Goal: Task Accomplishment & Management: Use online tool/utility

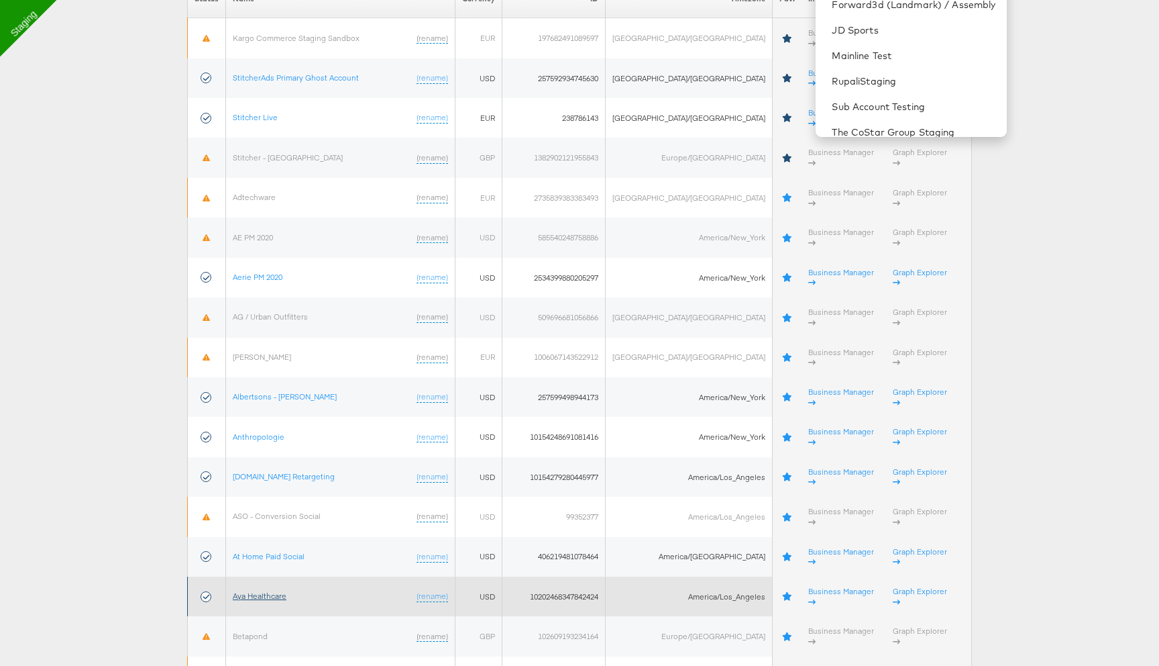
scroll to position [203, 0]
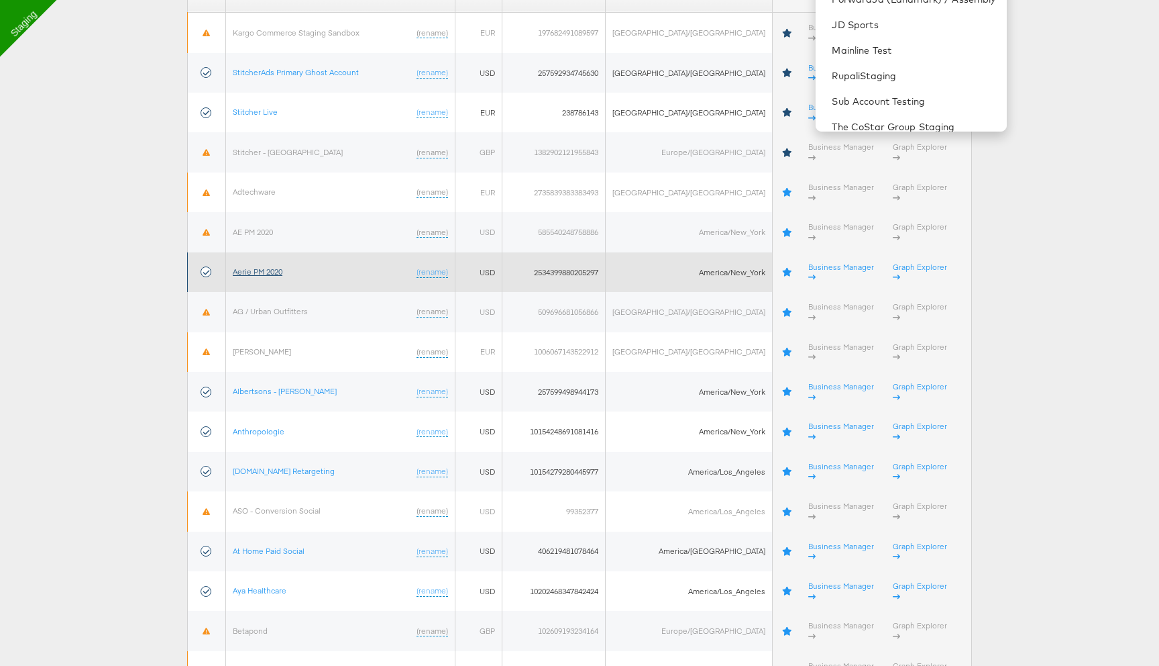
click at [282, 266] on link "Aerie PM 2020" at bounding box center [258, 271] width 50 height 10
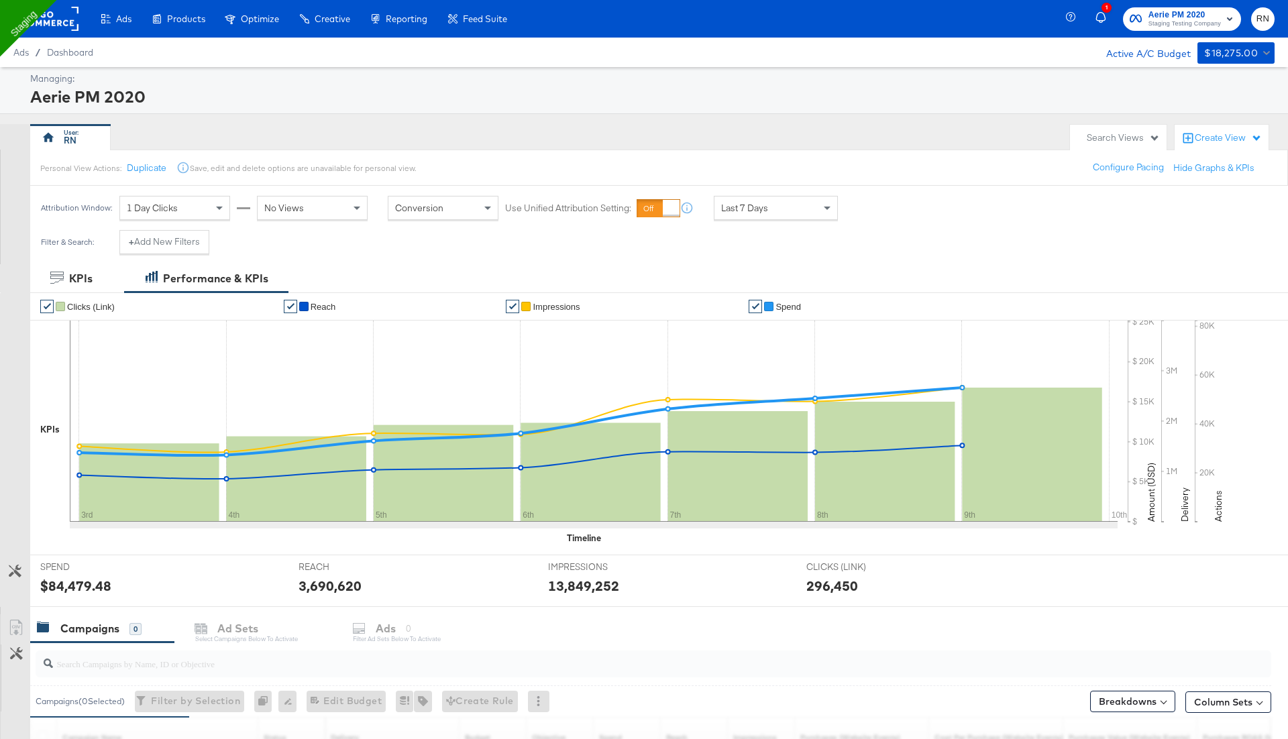
click at [761, 204] on span "Last 7 Days" at bounding box center [744, 208] width 47 height 12
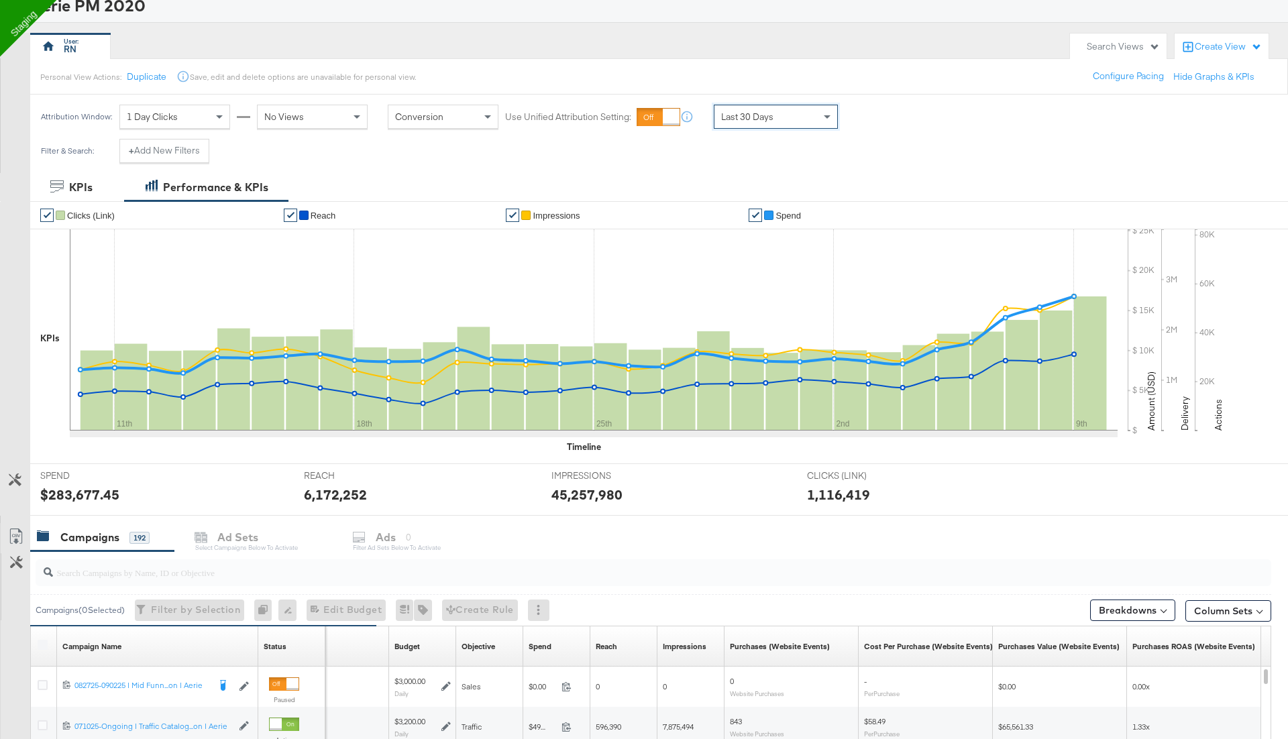
scroll to position [91, 0]
click at [778, 123] on div "Last 30 Days" at bounding box center [776, 117] width 123 height 23
click at [886, 121] on div "Oct 10th 2025" at bounding box center [874, 122] width 22 height 11
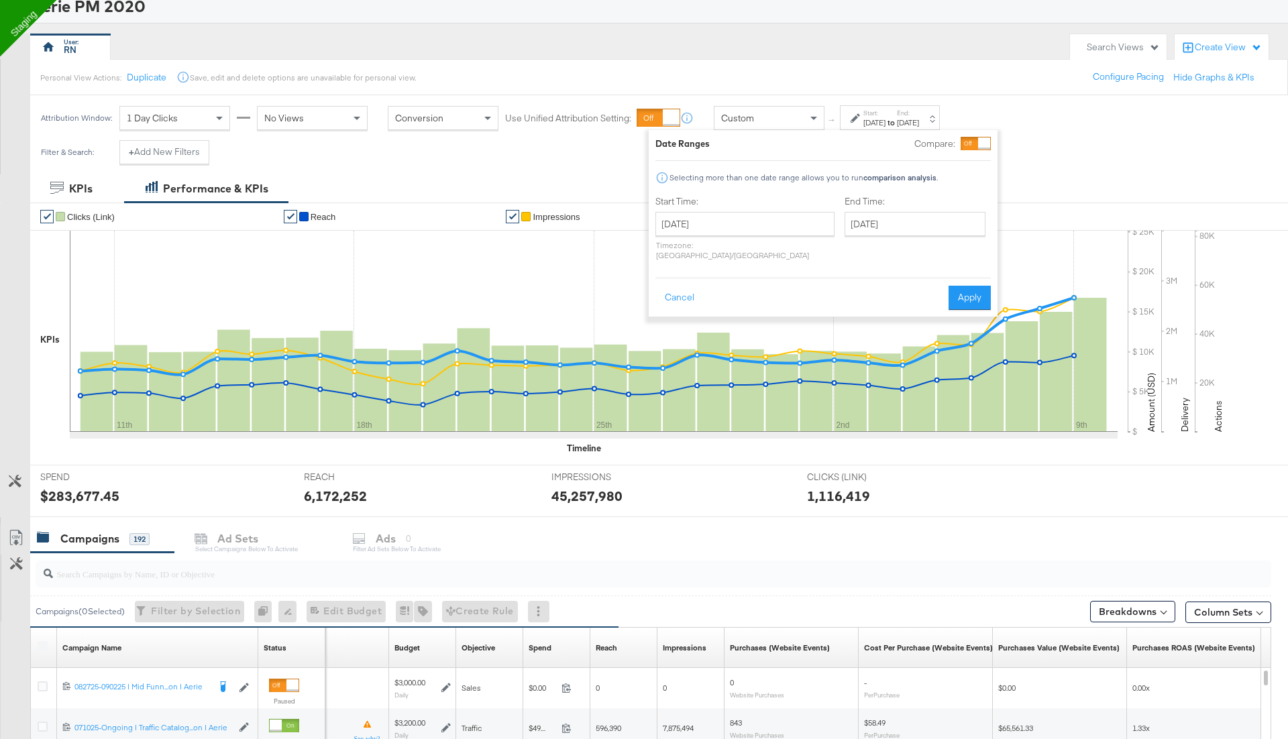
click at [736, 235] on div "October 10th 2025 ‹ October 2025 › Su Mo Tu We Th Fr Sa 28 29 30 1 2 3 4 5 6 7 …" at bounding box center [744, 236] width 179 height 48
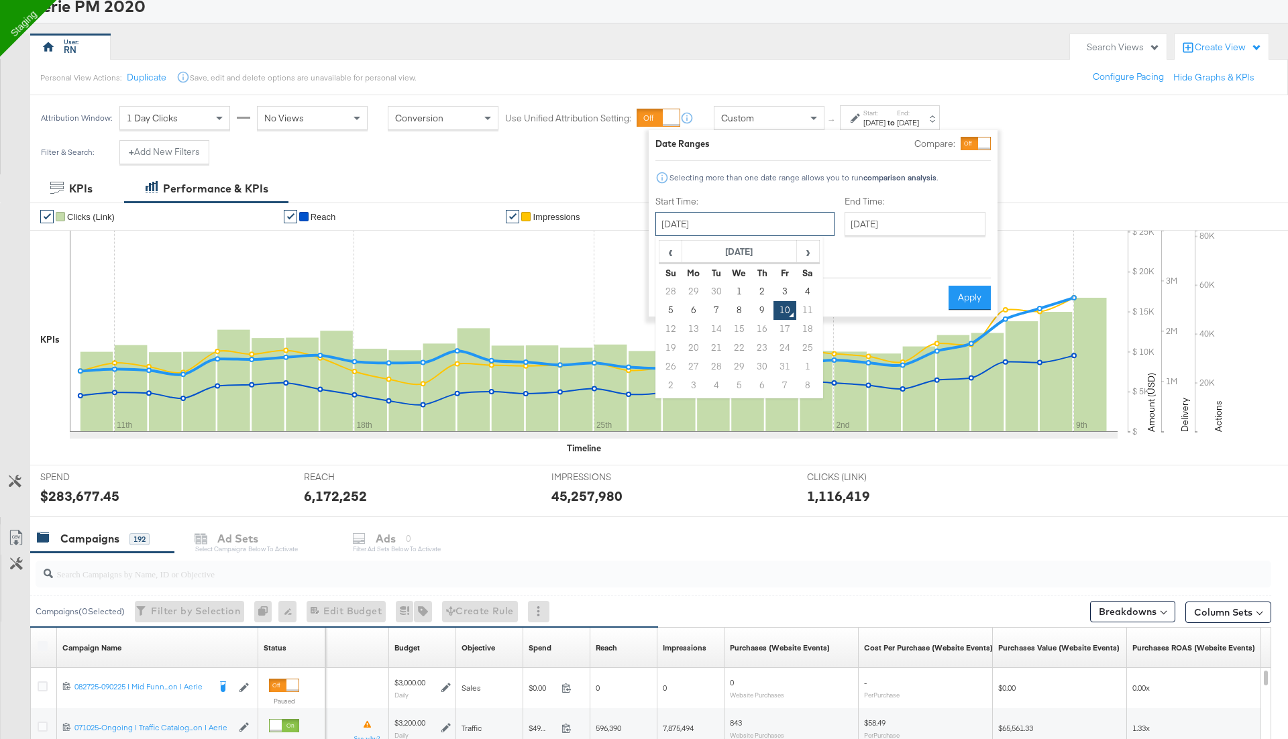
click at [739, 225] on input "October 10th 2025" at bounding box center [744, 224] width 179 height 24
click at [666, 252] on span "‹" at bounding box center [670, 252] width 21 height 20
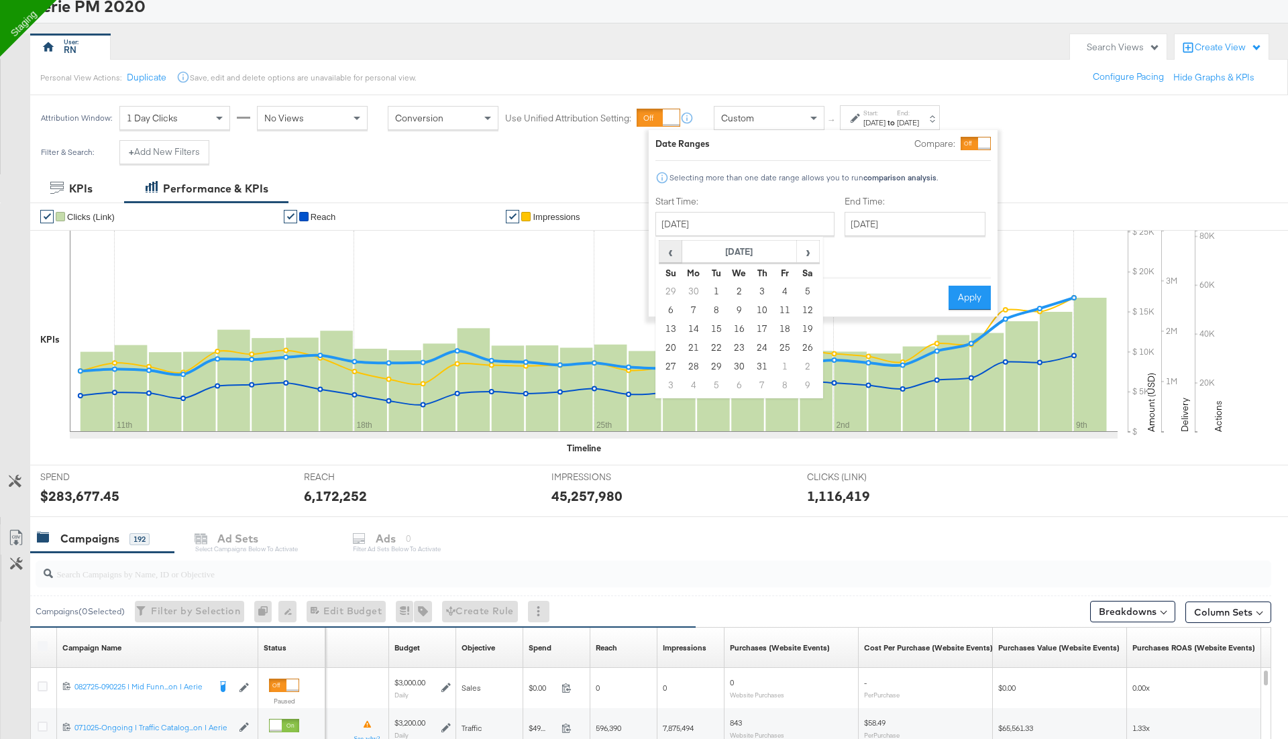
click at [666, 252] on span "‹" at bounding box center [670, 252] width 21 height 20
click at [761, 291] on td "1" at bounding box center [762, 291] width 23 height 19
type input "May 1st 2025"
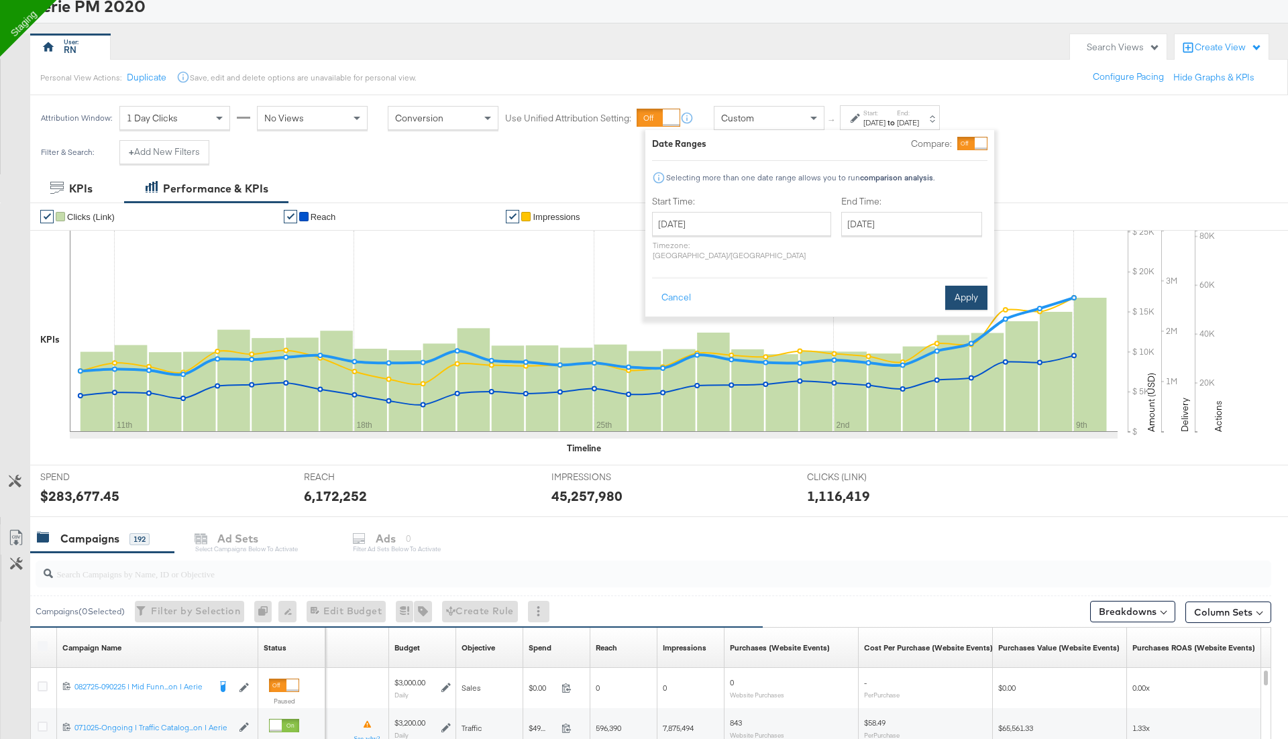
click at [957, 286] on button "Apply" at bounding box center [966, 298] width 42 height 24
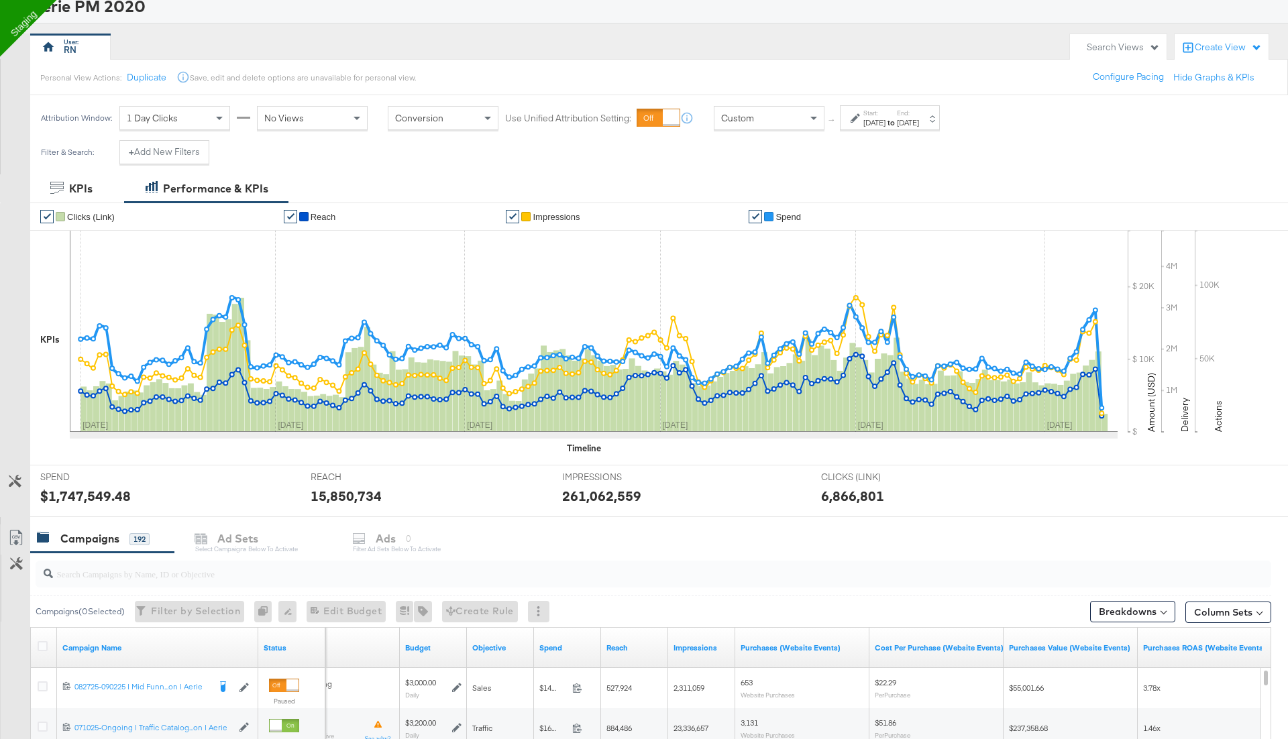
click at [873, 117] on div "May 1st 2025" at bounding box center [874, 122] width 22 height 11
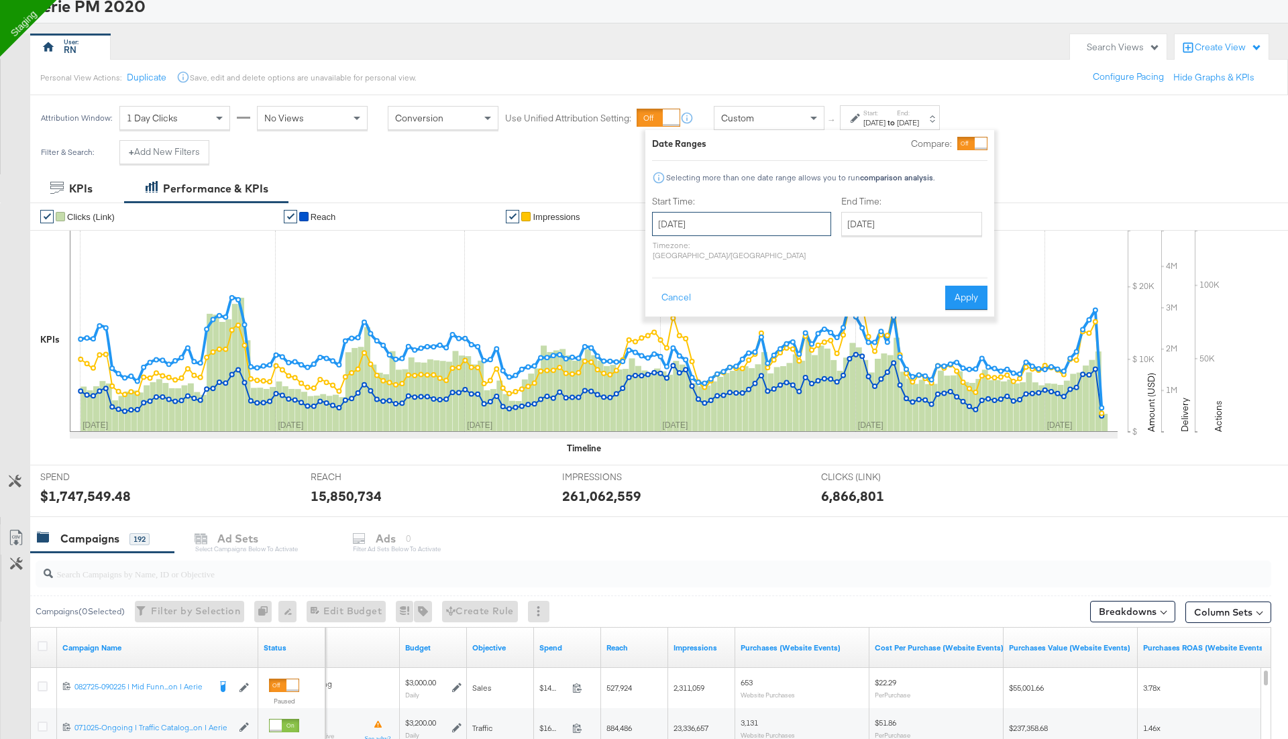
click at [722, 223] on input "May 1st 2025" at bounding box center [741, 224] width 179 height 24
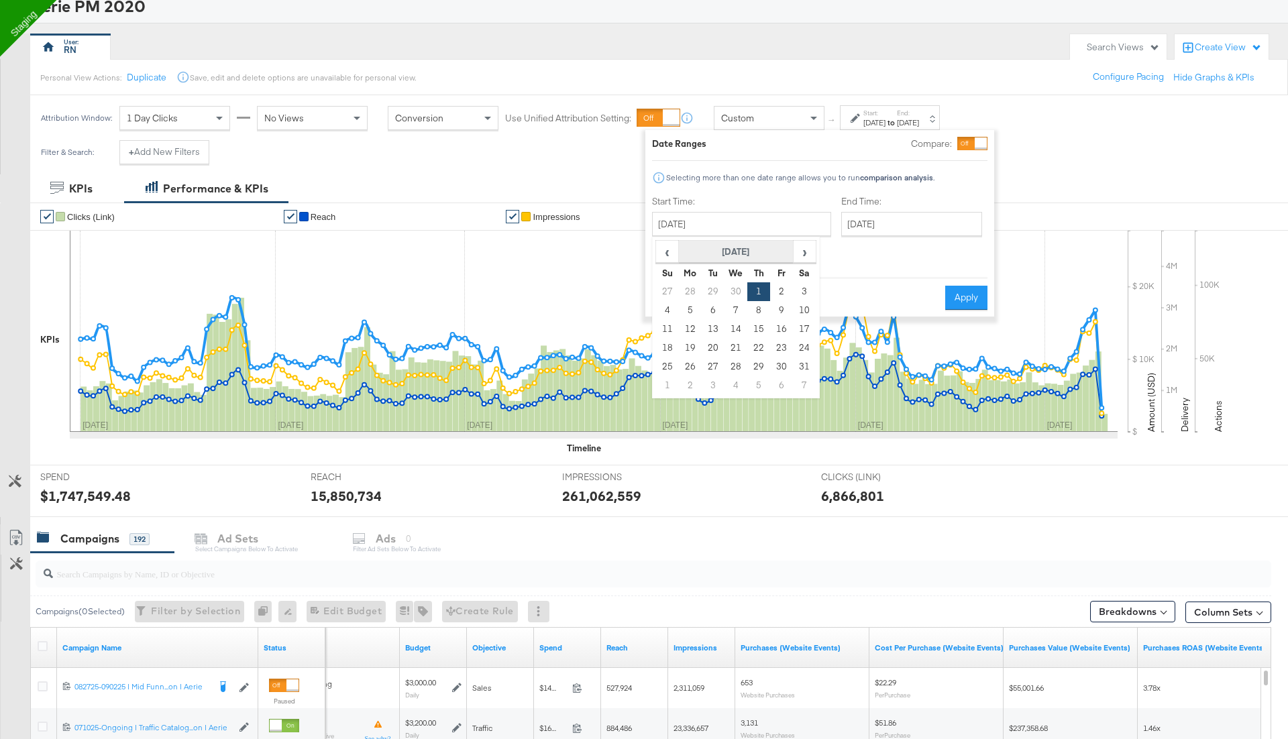
click at [725, 250] on th "May 2025" at bounding box center [736, 252] width 115 height 23
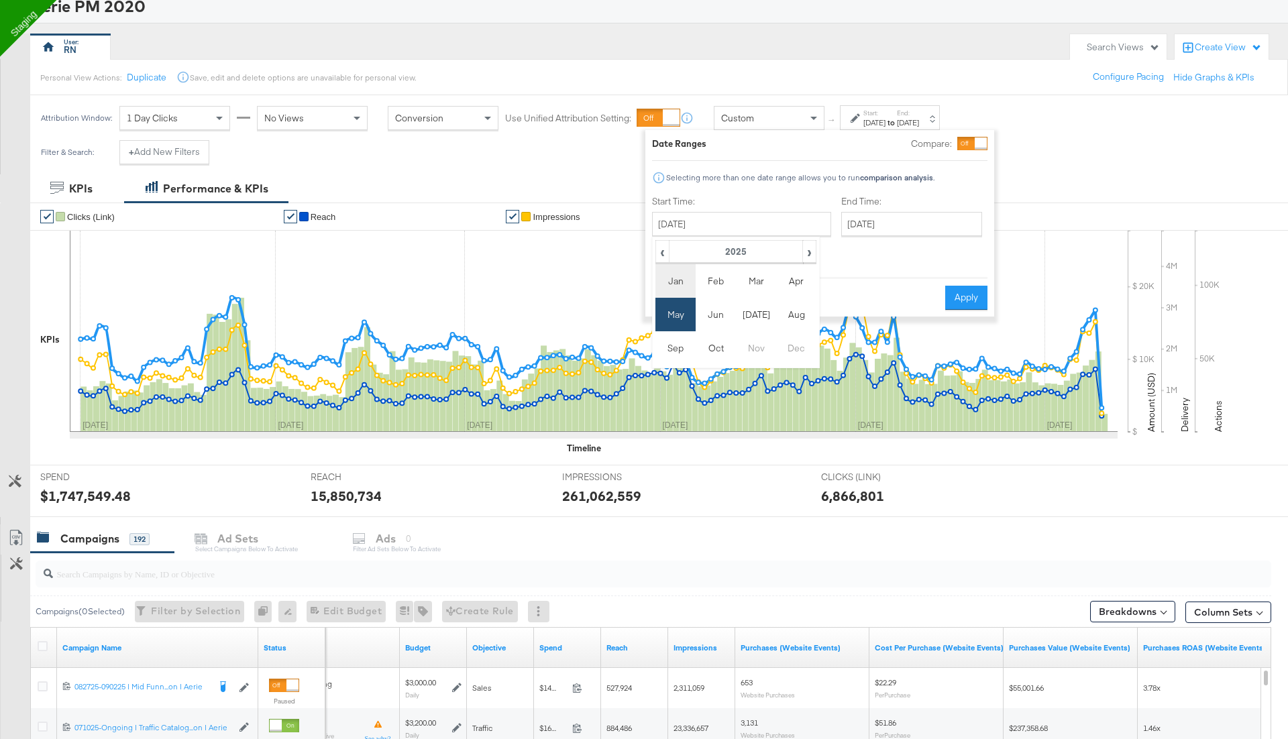
click at [674, 280] on td "Jan" at bounding box center [675, 281] width 40 height 34
click at [728, 290] on td "1" at bounding box center [736, 291] width 23 height 19
type input "January 1st 2025"
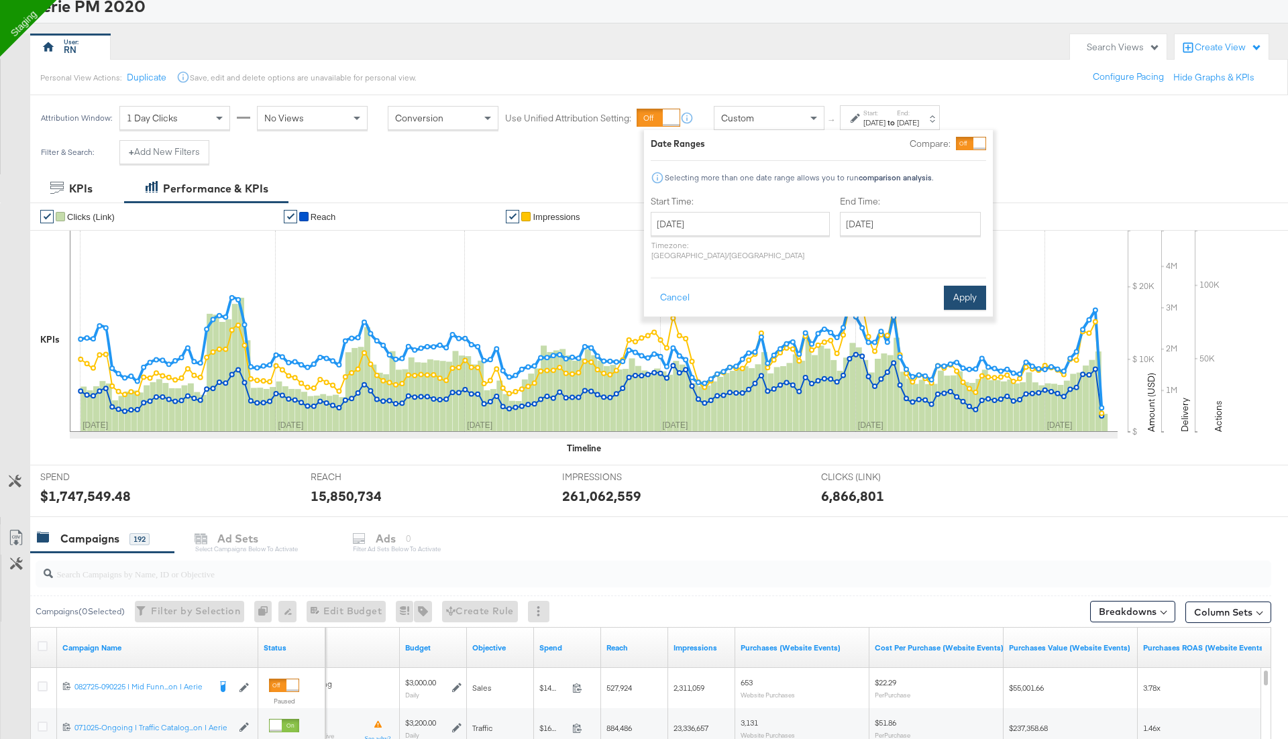
click at [957, 286] on button "Apply" at bounding box center [965, 298] width 42 height 24
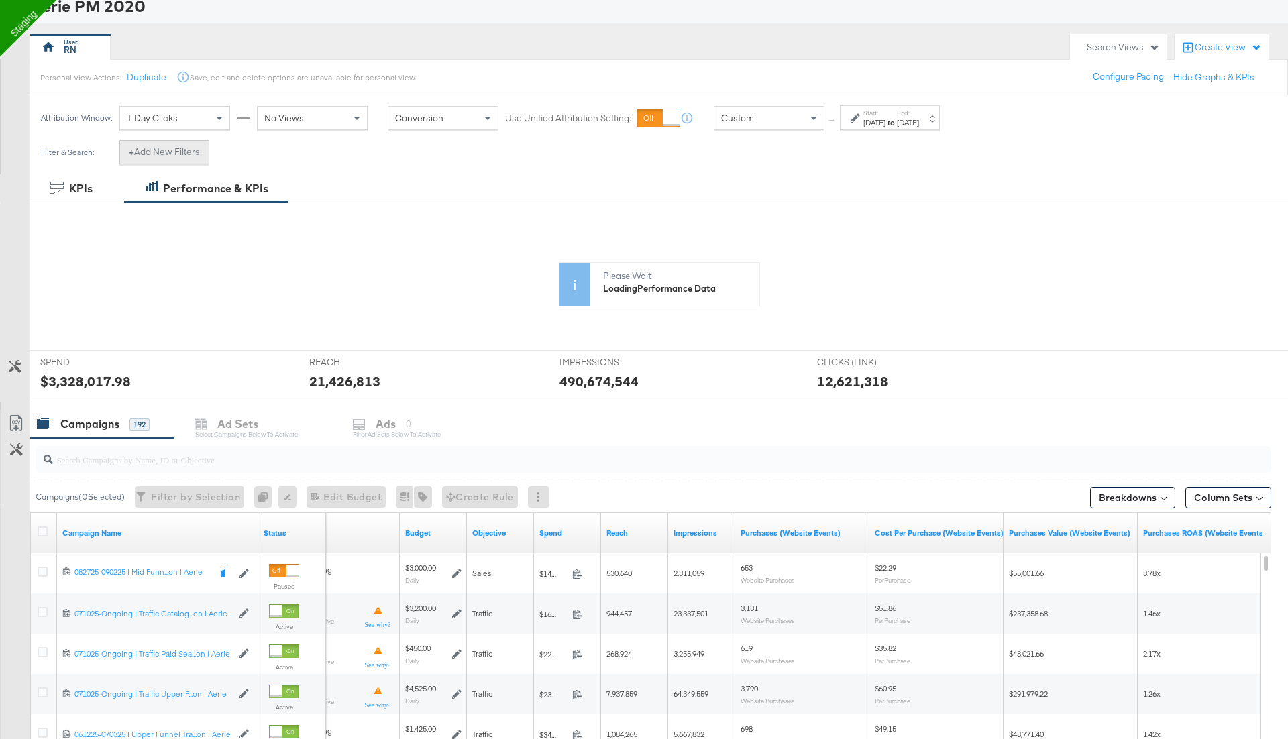
click at [191, 155] on button "+ Add New Filters" at bounding box center [164, 152] width 90 height 24
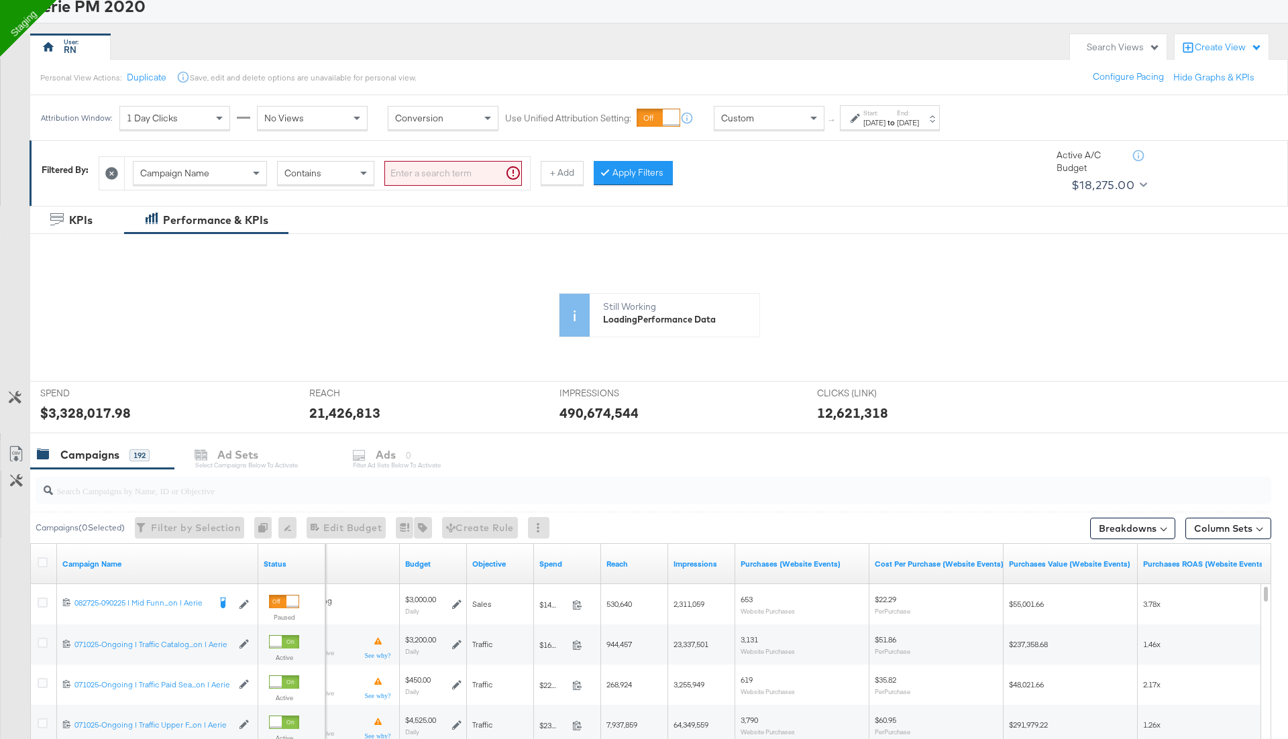
scroll to position [0, 0]
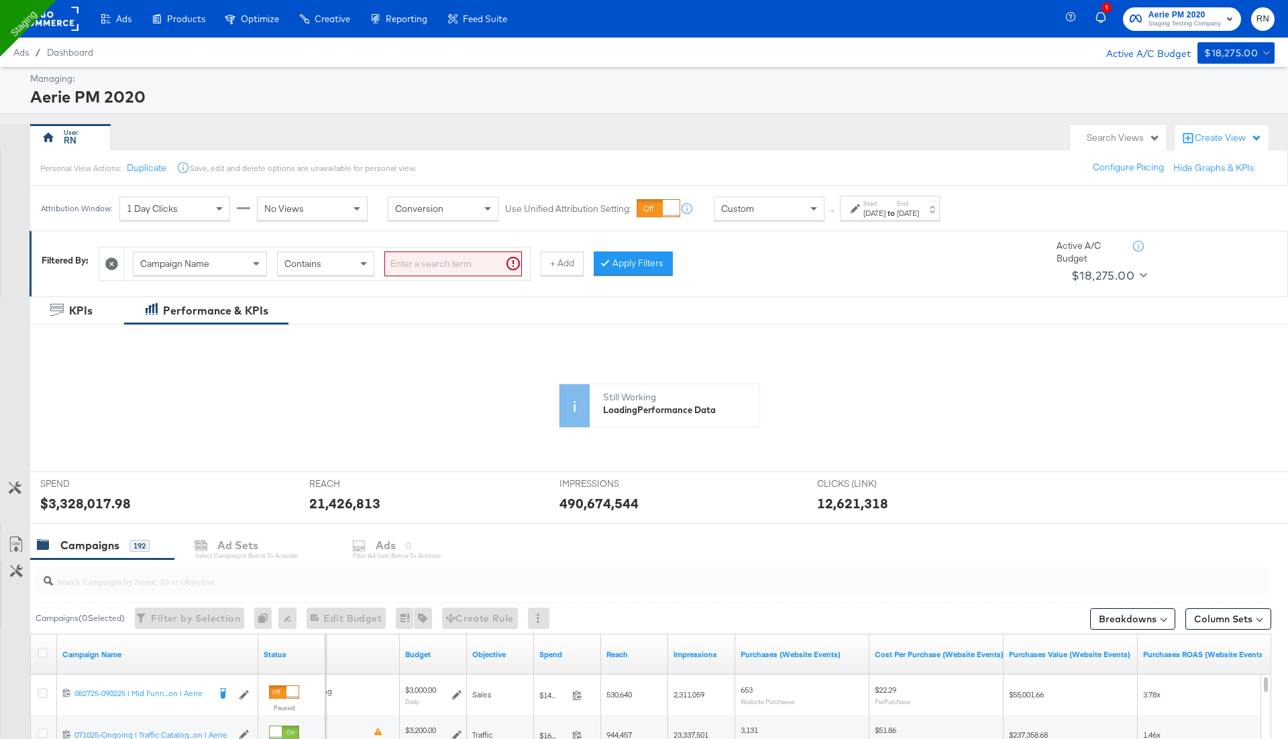
click at [59, 16] on rect at bounding box center [48, 19] width 62 height 24
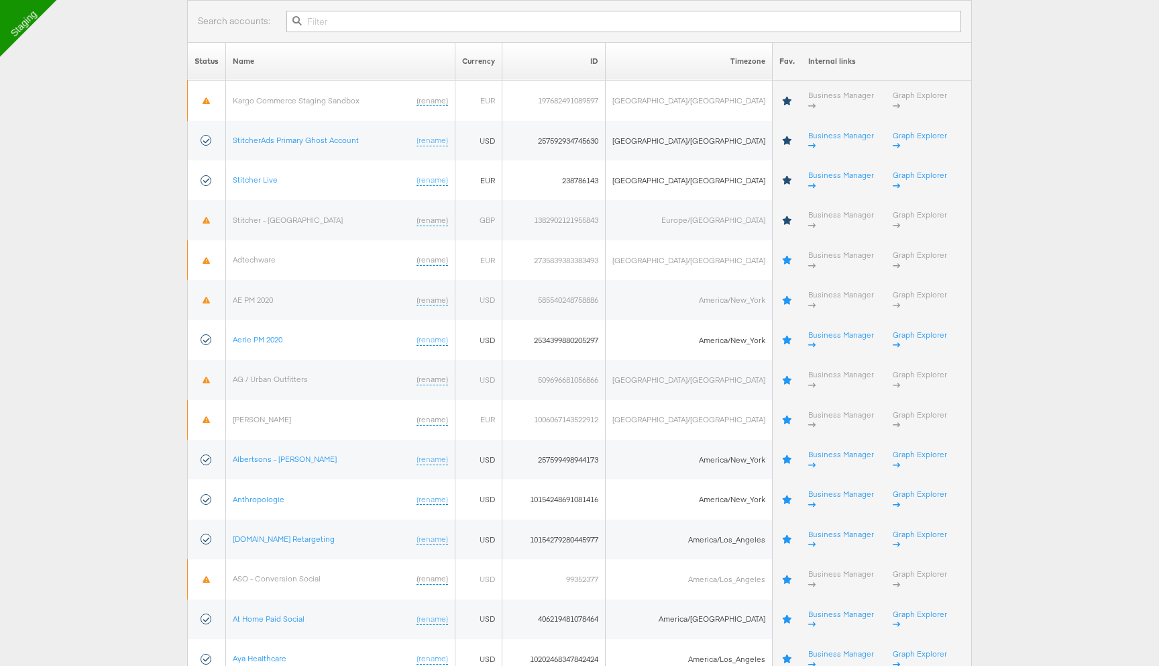
scroll to position [223, 0]
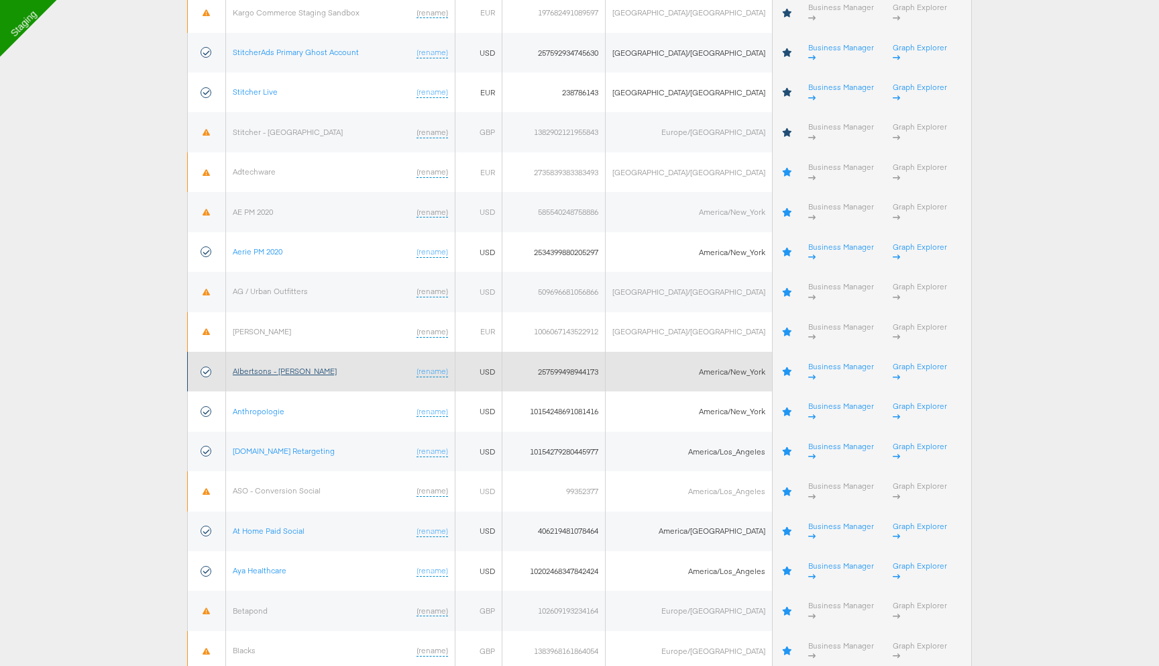
click at [264, 366] on link "Albertsons - [PERSON_NAME]" at bounding box center [285, 371] width 104 height 10
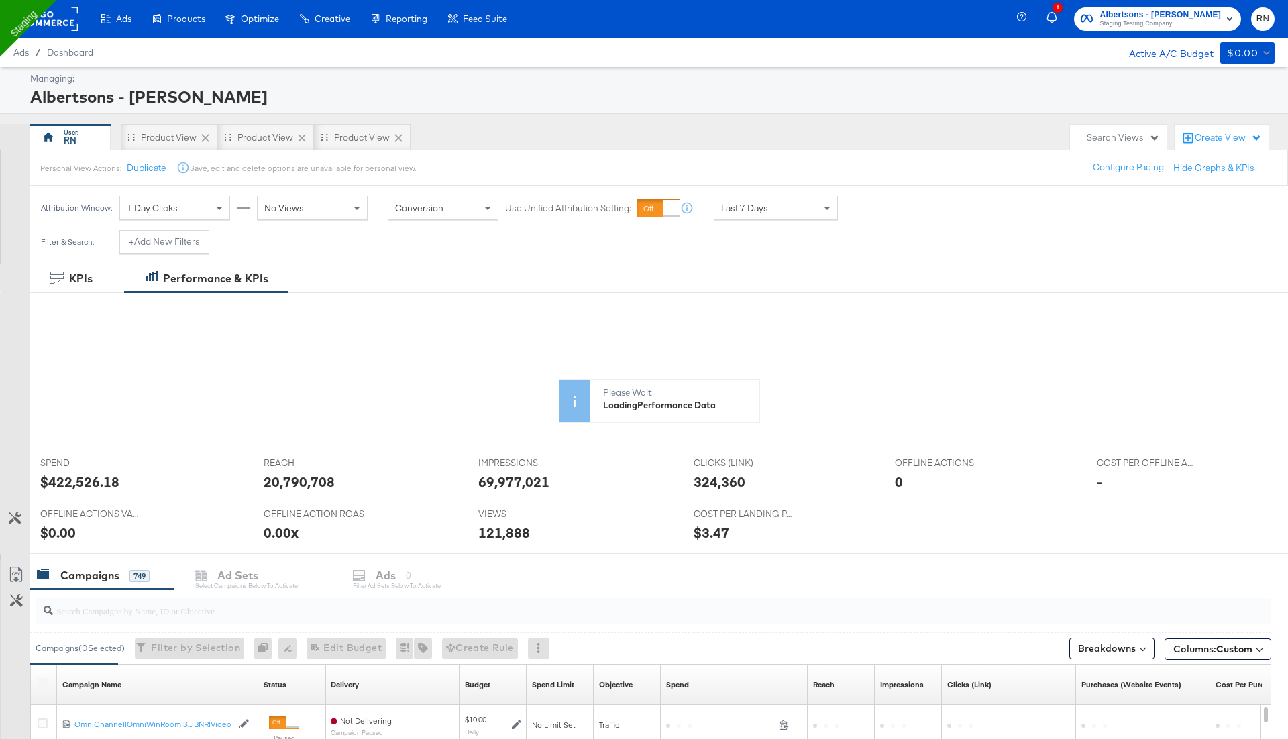
click at [749, 207] on span "Last 7 Days" at bounding box center [744, 208] width 47 height 12
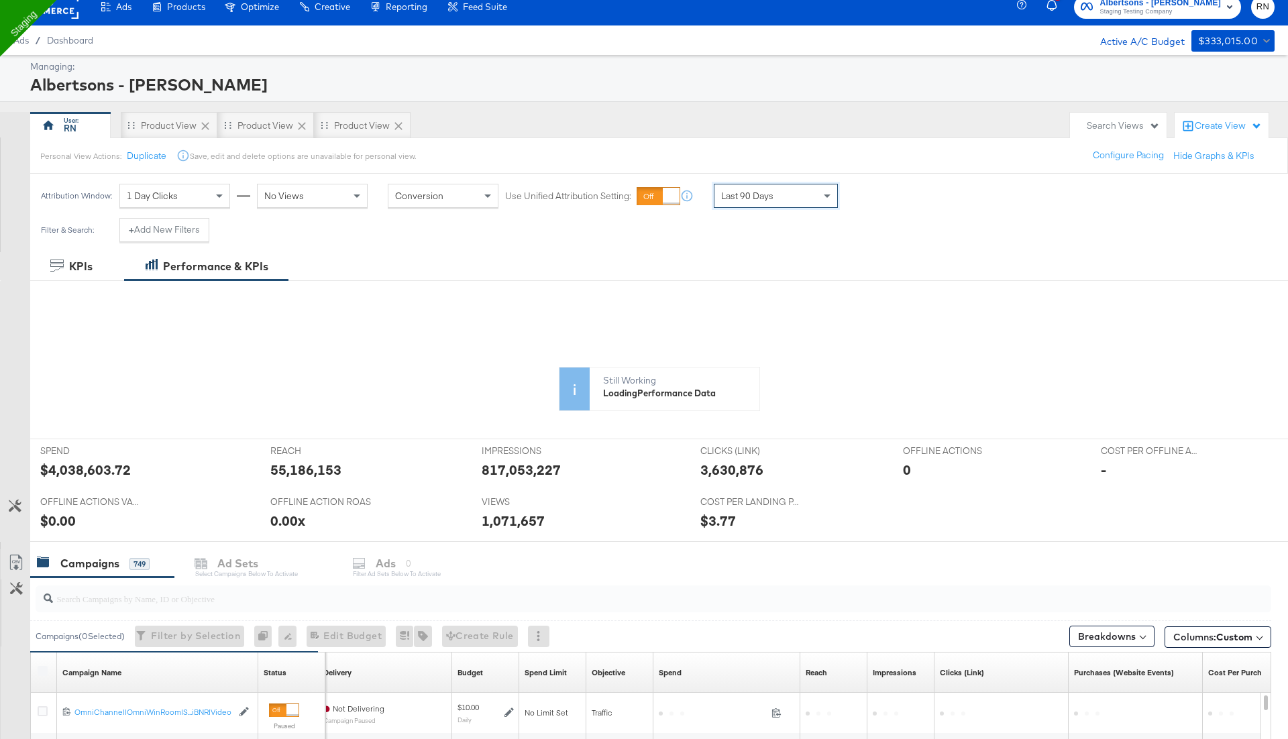
scroll to position [11, 0]
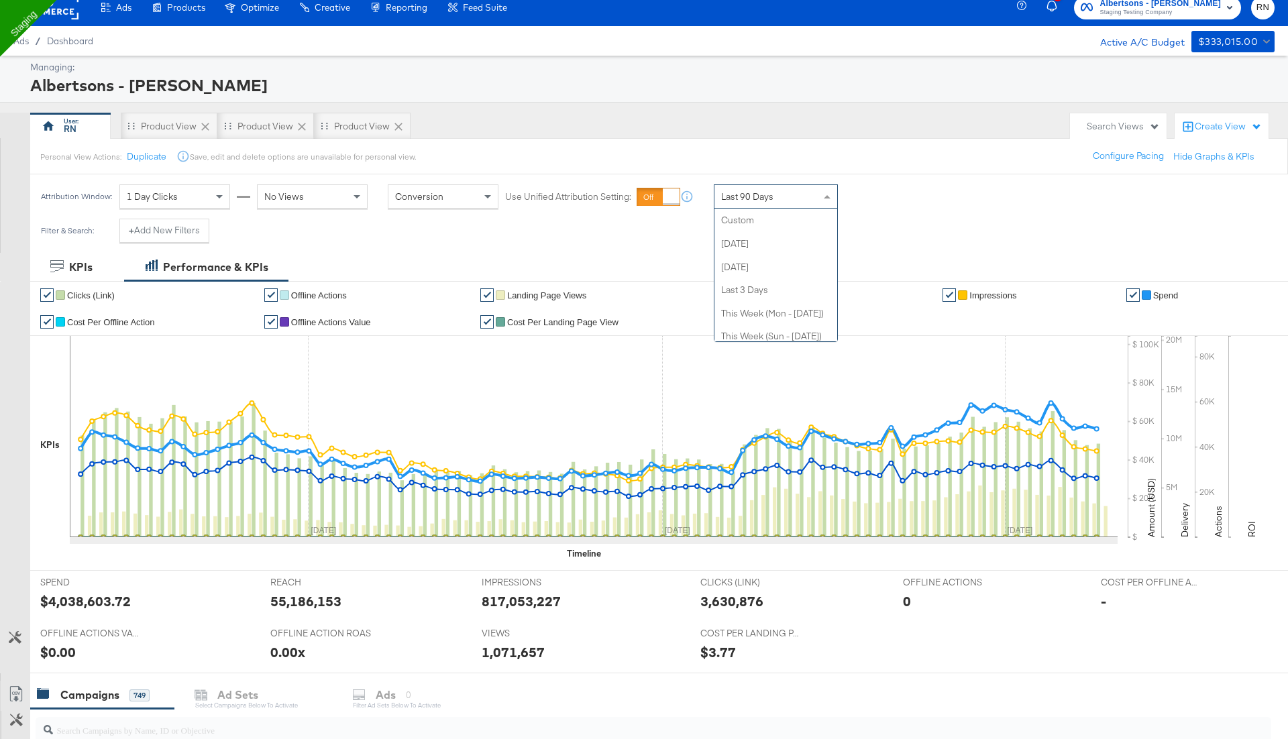
click at [767, 192] on span "Last 90 Days" at bounding box center [747, 197] width 52 height 12
click at [885, 203] on div "Oct 10th 2025" at bounding box center [874, 202] width 22 height 11
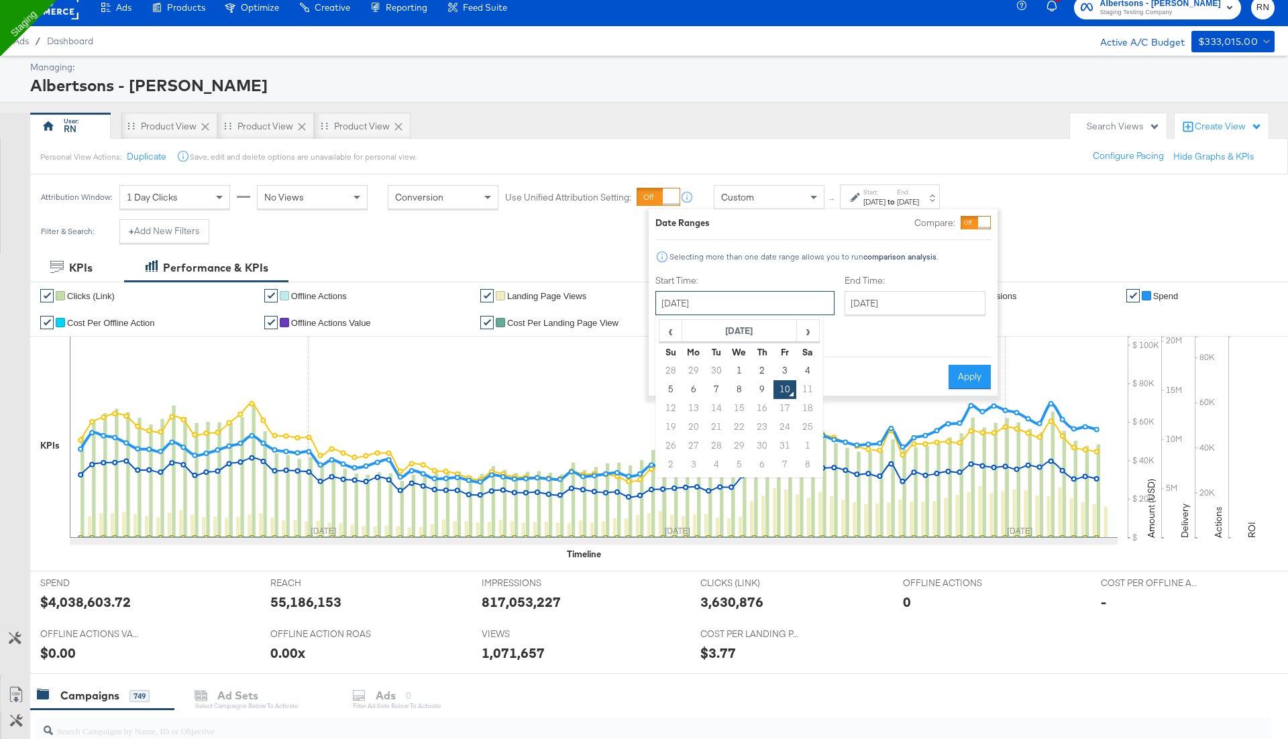
click at [704, 305] on input "[DATE]" at bounding box center [744, 303] width 179 height 24
click at [723, 329] on th "[DATE]" at bounding box center [739, 331] width 115 height 23
click at [723, 329] on th "2025" at bounding box center [739, 331] width 134 height 23
click at [759, 392] on td "2025" at bounding box center [759, 394] width 40 height 34
click at [684, 366] on td "Jan" at bounding box center [679, 361] width 40 height 34
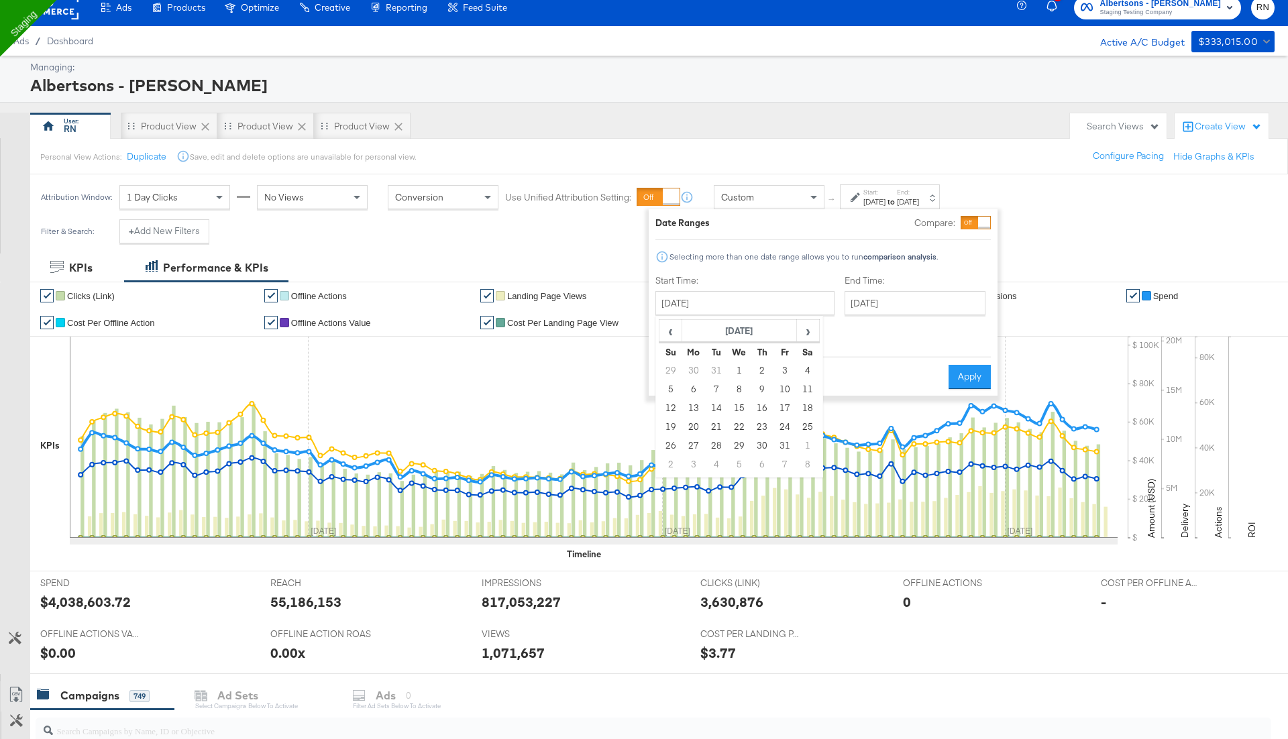
click at [891, 359] on div "Cancel Apply" at bounding box center [822, 372] width 335 height 33
click at [756, 299] on input "[DATE]" at bounding box center [744, 303] width 179 height 24
click at [741, 330] on th "[DATE]" at bounding box center [739, 331] width 115 height 23
click at [668, 356] on td "Jan" at bounding box center [679, 361] width 40 height 34
click at [736, 369] on td "1" at bounding box center [739, 371] width 23 height 19
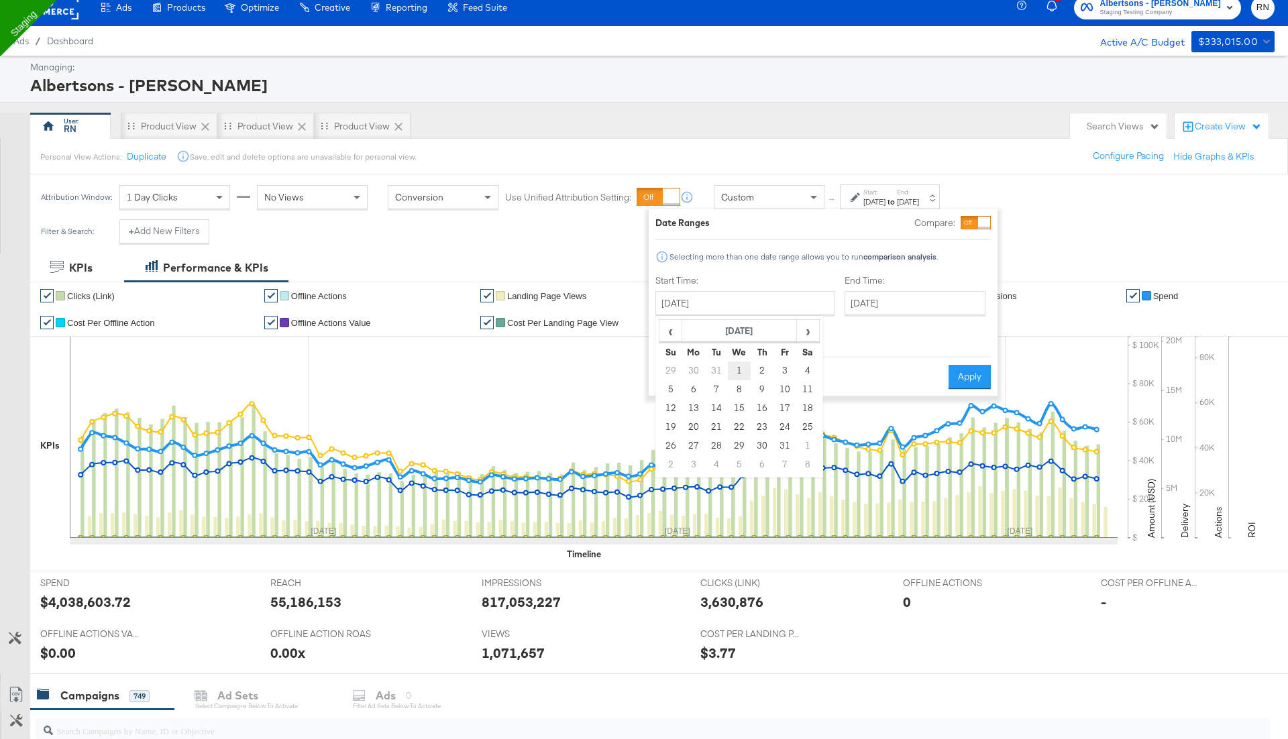
type input "January 1st 2025"
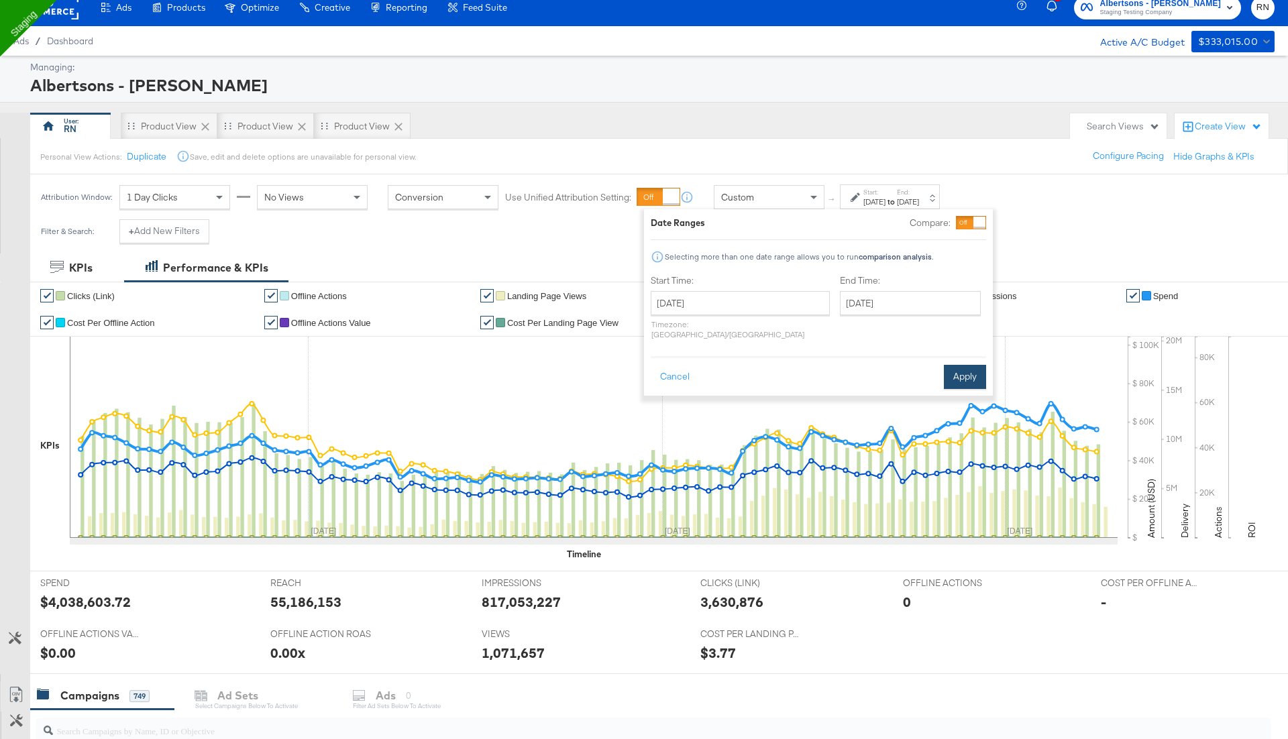
click at [956, 366] on button "Apply" at bounding box center [965, 377] width 42 height 24
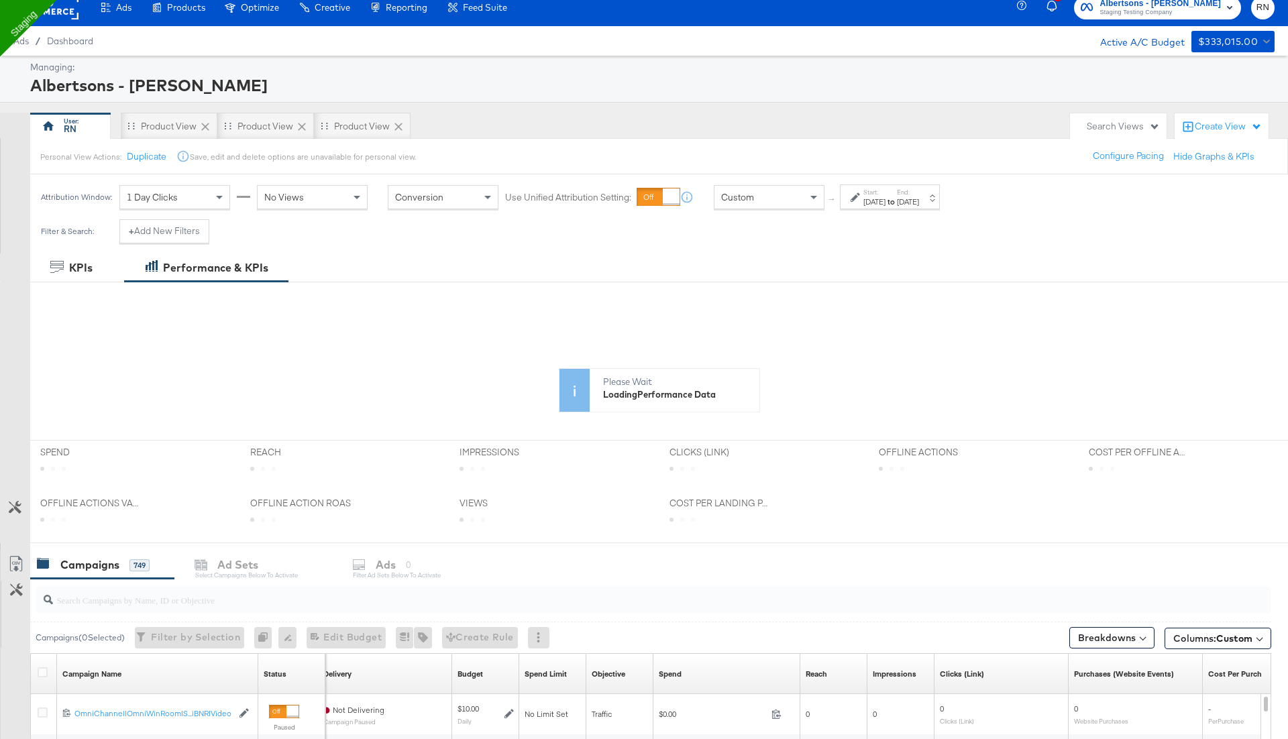
click at [956, 366] on icon at bounding box center [659, 400] width 1258 height 81
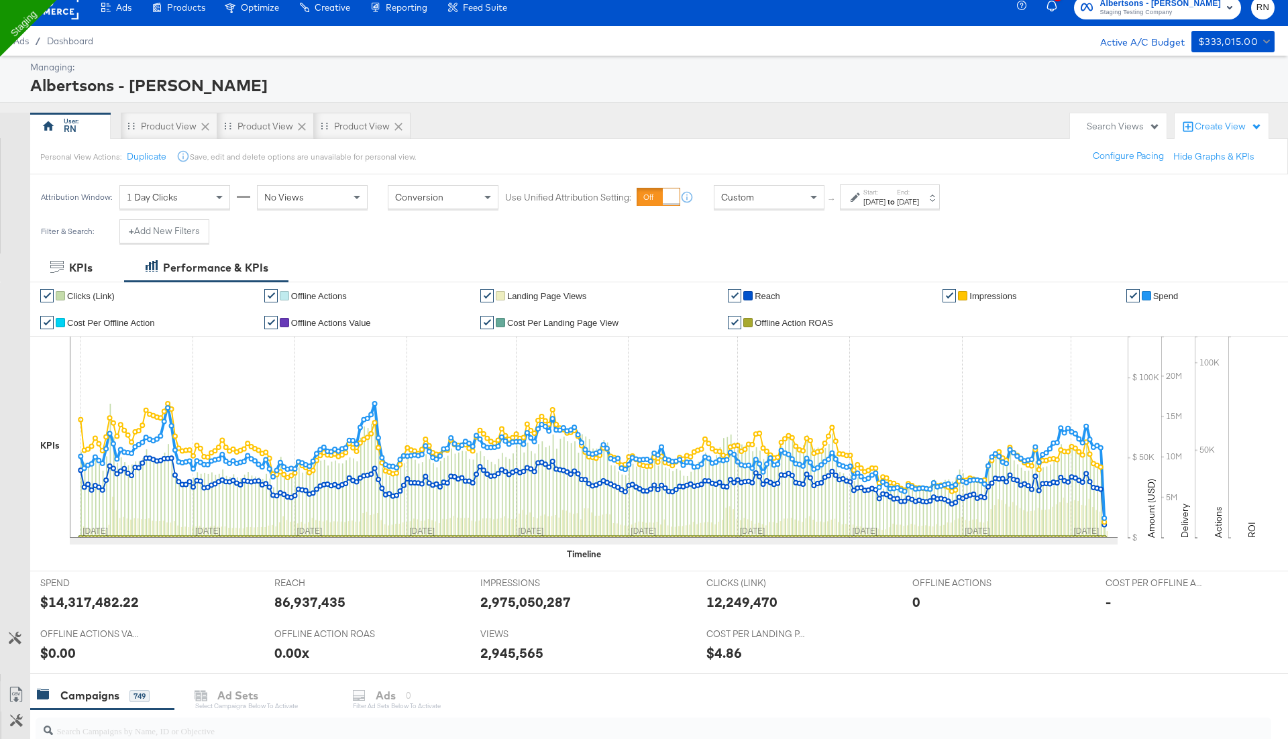
click at [1211, 121] on div "Create View" at bounding box center [1228, 126] width 67 height 13
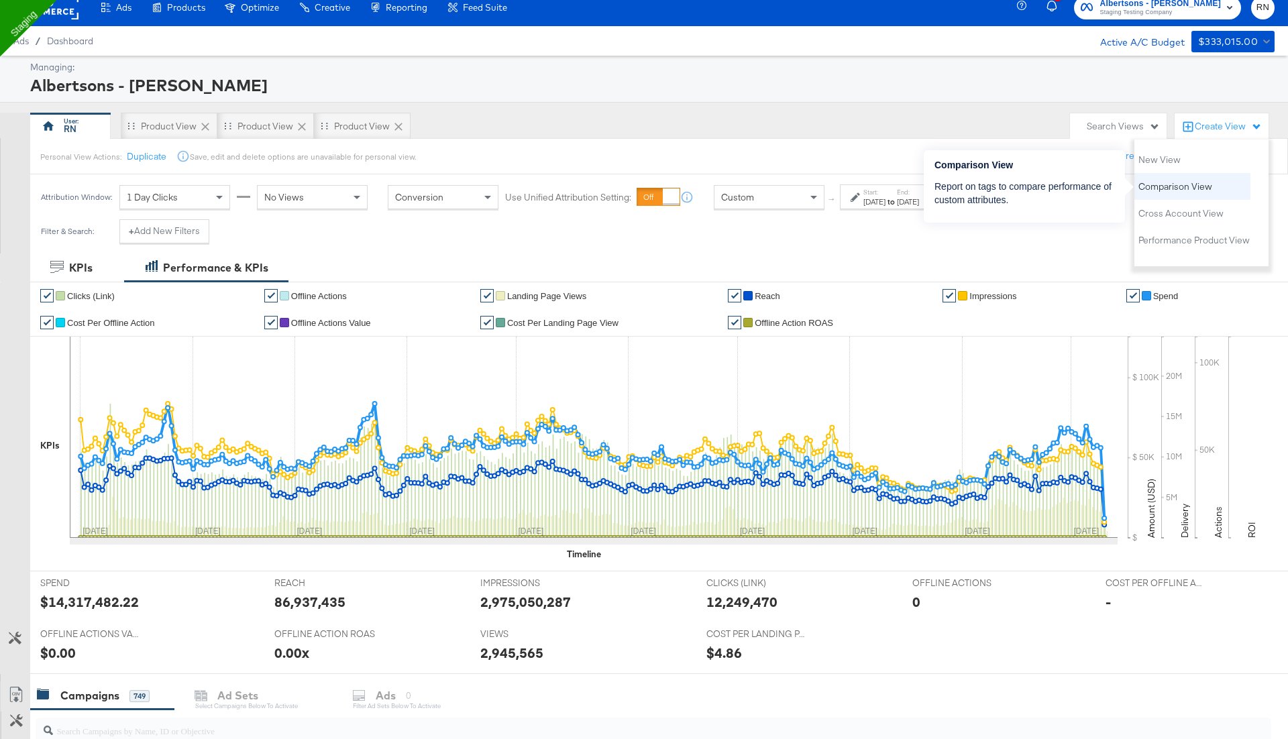
click at [1156, 178] on li "Comparison View" at bounding box center [1192, 186] width 116 height 27
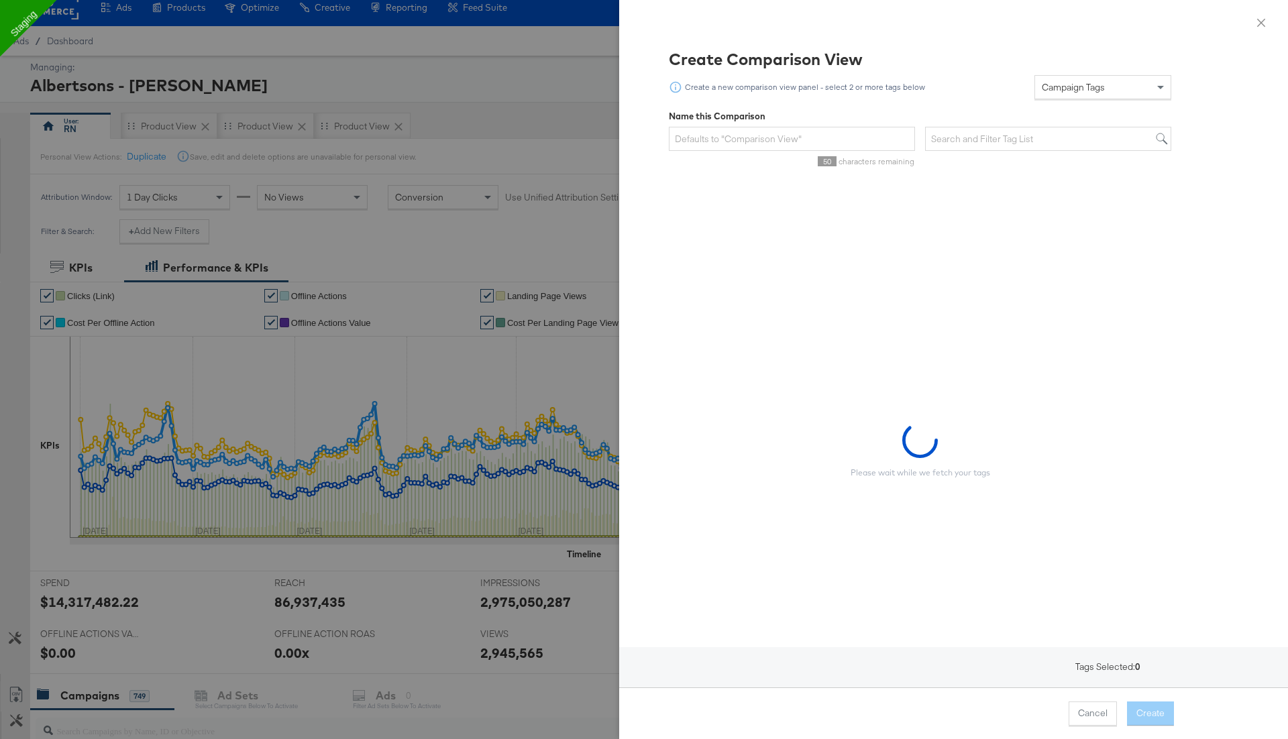
click at [1065, 91] on span "Campaign Tags" at bounding box center [1073, 87] width 63 height 12
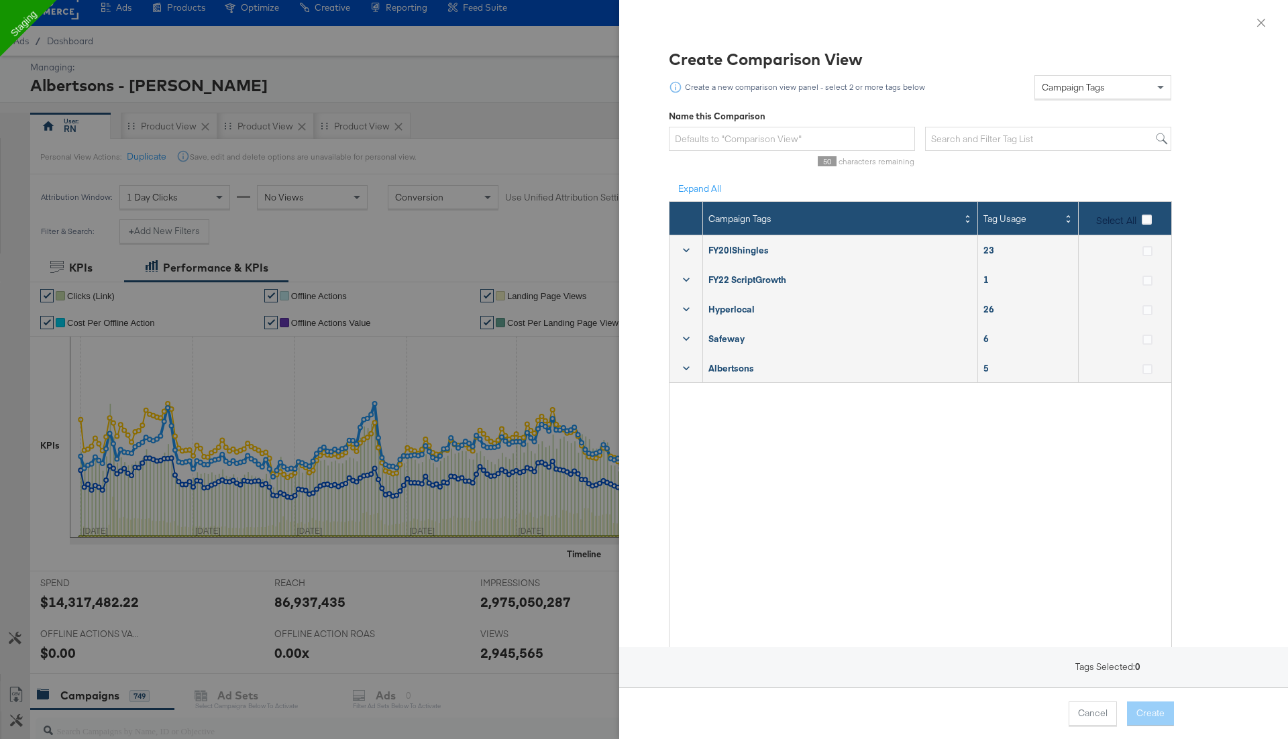
click at [683, 251] on icon at bounding box center [686, 250] width 13 height 13
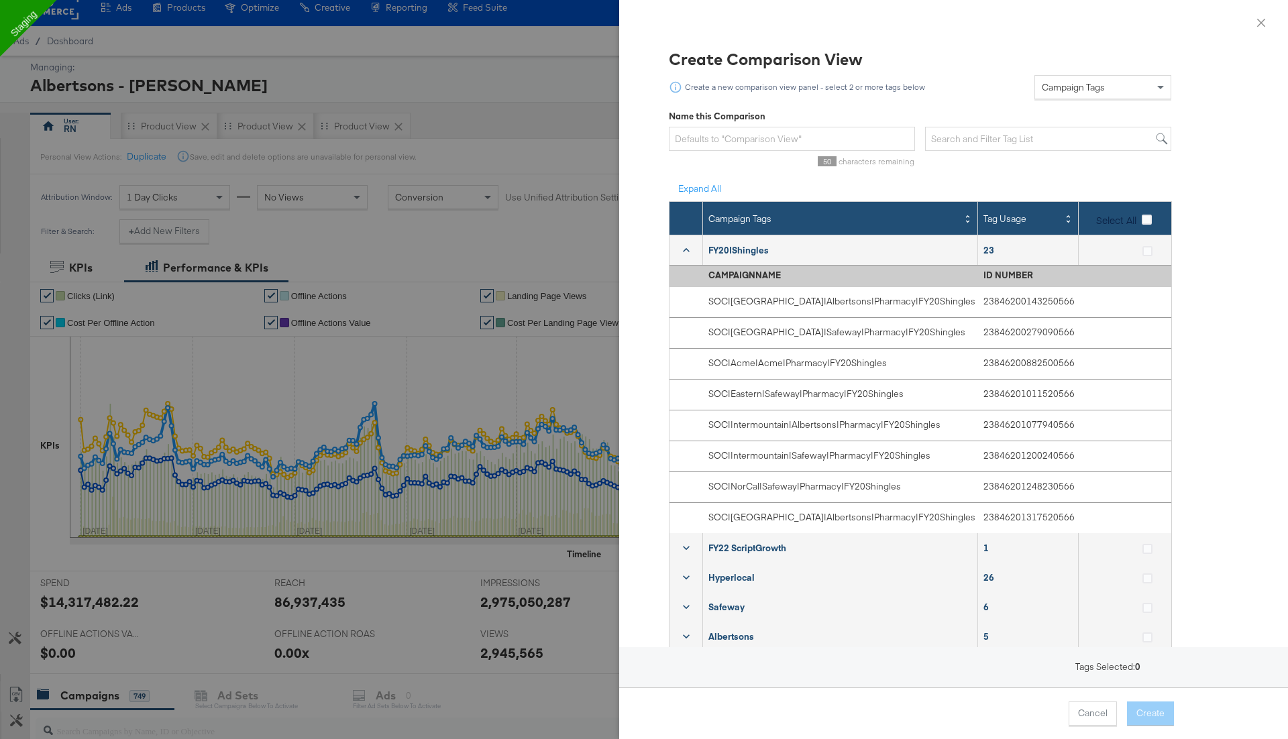
click at [1155, 221] on label "Select All" at bounding box center [1126, 220] width 61 height 14
click at [0, 0] on input "Select All" at bounding box center [0, 0] width 0 height 0
click at [1151, 220] on icon at bounding box center [1147, 220] width 10 height 10
click at [0, 0] on input "Select All" at bounding box center [0, 0] width 0 height 0
click at [1149, 249] on icon at bounding box center [1148, 251] width 10 height 10
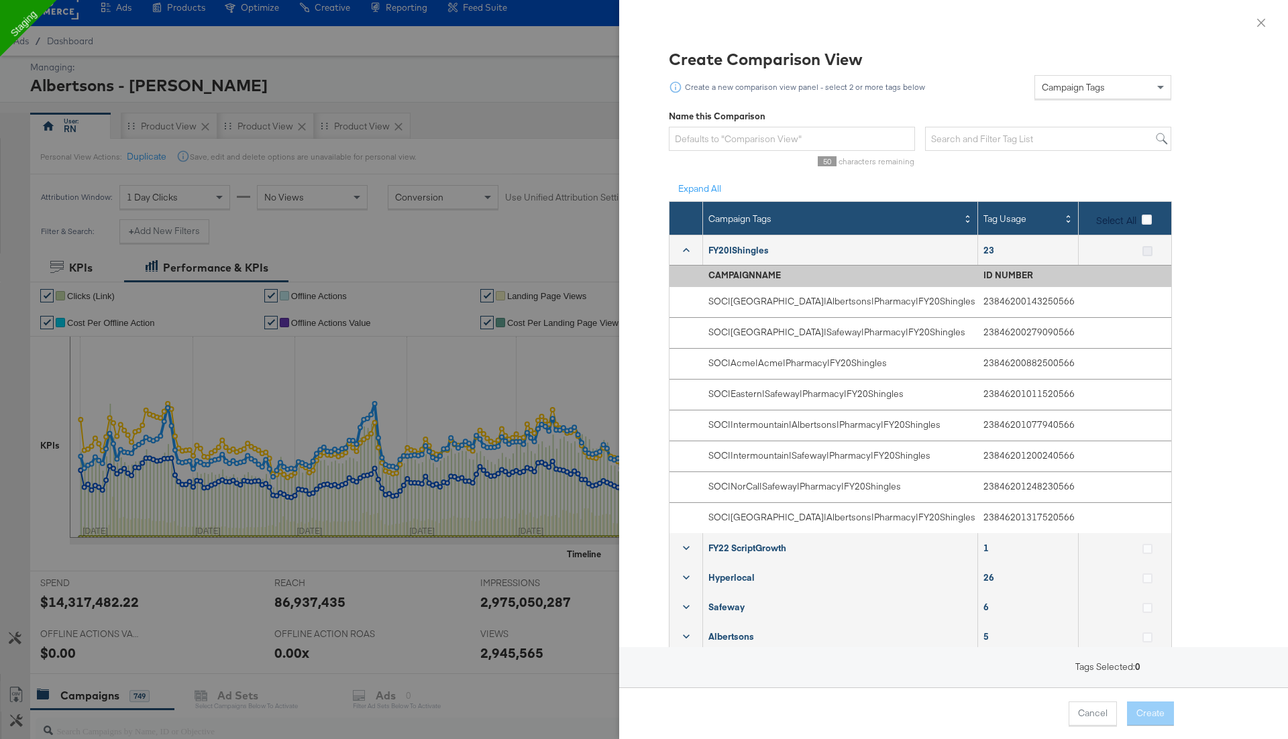
click at [0, 0] on input "checkbox" at bounding box center [0, 0] width 0 height 0
click at [1145, 551] on icon at bounding box center [1148, 549] width 10 height 10
click at [0, 0] on input "checkbox" at bounding box center [0, 0] width 0 height 0
click at [1149, 715] on button "Create" at bounding box center [1150, 714] width 47 height 24
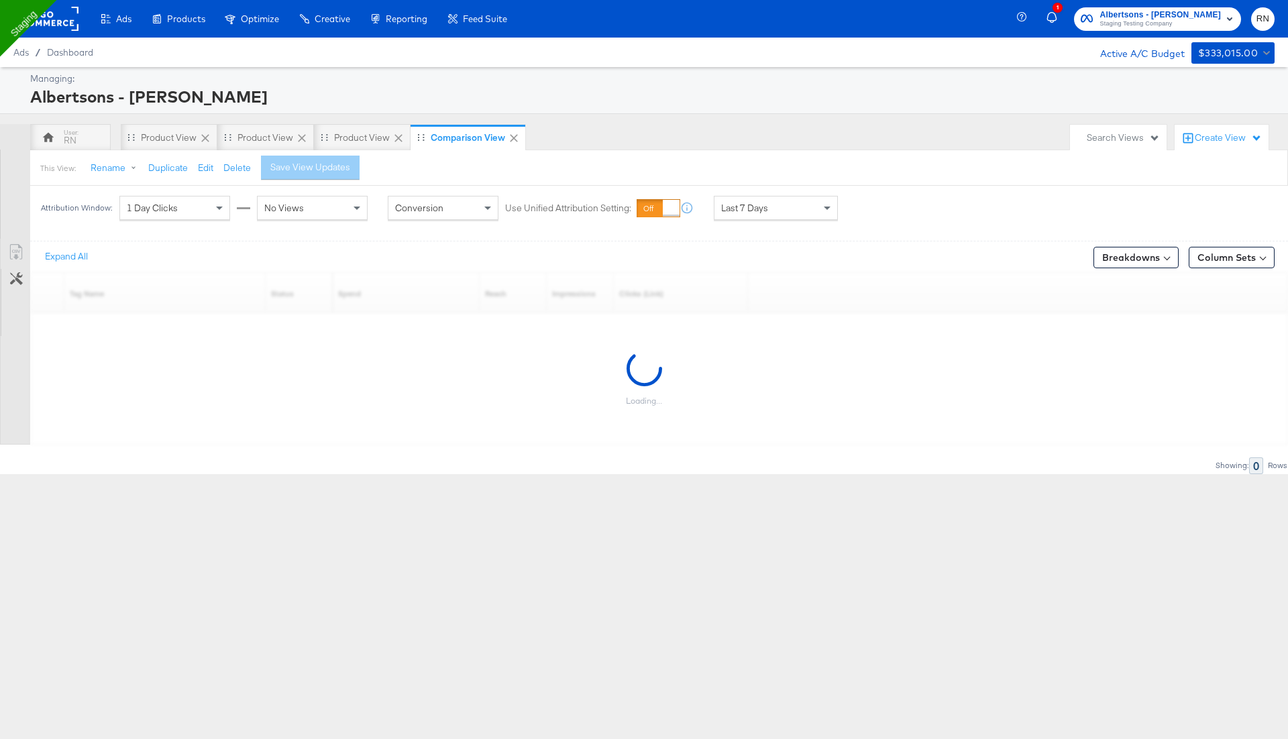
click at [760, 210] on span "Last 7 Days" at bounding box center [744, 208] width 47 height 12
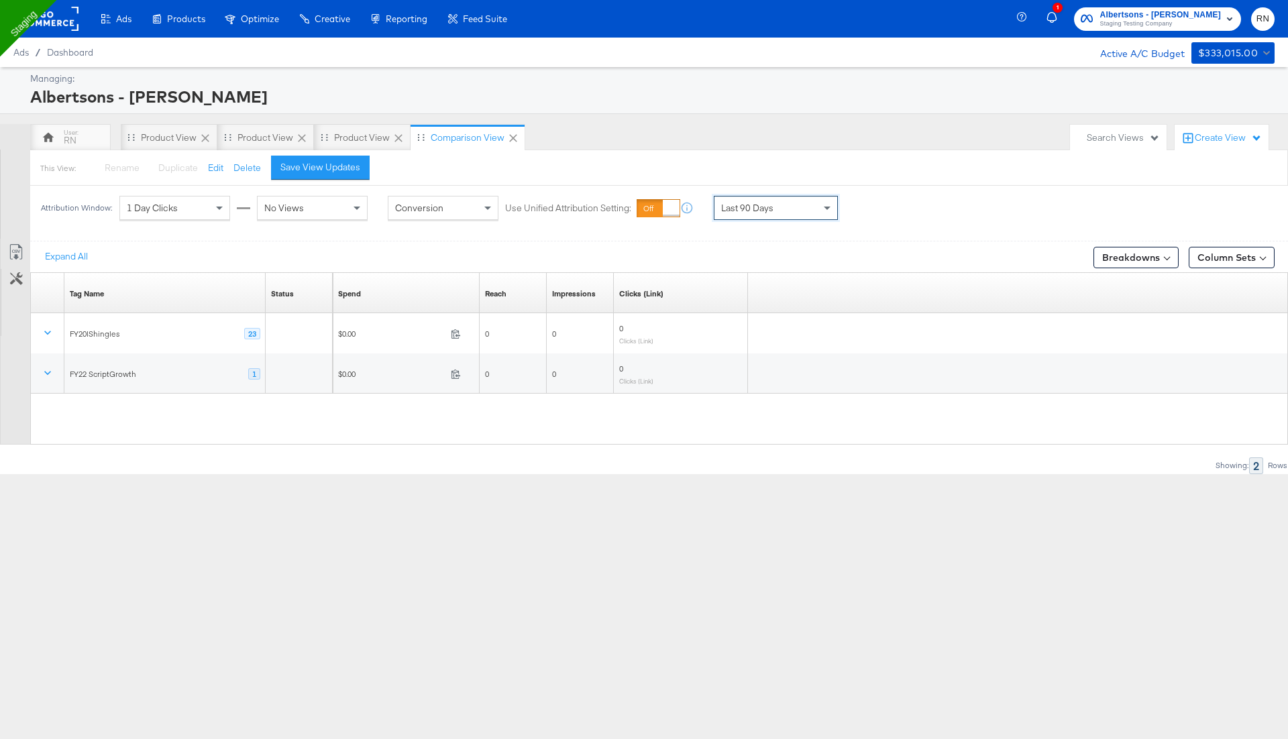
click at [761, 205] on span "Last 90 Days" at bounding box center [747, 208] width 52 height 12
click at [870, 205] on label "Start:" at bounding box center [874, 203] width 22 height 9
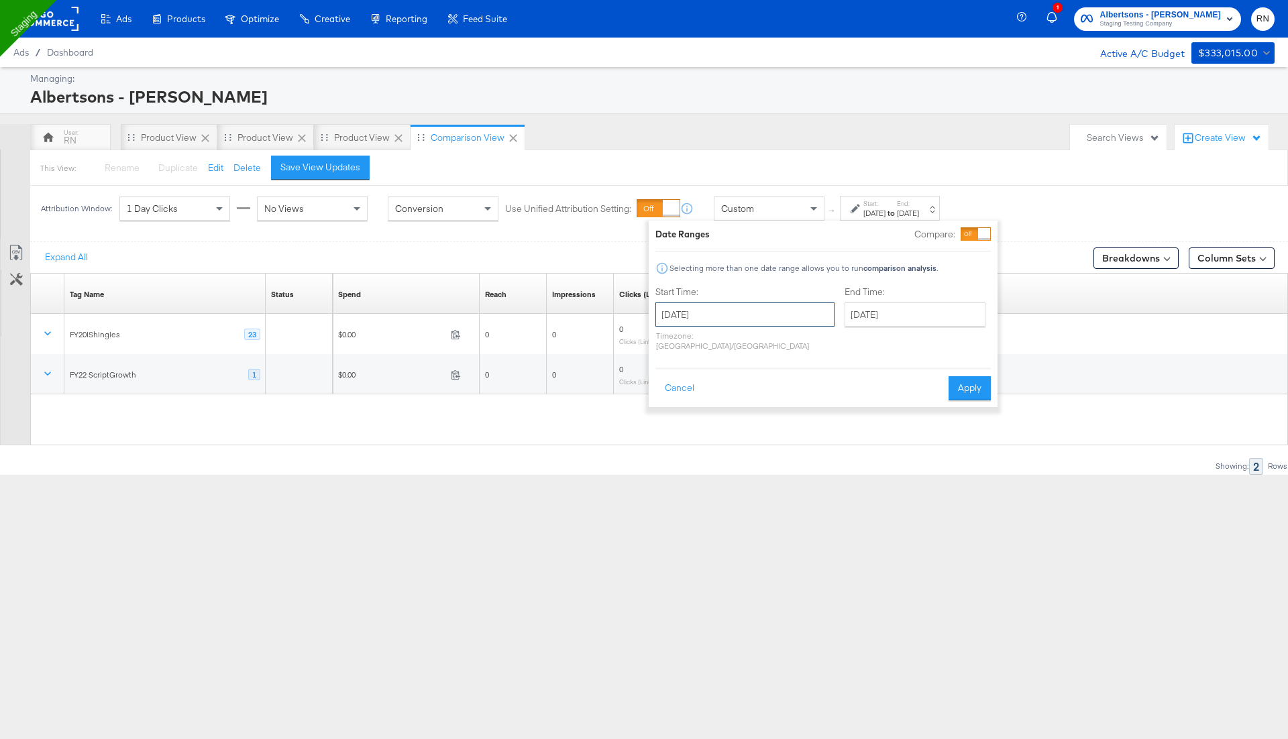
click at [694, 318] on input "October 10th 2025" at bounding box center [744, 315] width 179 height 24
click at [733, 338] on th "October 2025" at bounding box center [739, 342] width 115 height 23
click at [674, 374] on td "Jan" at bounding box center [679, 372] width 40 height 34
click at [735, 378] on td "1" at bounding box center [739, 382] width 23 height 19
type input "January 1st 2025"
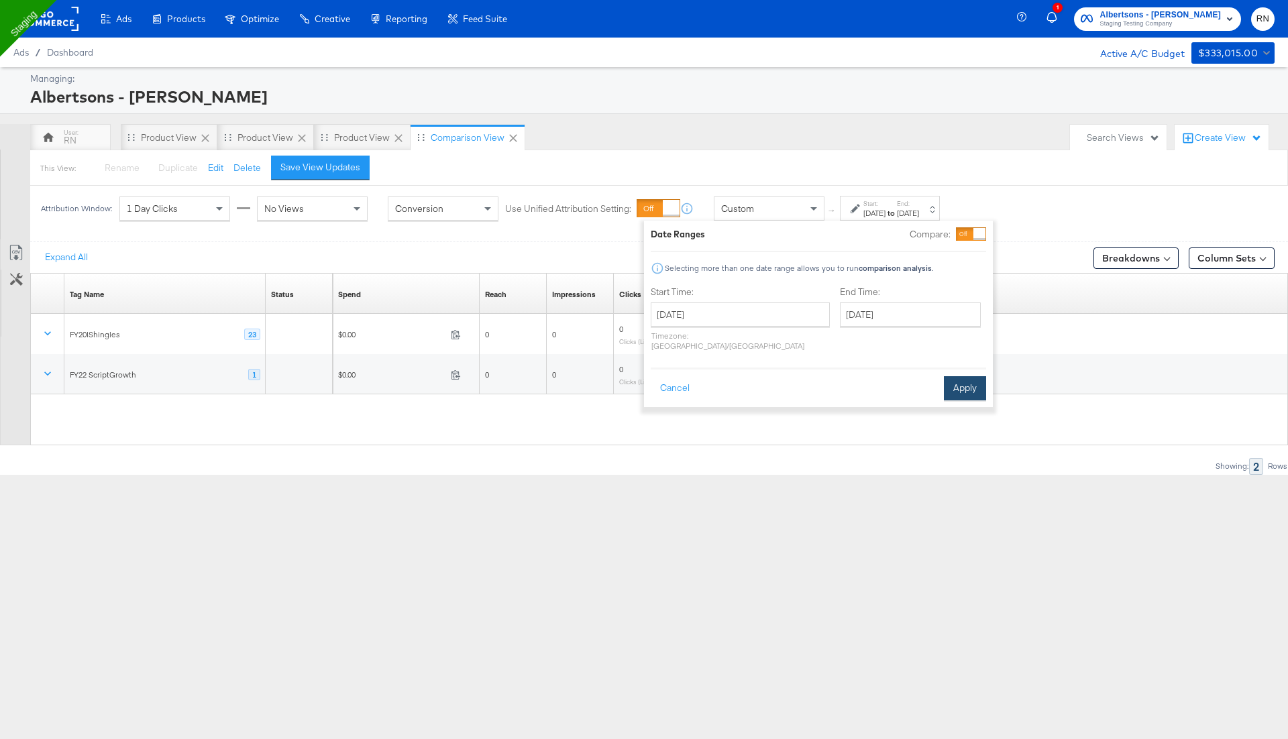
click at [965, 376] on button "Apply" at bounding box center [965, 388] width 42 height 24
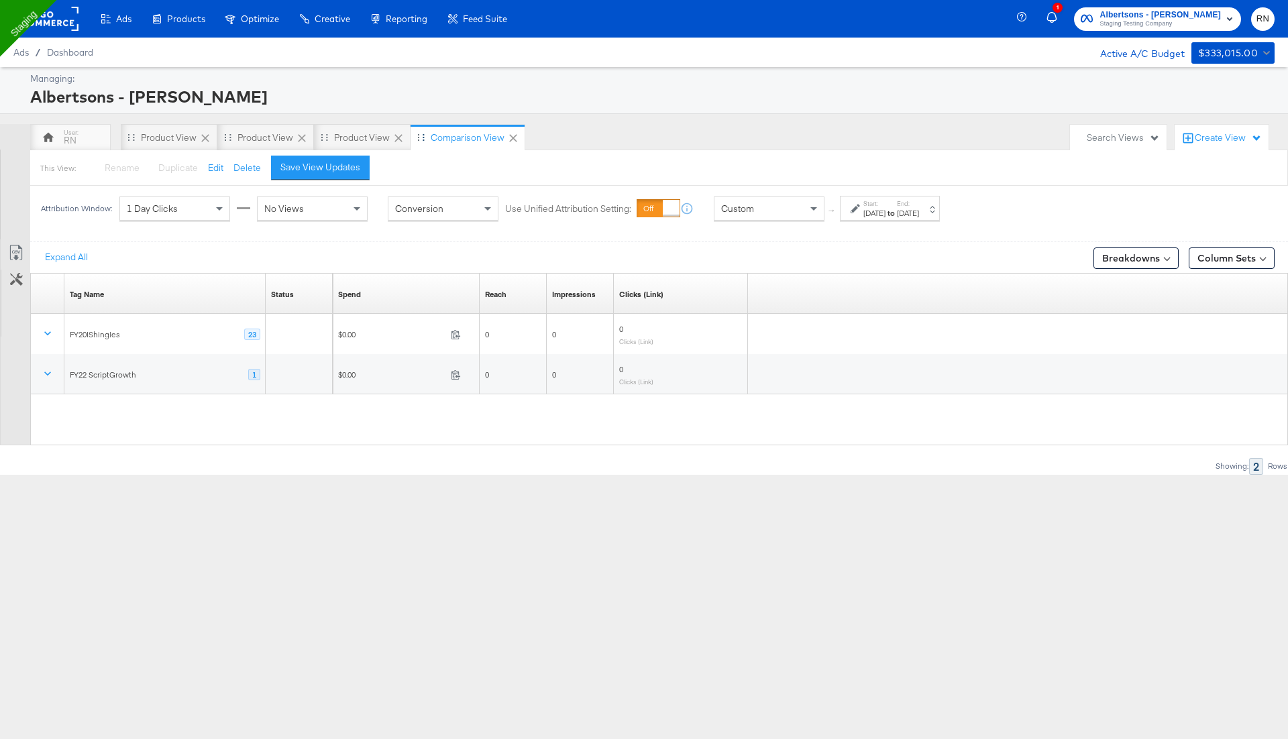
click at [507, 138] on icon at bounding box center [513, 137] width 13 height 13
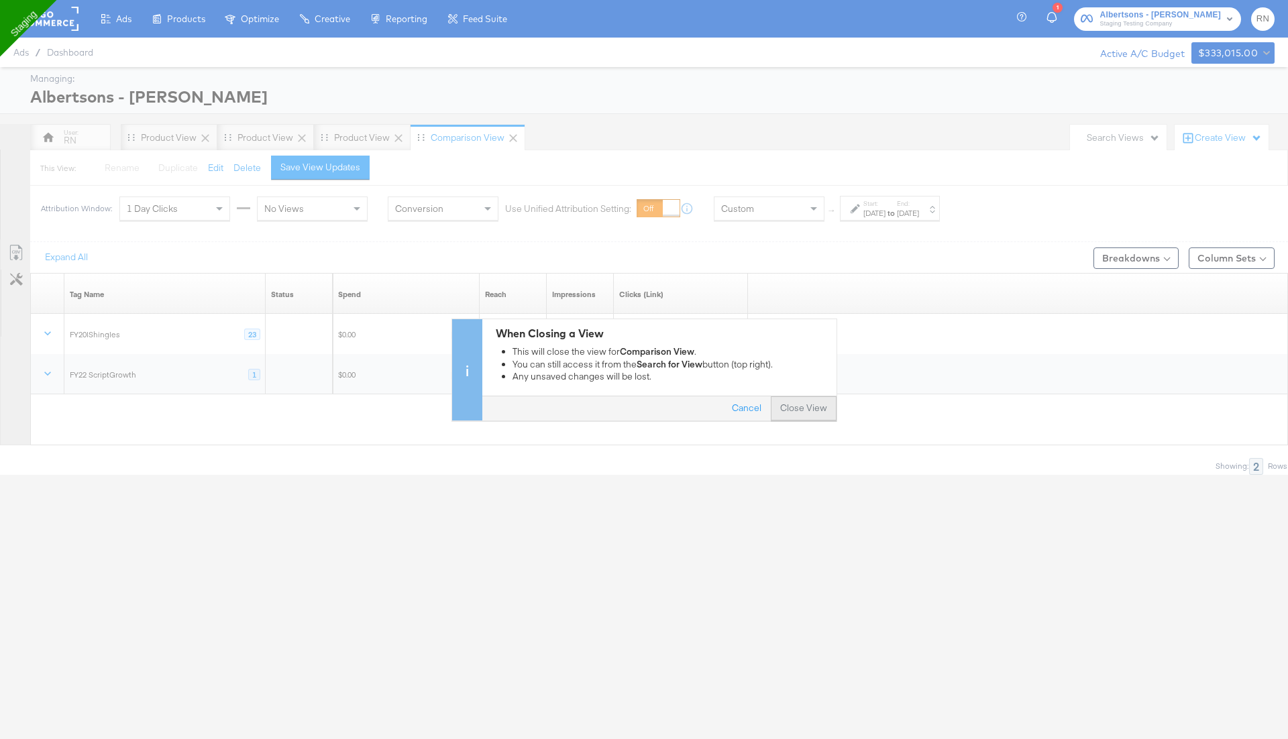
click at [801, 415] on button "Close View" at bounding box center [804, 409] width 66 height 24
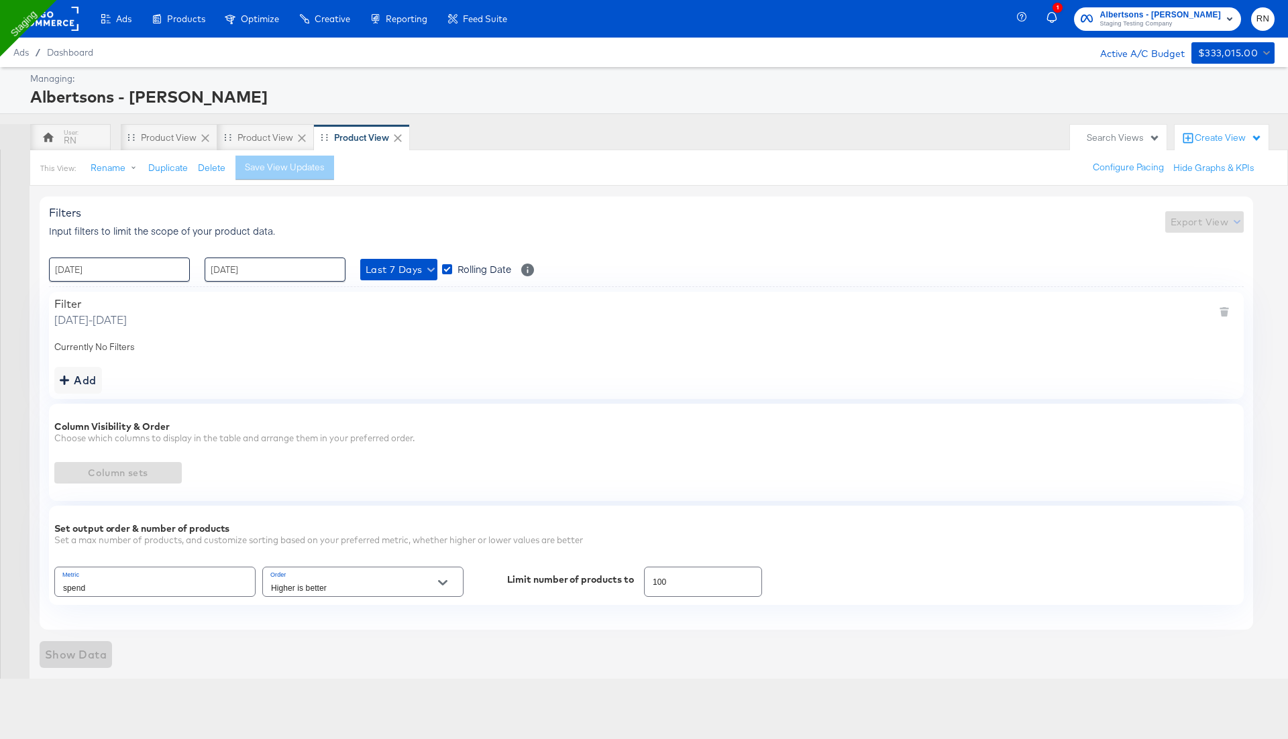
click at [56, 17] on rect at bounding box center [48, 19] width 62 height 24
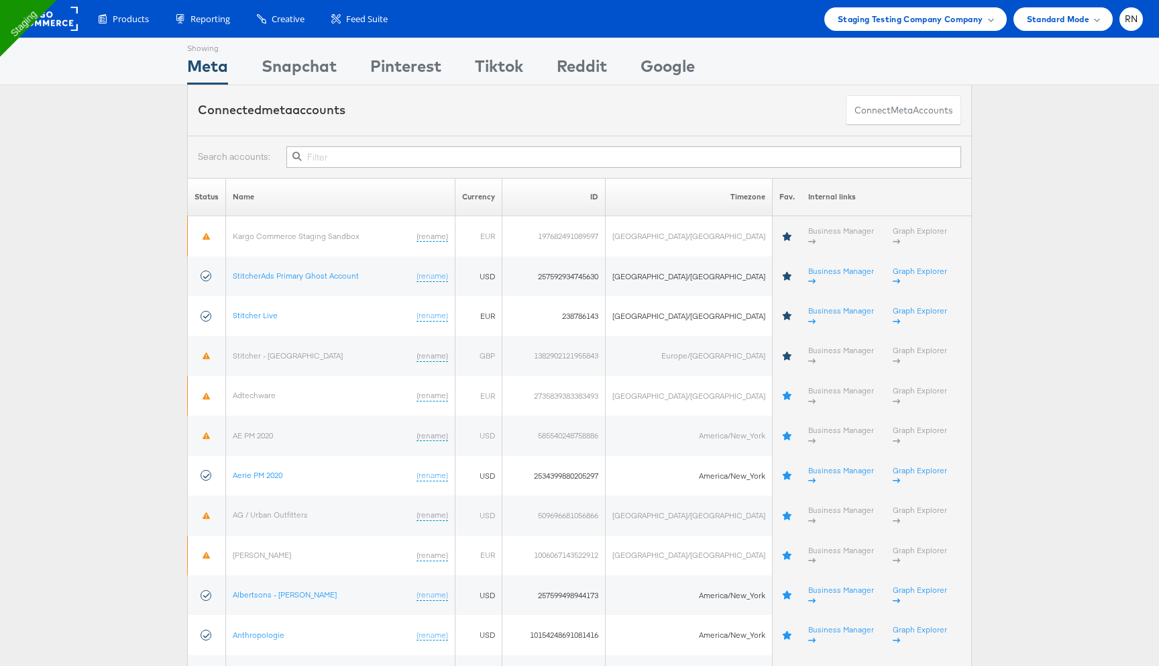
click at [498, 160] on input "text" at bounding box center [623, 156] width 675 height 21
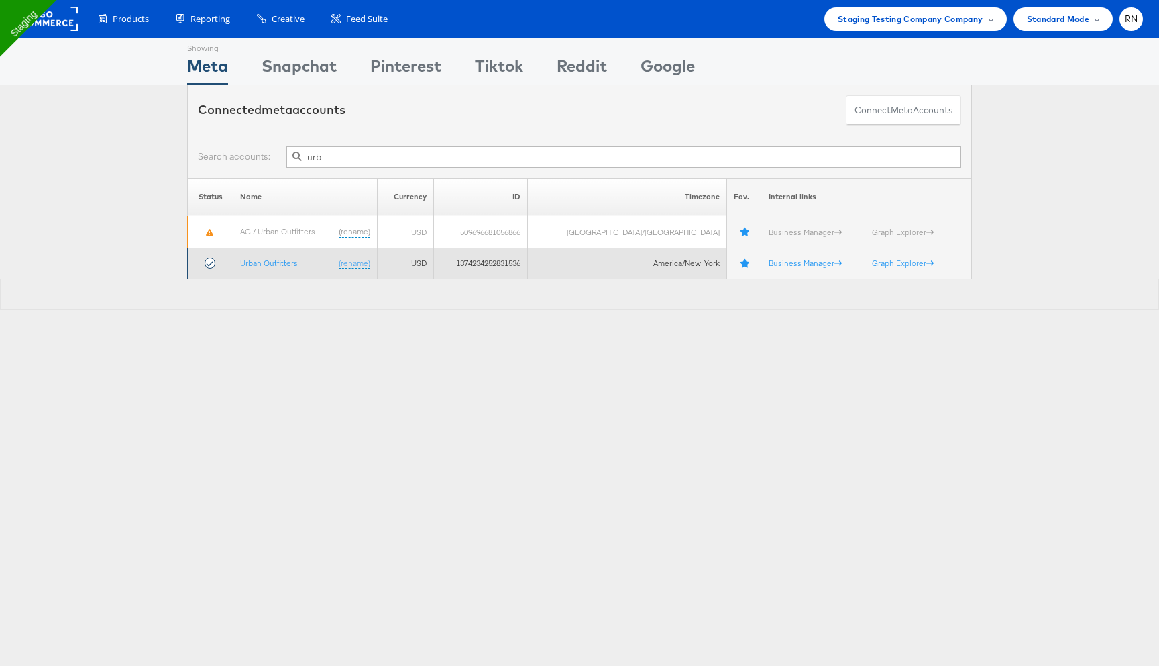
type input "urb"
click at [278, 268] on td "Urban Outfitters (rename)" at bounding box center [305, 264] width 144 height 32
click at [278, 263] on link "Urban Outfitters" at bounding box center [269, 263] width 58 height 10
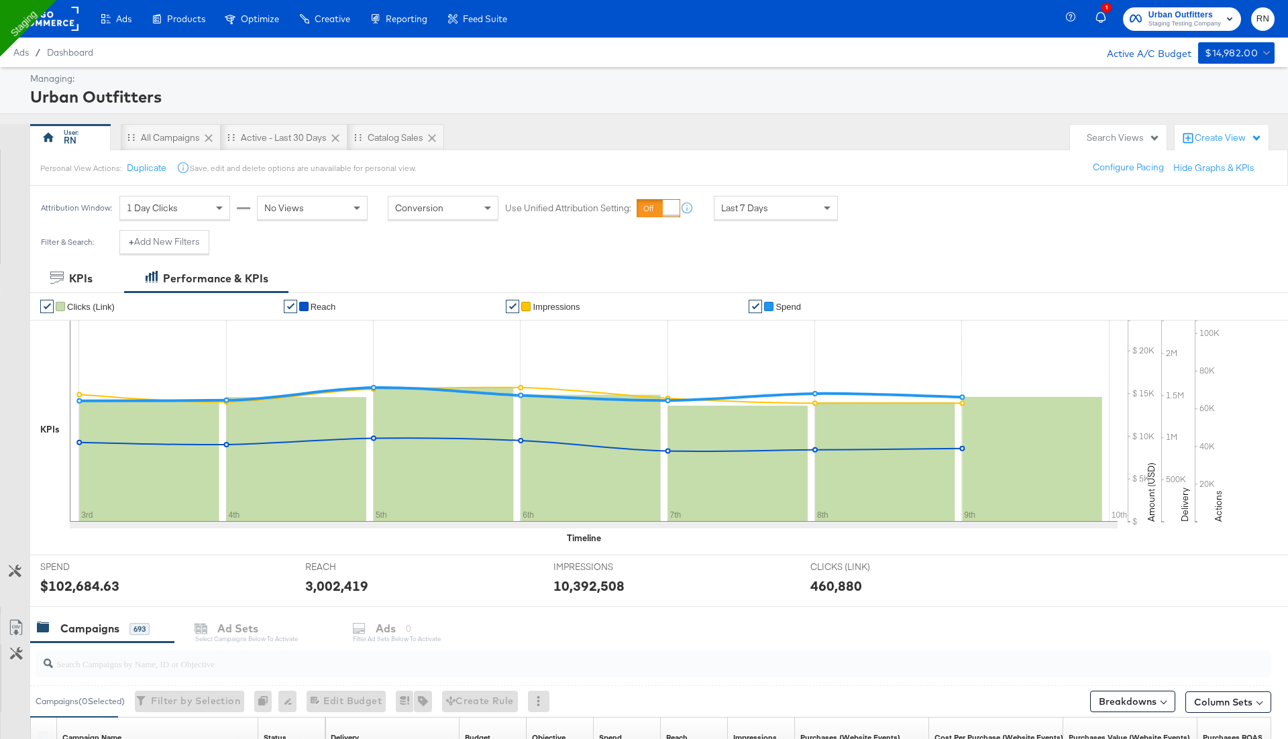
click at [1242, 136] on div "Create View" at bounding box center [1228, 137] width 67 height 13
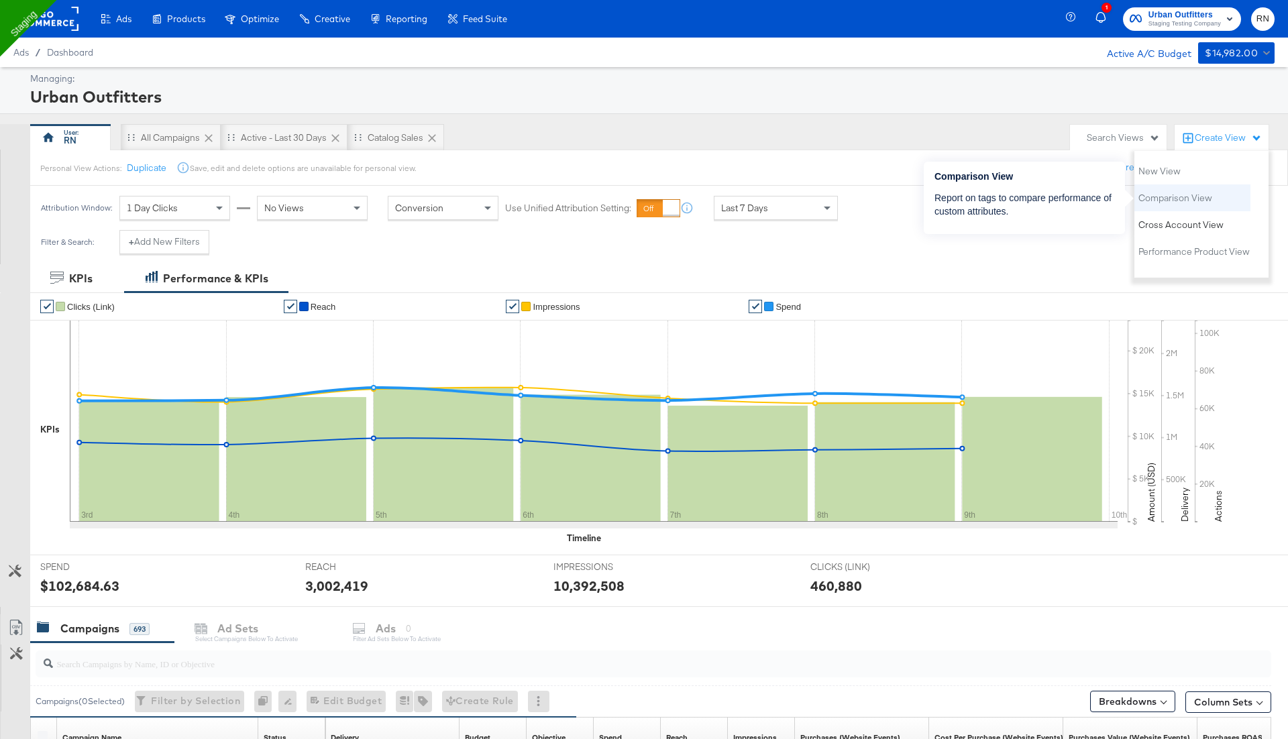
drag, startPoint x: 1179, startPoint y: 224, endPoint x: 1191, endPoint y: 185, distance: 40.5
click at [1191, 185] on ul "New View Comparison View Cross Account View Performance Product View" at bounding box center [1192, 211] width 116 height 107
click at [1189, 204] on span "Comparison View" at bounding box center [1176, 198] width 74 height 13
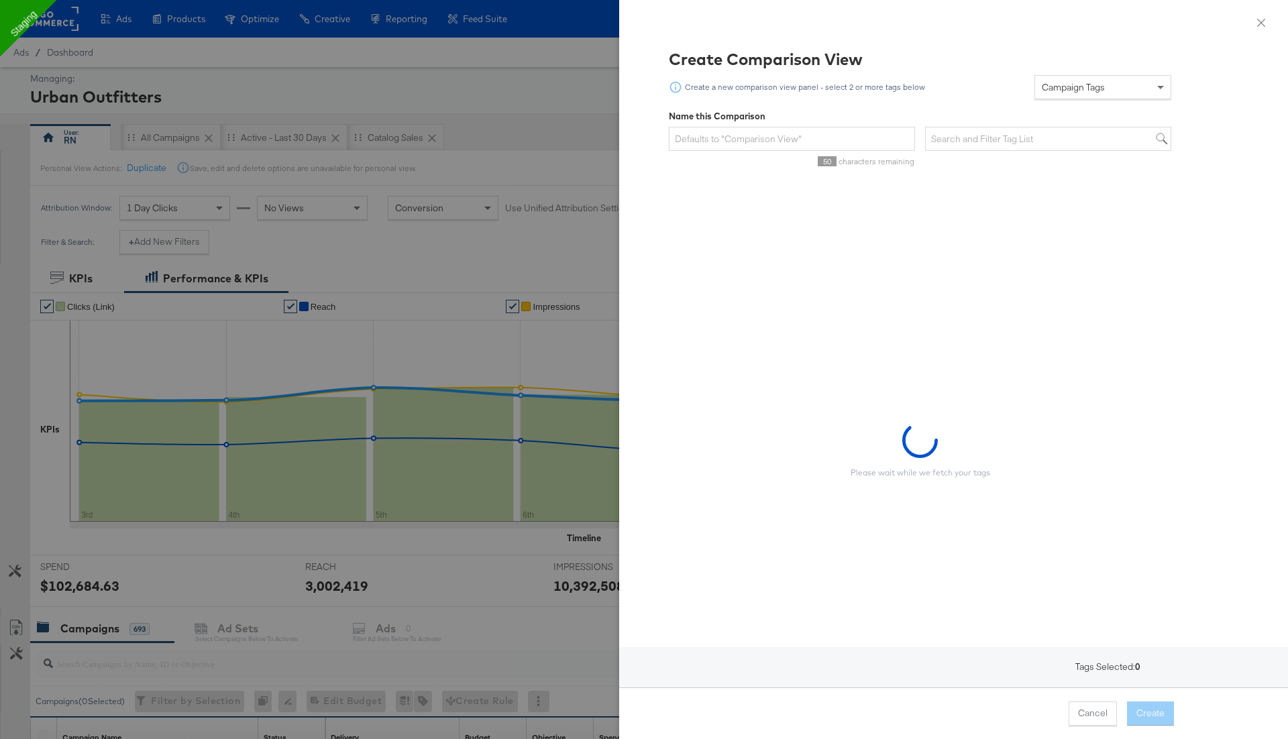
click at [1110, 88] on div "Campaign Tags" at bounding box center [1103, 87] width 136 height 23
click at [1086, 91] on span "Campaign Tags" at bounding box center [1073, 87] width 63 height 12
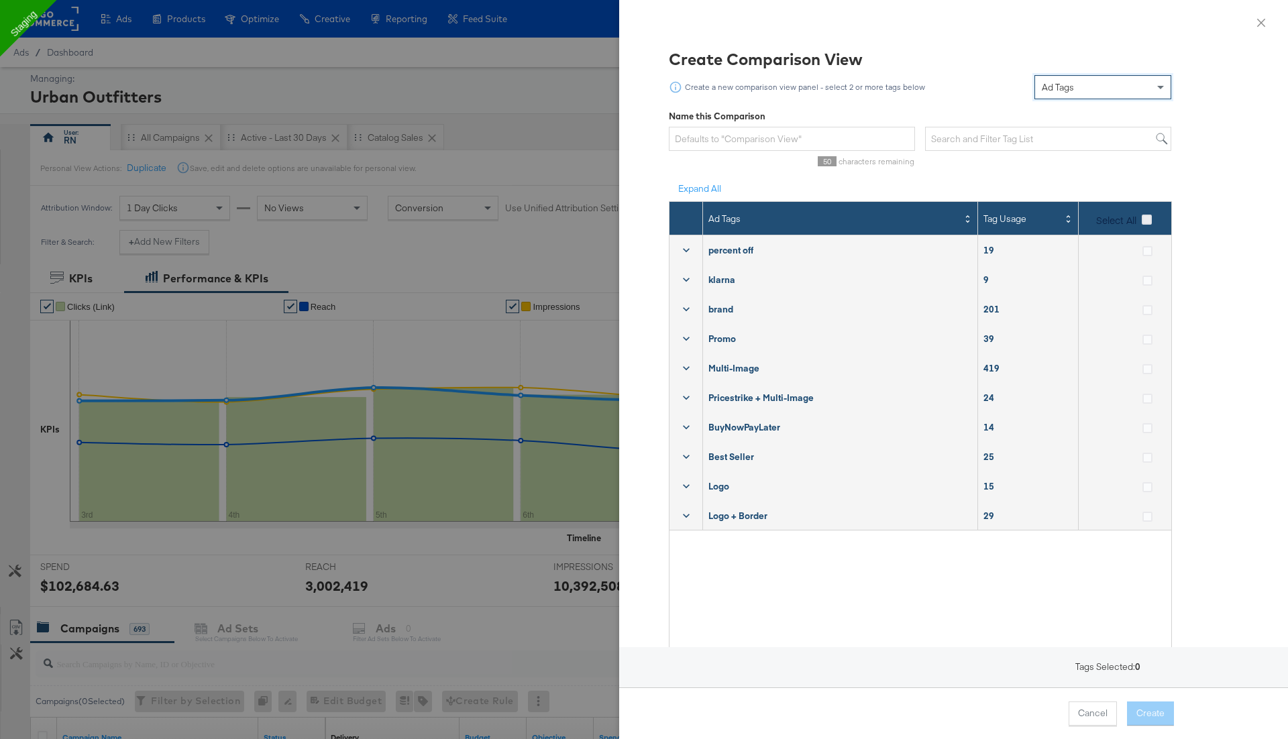
click at [1143, 220] on icon at bounding box center [1147, 220] width 10 height 10
click at [0, 0] on input "Select All" at bounding box center [0, 0] width 0 height 0
click at [1151, 714] on button "Create" at bounding box center [1150, 714] width 47 height 24
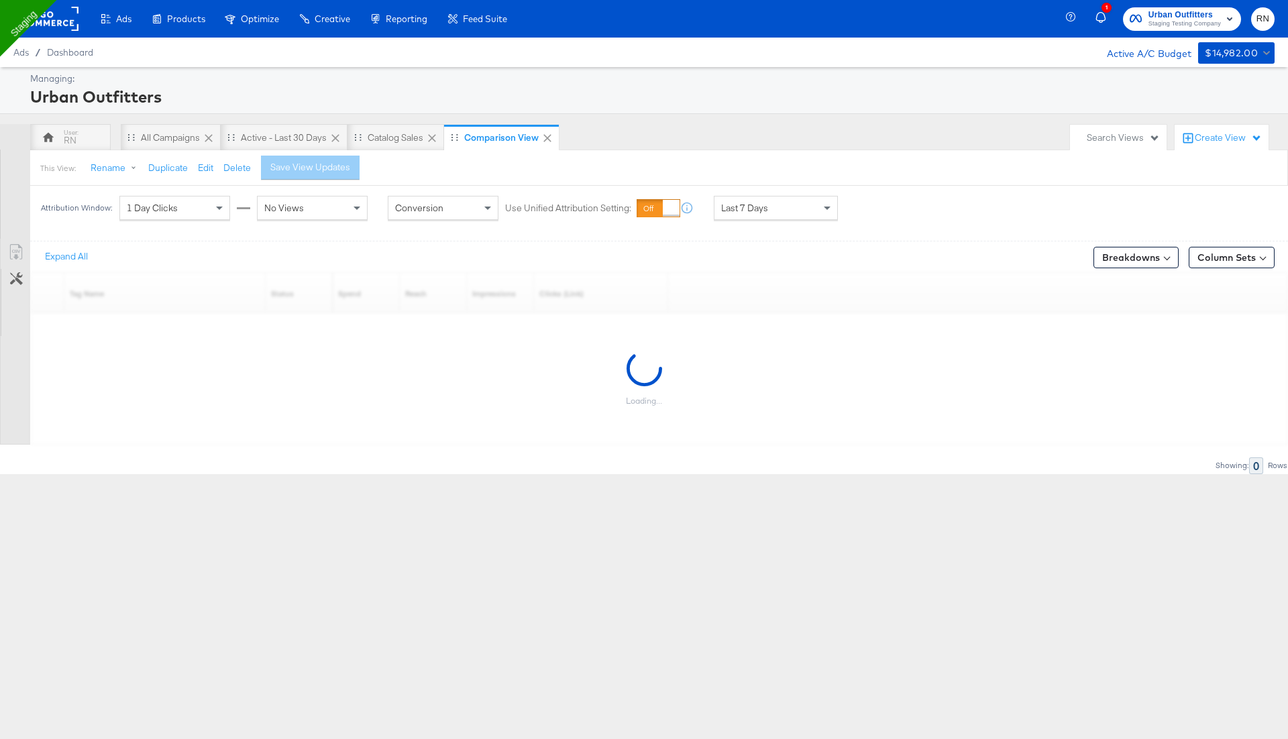
click at [796, 192] on div "Attribution Window: 1 Day Clicks No Views Conversion Use Unified Attribution Se…" at bounding box center [442, 208] width 825 height 44
click at [792, 207] on div "Last 7 Days" at bounding box center [776, 208] width 123 height 23
click at [886, 200] on label "Start:" at bounding box center [874, 203] width 22 height 9
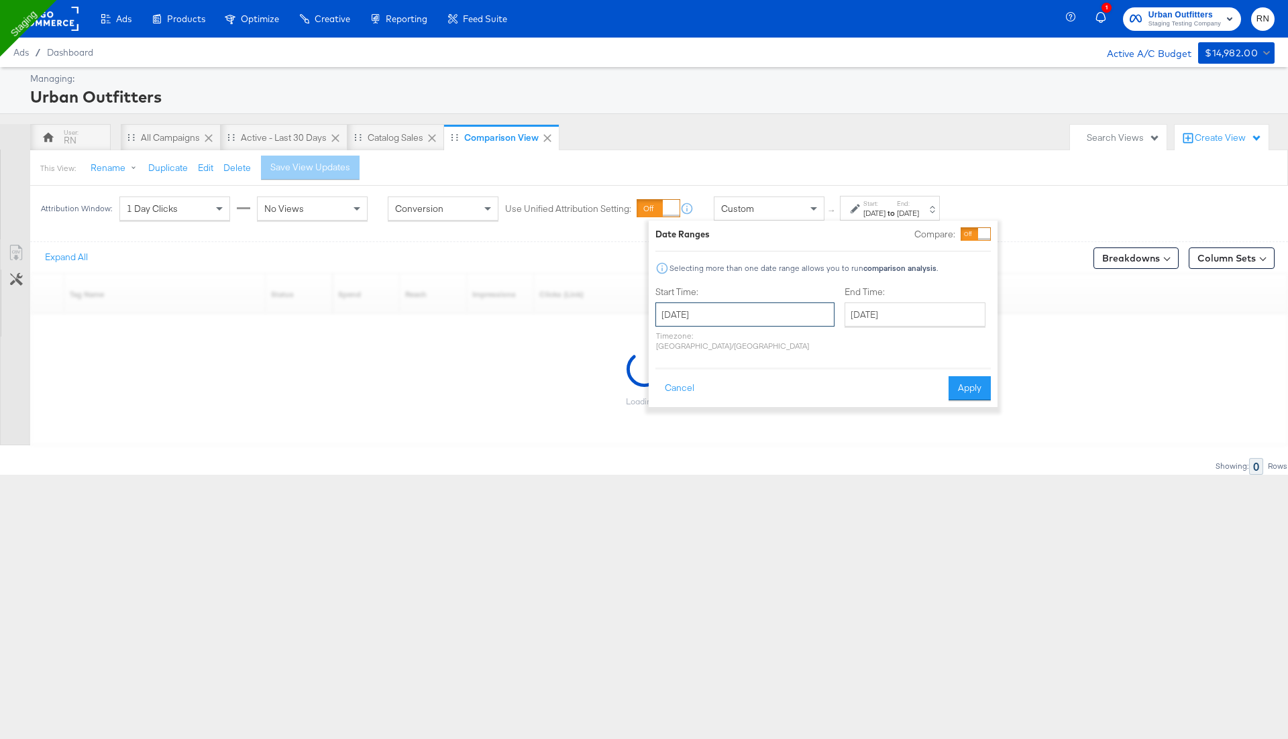
click at [702, 321] on input "[DATE]" at bounding box center [744, 315] width 179 height 24
click at [735, 339] on th "[DATE]" at bounding box center [739, 342] width 115 height 23
click at [664, 372] on td "Jan" at bounding box center [679, 372] width 40 height 34
click at [730, 377] on td "1" at bounding box center [739, 382] width 23 height 19
type input "[DATE]"
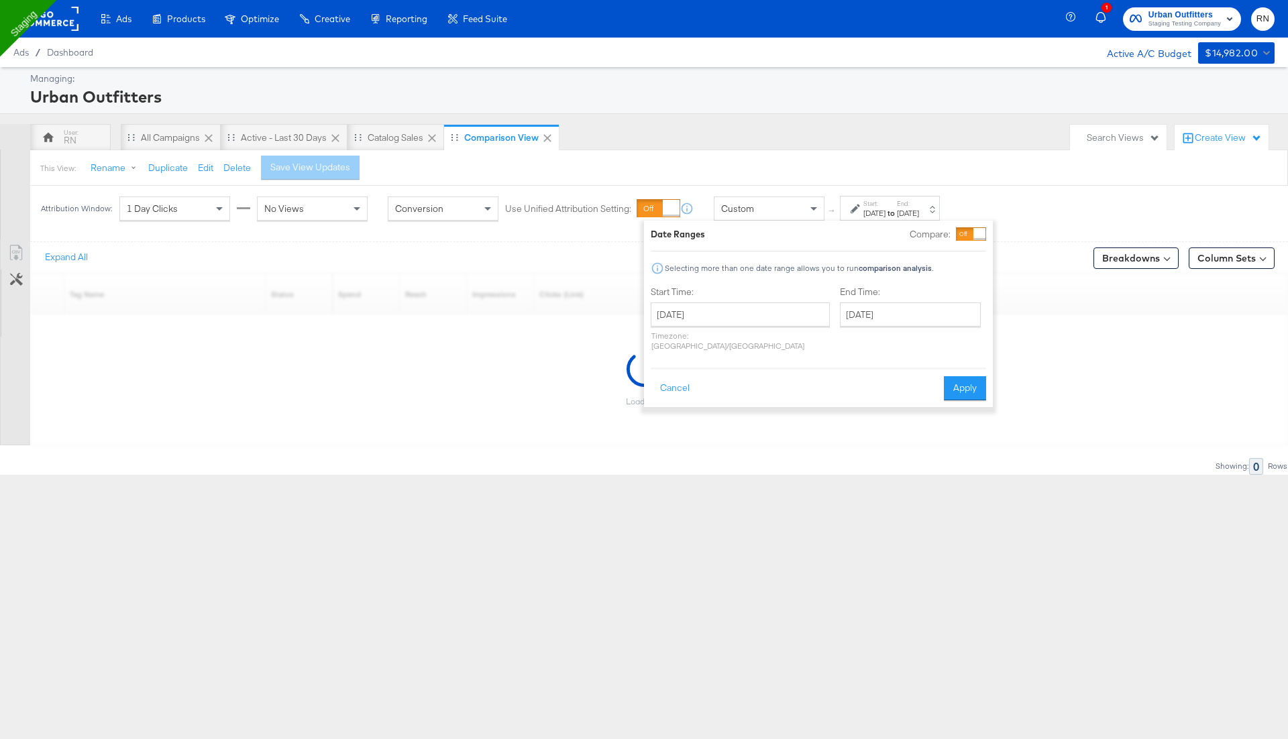
click at [823, 376] on div "Cancel Apply" at bounding box center [818, 384] width 335 height 33
click at [966, 379] on button "Apply" at bounding box center [965, 388] width 42 height 24
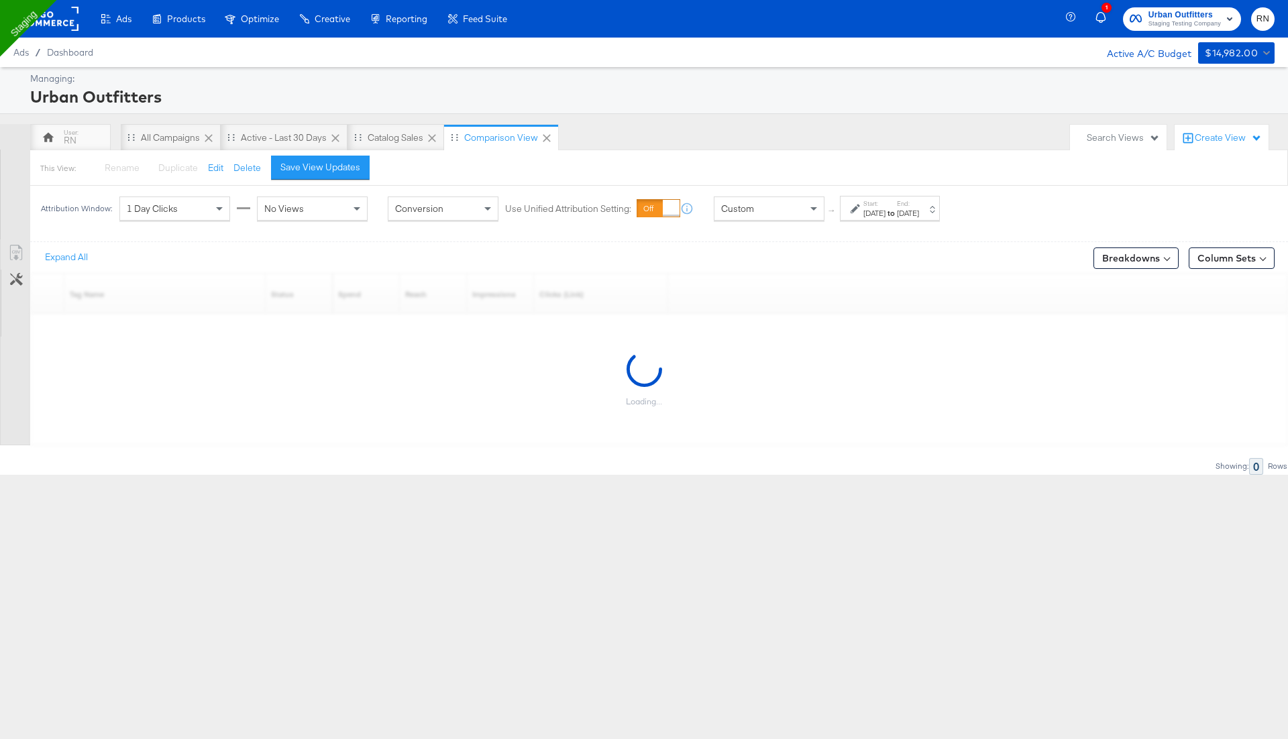
click at [266, 228] on div "Attribution Window: 1 Day Clicks No Views Conversion Use Unified Attribution Se…" at bounding box center [493, 208] width 927 height 45
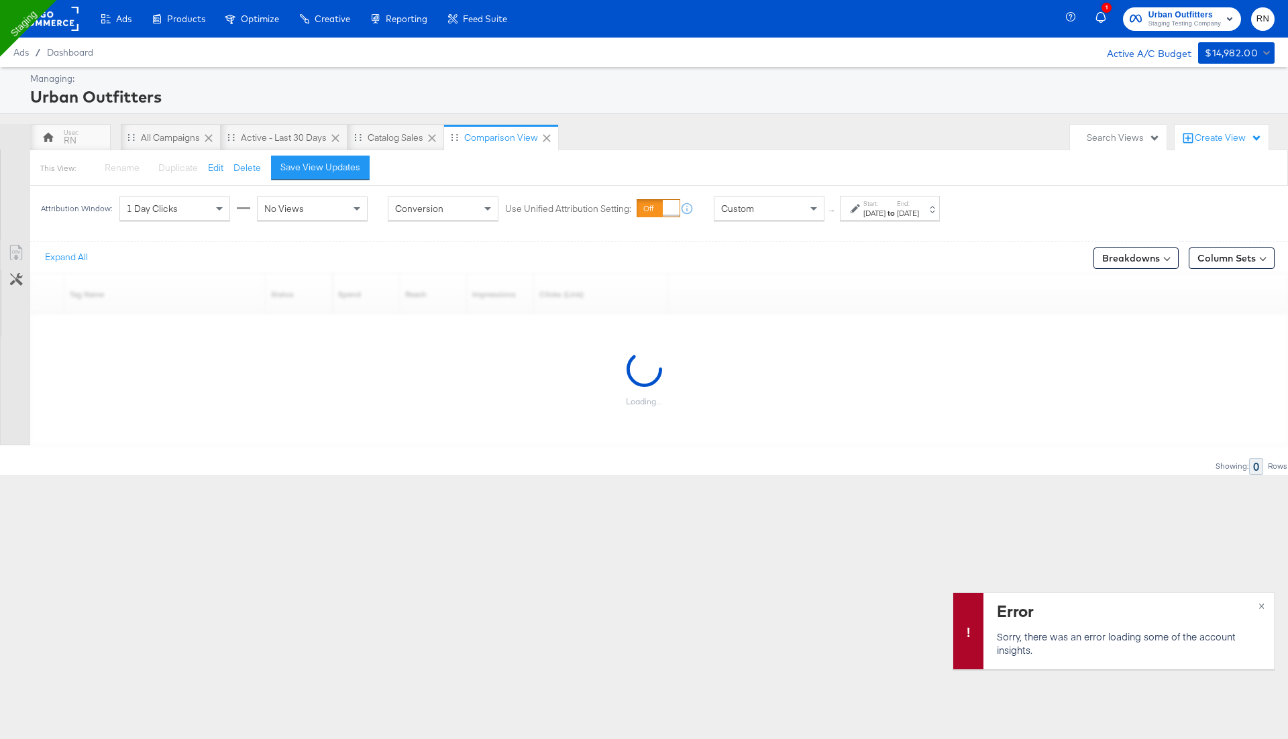
click at [430, 385] on div "Loading..." at bounding box center [644, 379] width 1288 height 132
click at [1143, 462] on div "Showing: 0 Rows" at bounding box center [644, 466] width 1288 height 17
click at [72, 9] on rect at bounding box center [48, 19] width 62 height 24
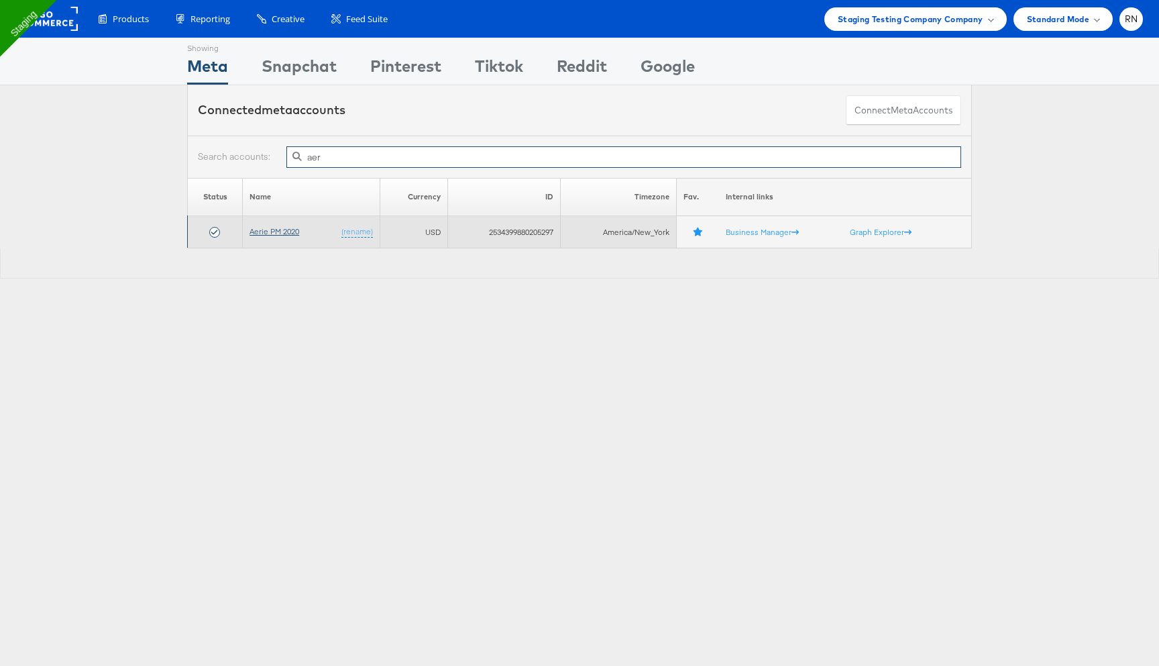
type input "aer"
click at [294, 233] on link "Aerie PM 2020" at bounding box center [275, 231] width 50 height 10
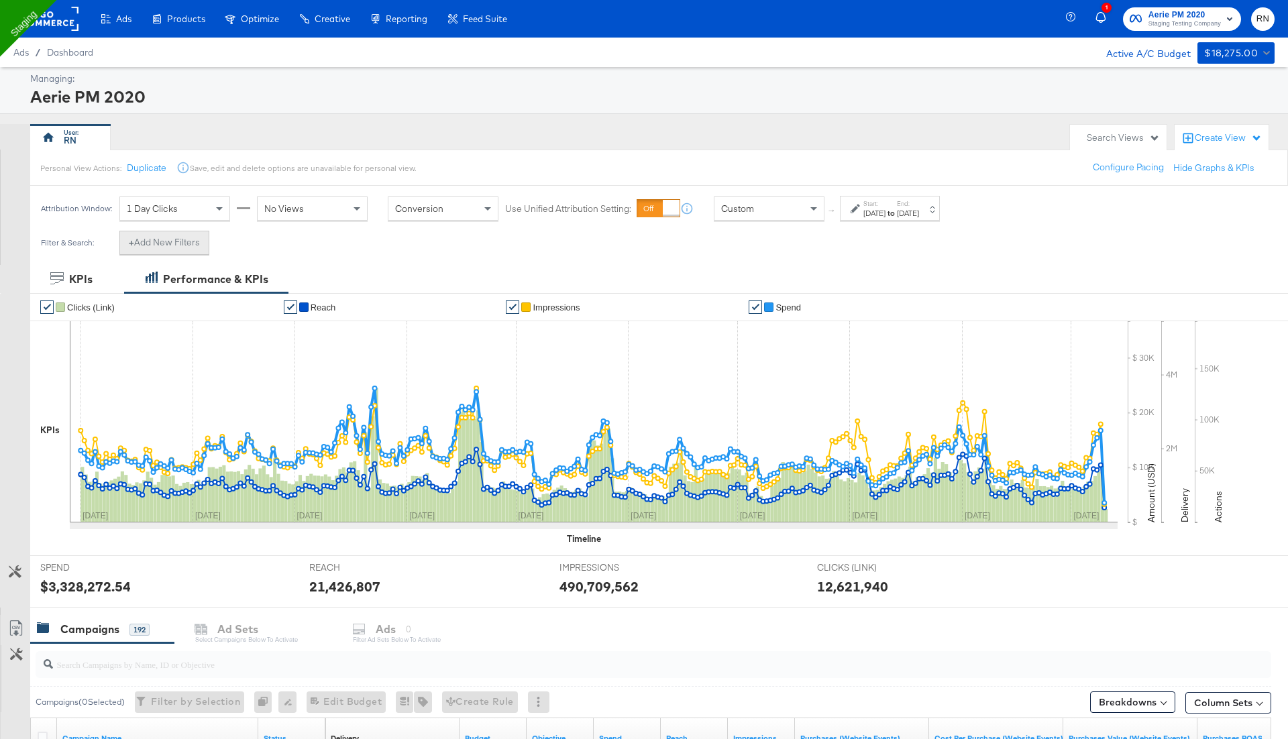
click at [165, 248] on button "+ Add New Filters" at bounding box center [164, 243] width 90 height 24
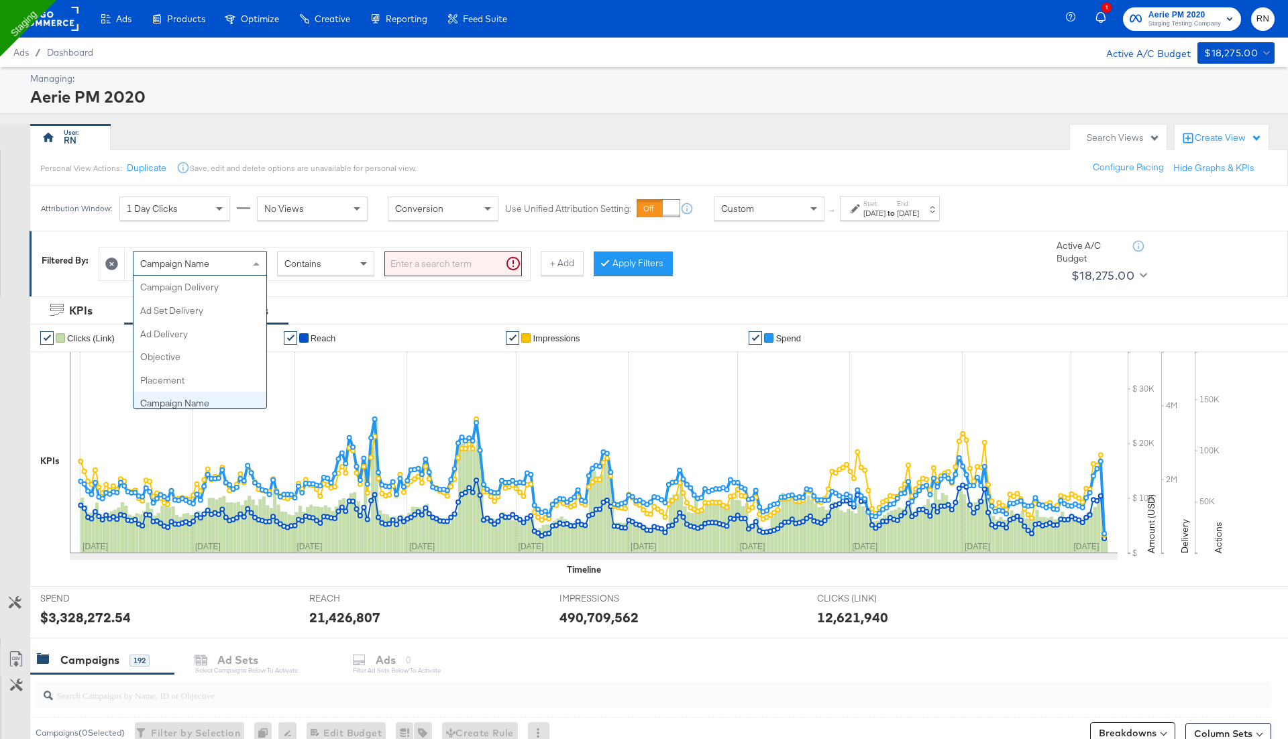
click at [227, 263] on div "Campaign Name" at bounding box center [200, 263] width 133 height 23
click at [366, 284] on div "Filtered By: Campaign Name Contains + Add Apply Filters Active A/C Budget $18,2…" at bounding box center [659, 263] width 1259 height 65
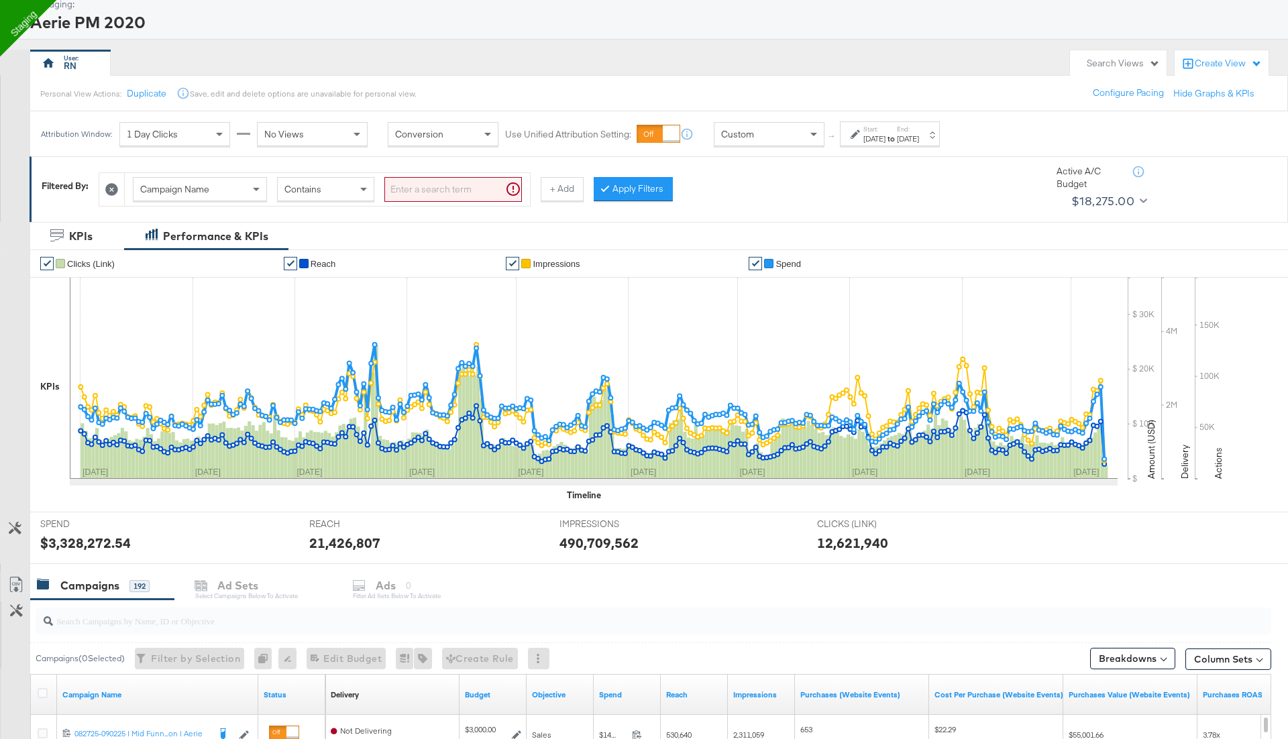
scroll to position [65, 0]
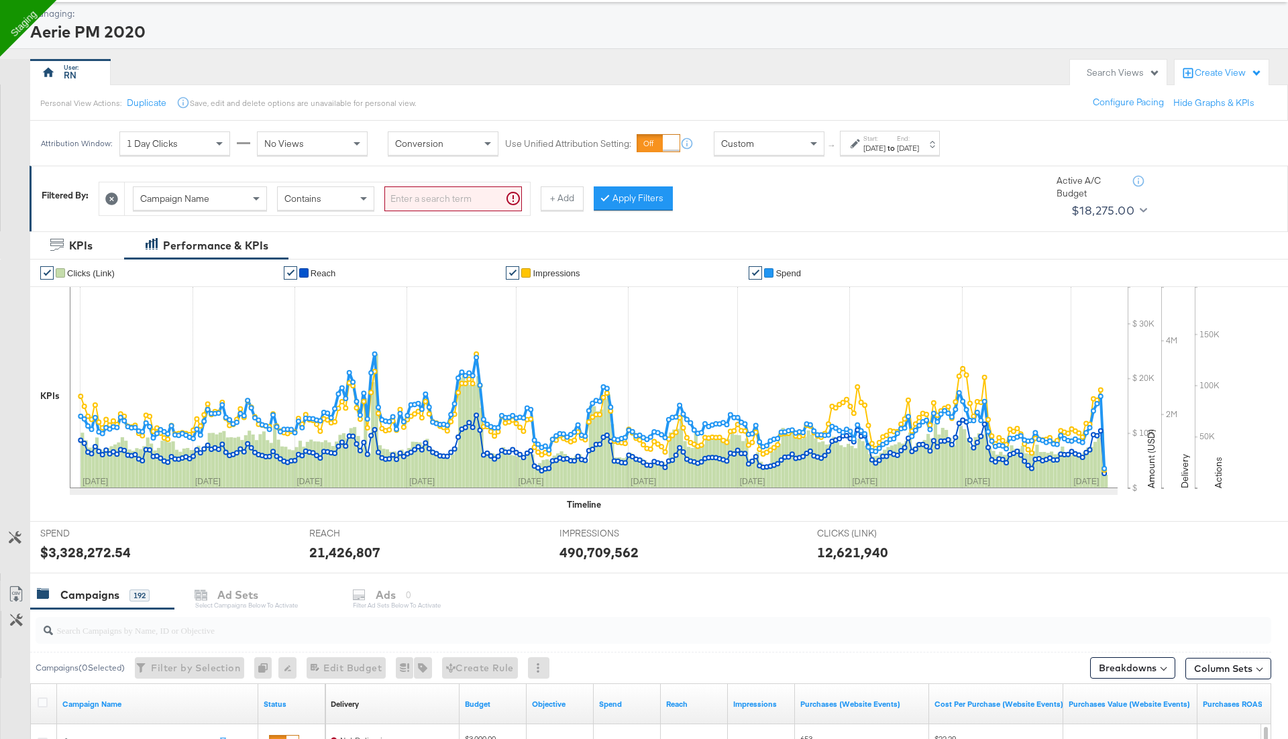
click at [220, 196] on div "Campaign Name" at bounding box center [200, 198] width 133 height 23
type input "a"
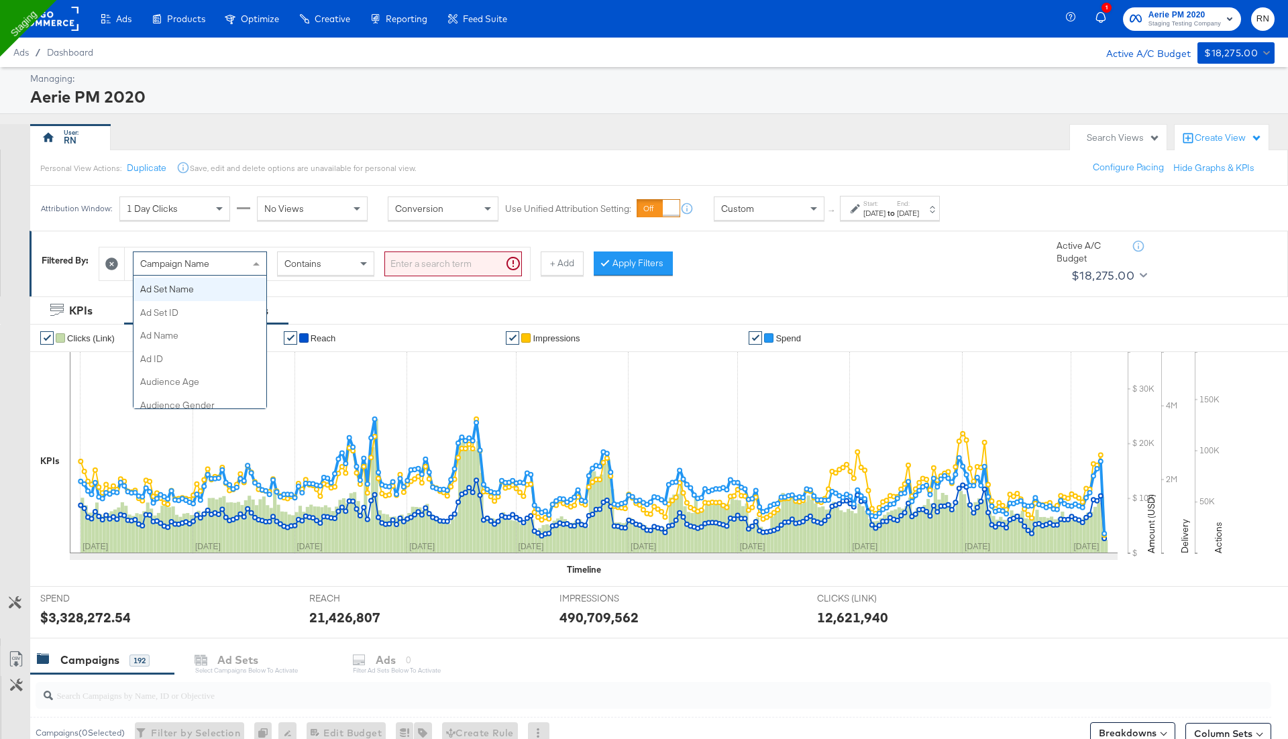
scroll to position [191, 0]
click at [429, 262] on input "search" at bounding box center [453, 264] width 138 height 25
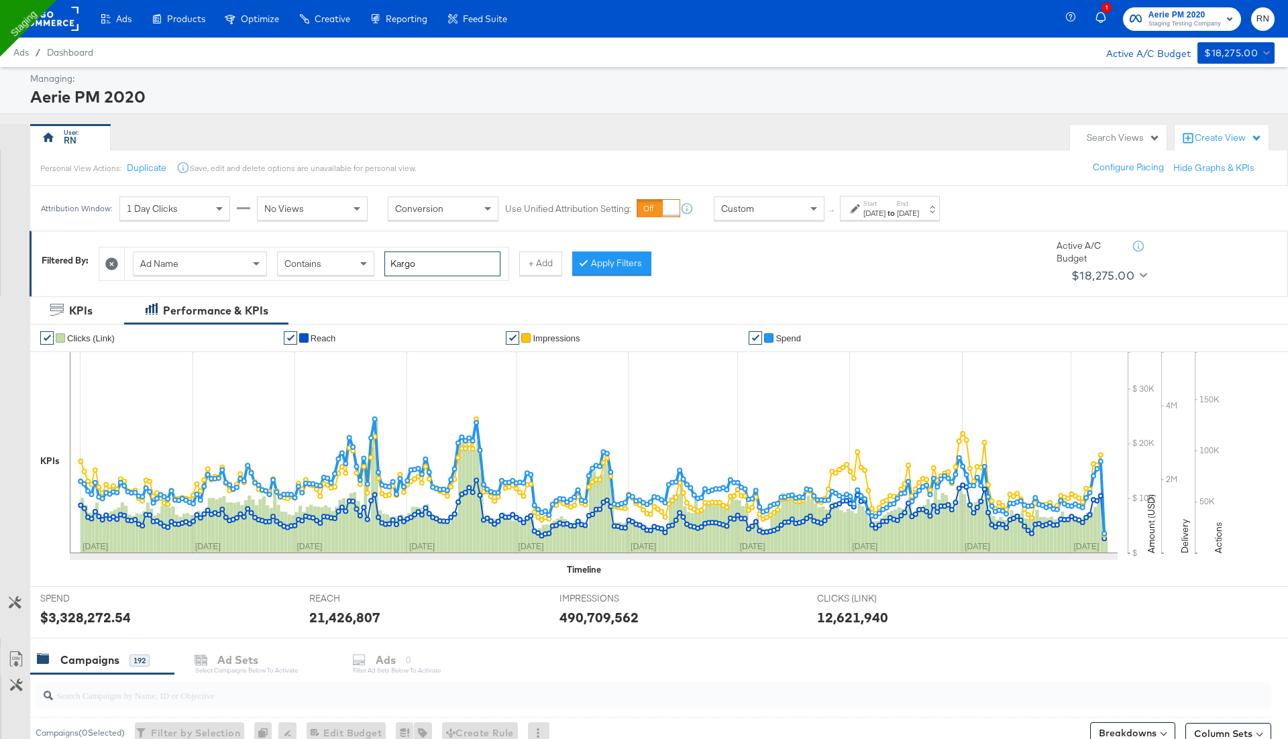
type input "Kargo"
click at [182, 209] on div "1 Day Clicks" at bounding box center [174, 208] width 109 height 23
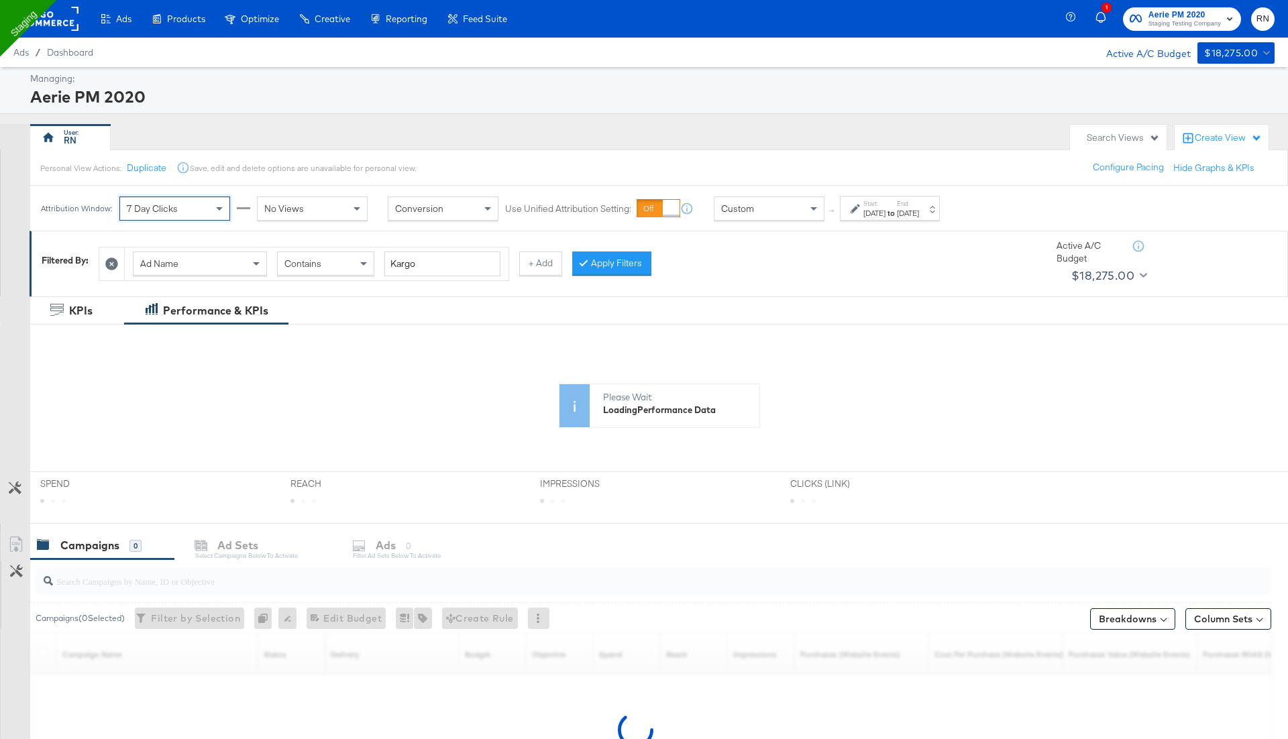
click at [295, 207] on span "No Views" at bounding box center [284, 209] width 40 height 12
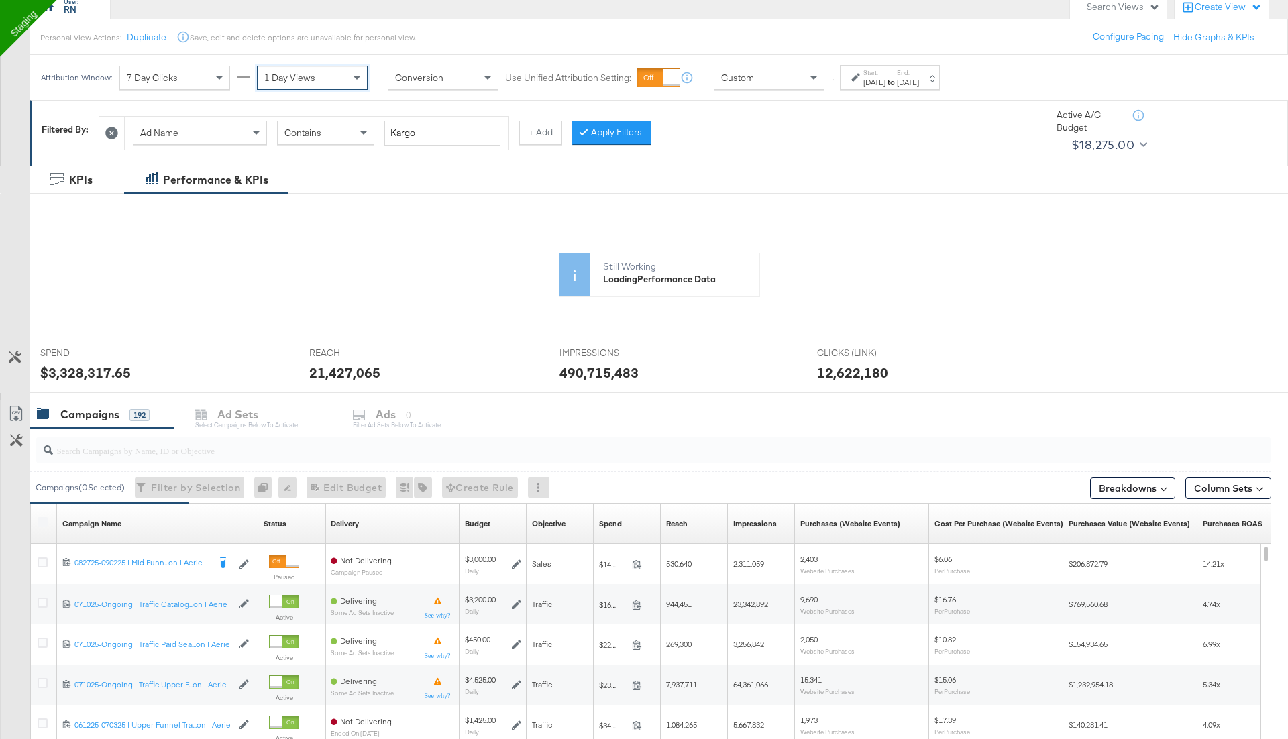
scroll to position [131, 0]
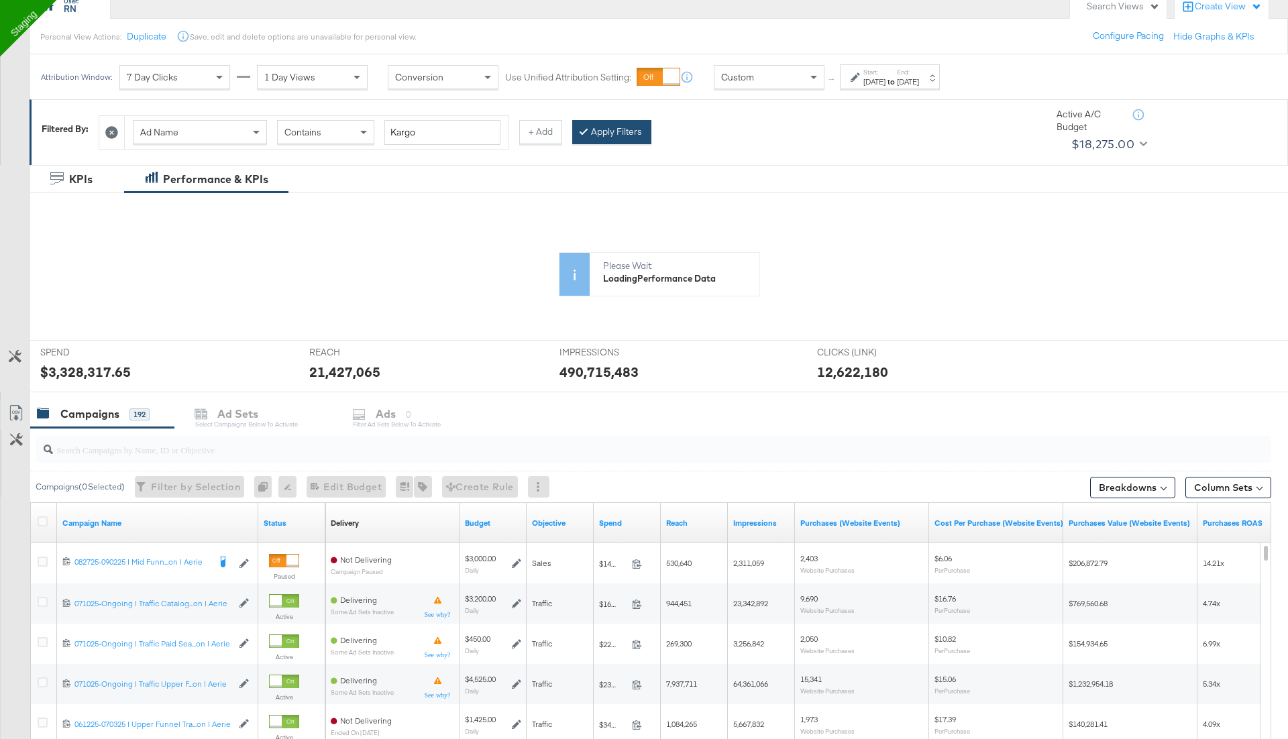
click at [621, 130] on button "Apply Filters" at bounding box center [611, 132] width 79 height 24
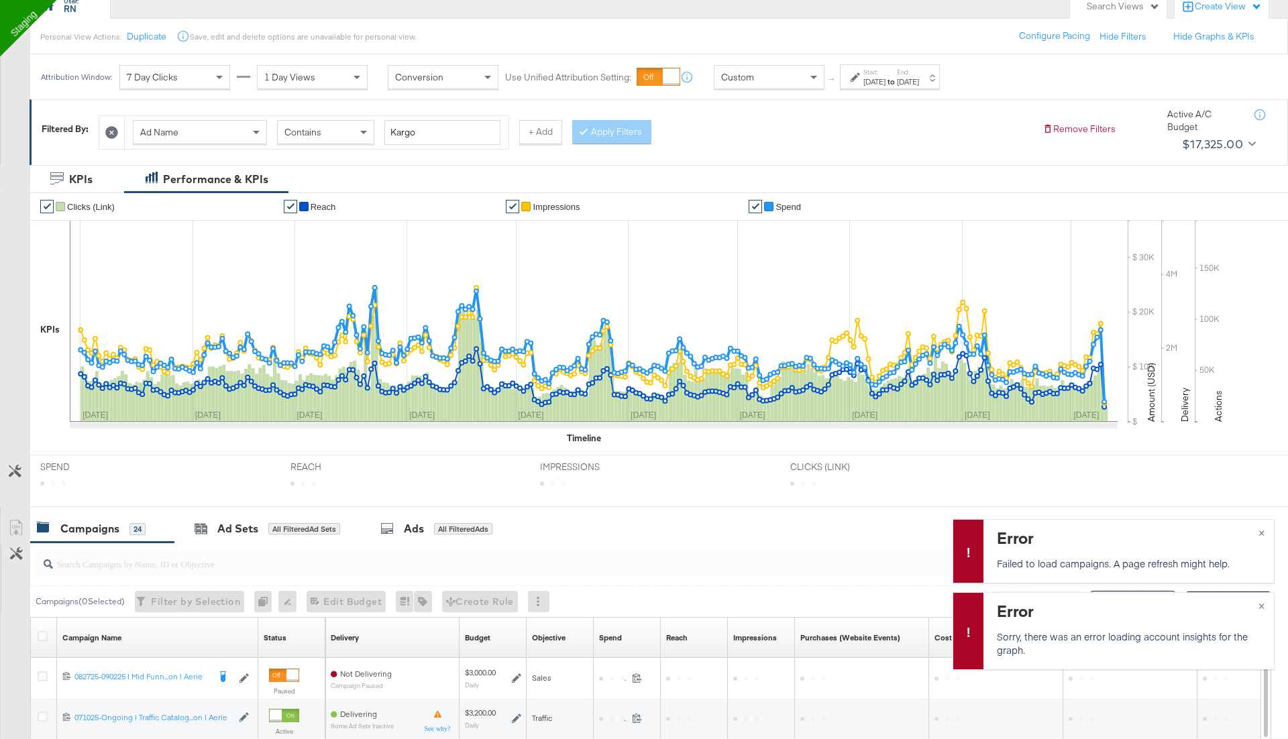
scroll to position [0, 0]
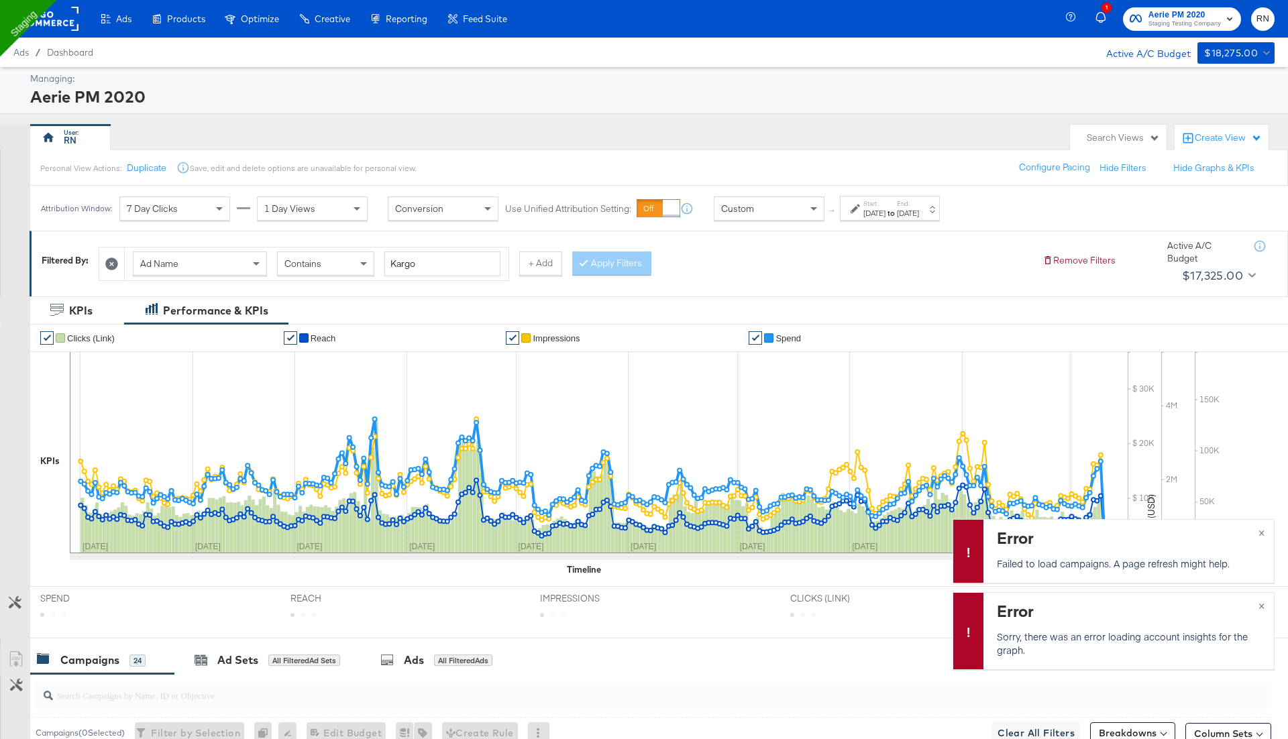
click at [1232, 125] on div "Create View" at bounding box center [1222, 138] width 94 height 27
click at [1183, 200] on span "Comparison View" at bounding box center [1176, 198] width 74 height 13
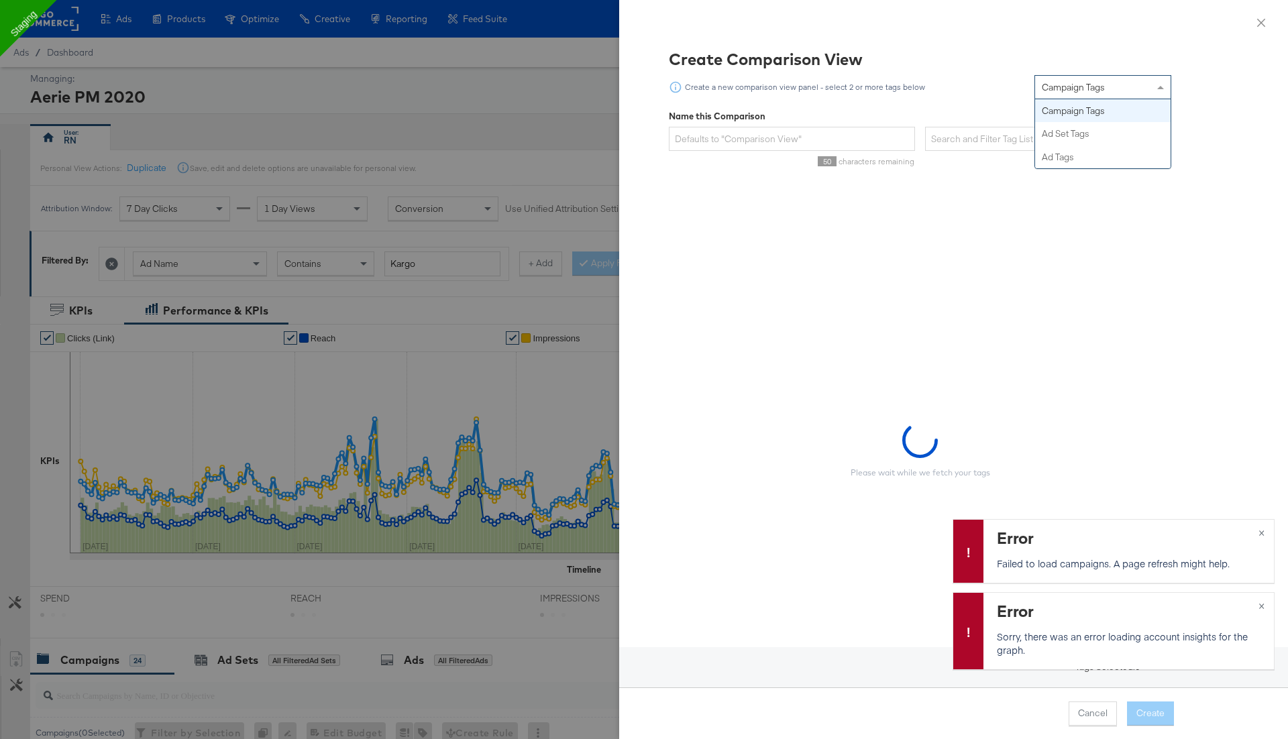
click at [1091, 90] on span "Campaign Tags" at bounding box center [1073, 87] width 63 height 12
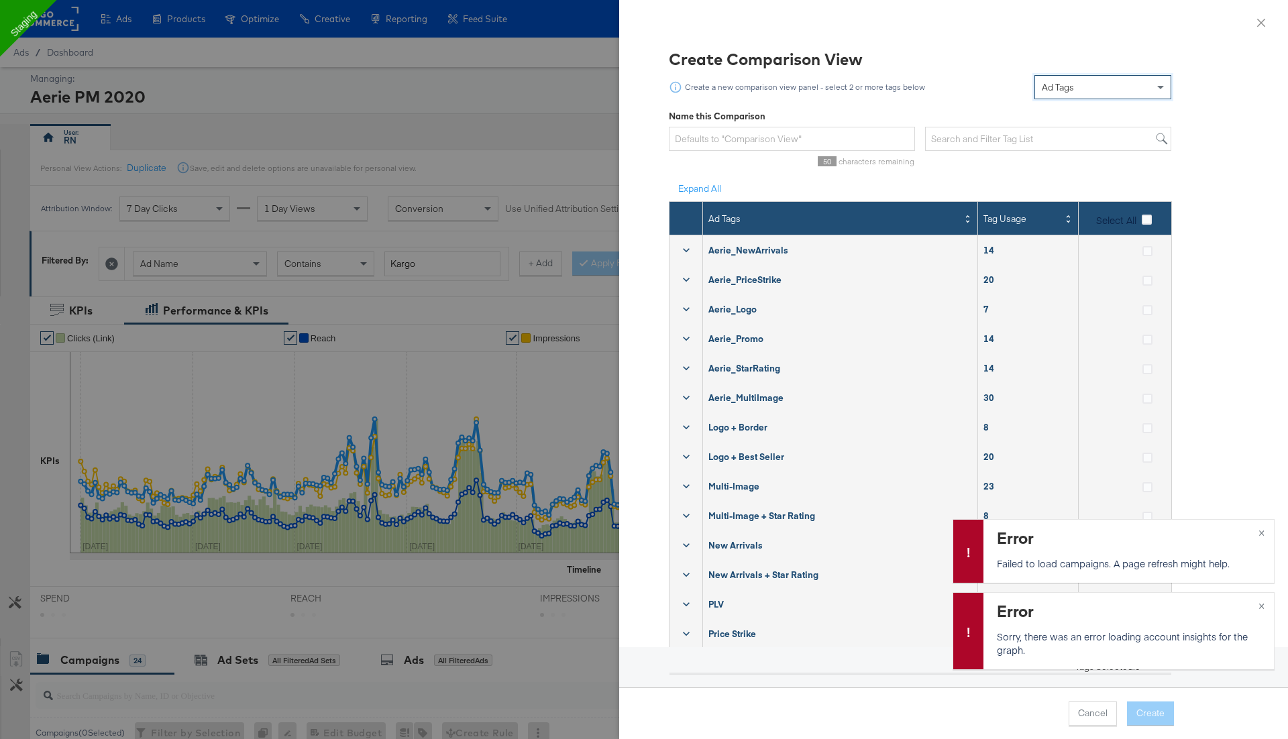
click at [684, 276] on icon at bounding box center [686, 279] width 13 height 13
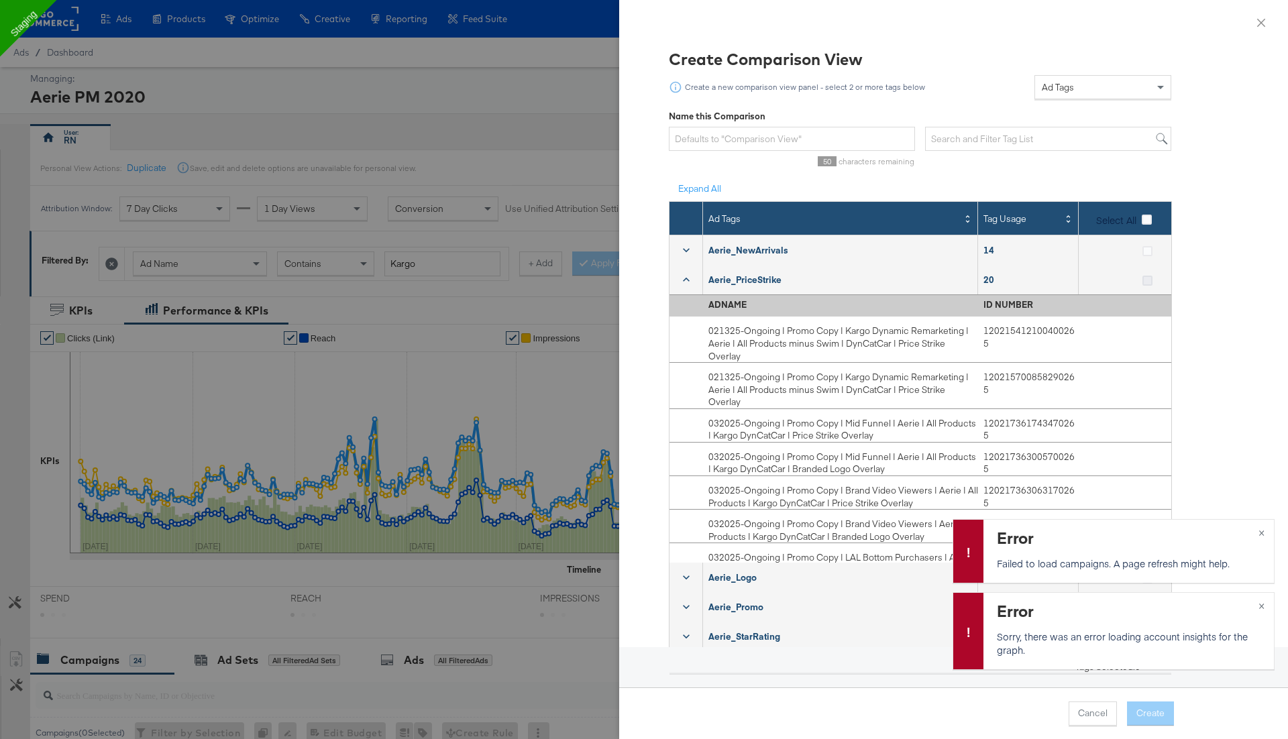
click at [1147, 278] on icon at bounding box center [1148, 281] width 10 height 10
click at [0, 0] on input "checkbox" at bounding box center [0, 0] width 0 height 0
click at [1146, 235] on div at bounding box center [1126, 250] width 94 height 30
click at [1147, 252] on icon at bounding box center [1148, 251] width 10 height 10
click at [0, 0] on input "checkbox" at bounding box center [0, 0] width 0 height 0
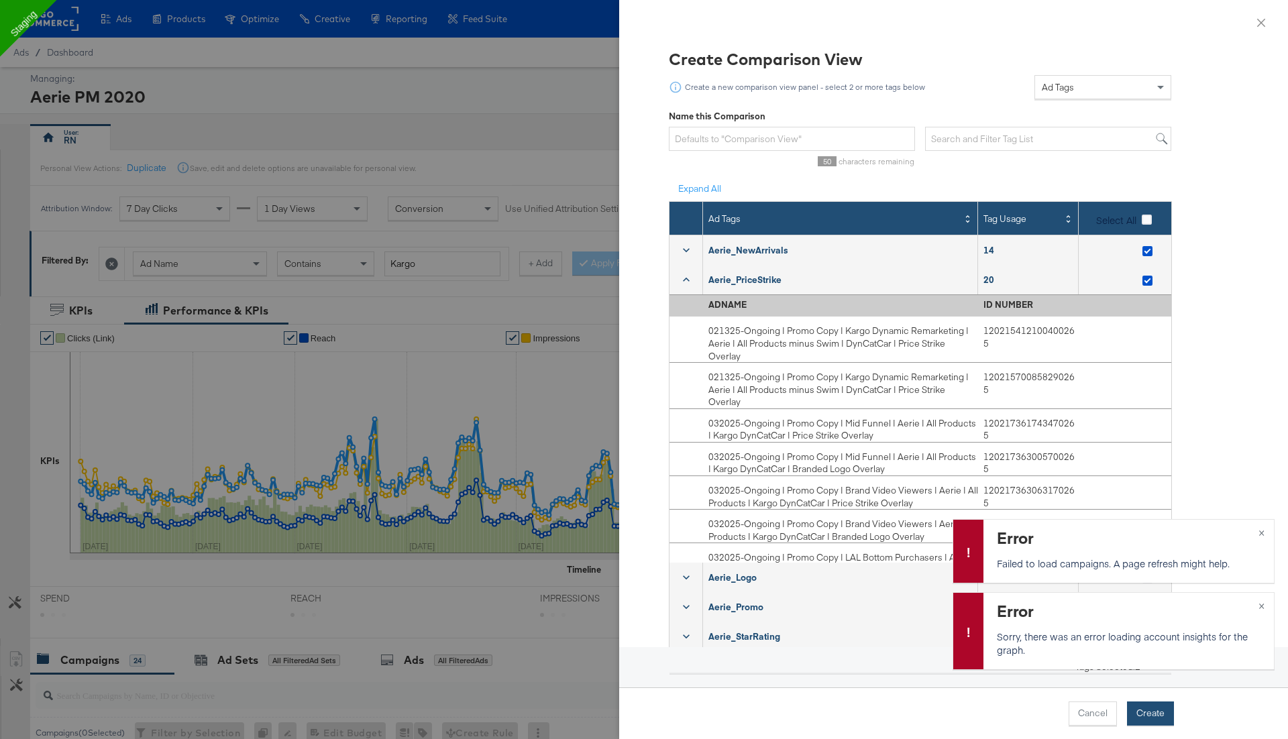
click at [1157, 719] on button "Create" at bounding box center [1150, 714] width 47 height 24
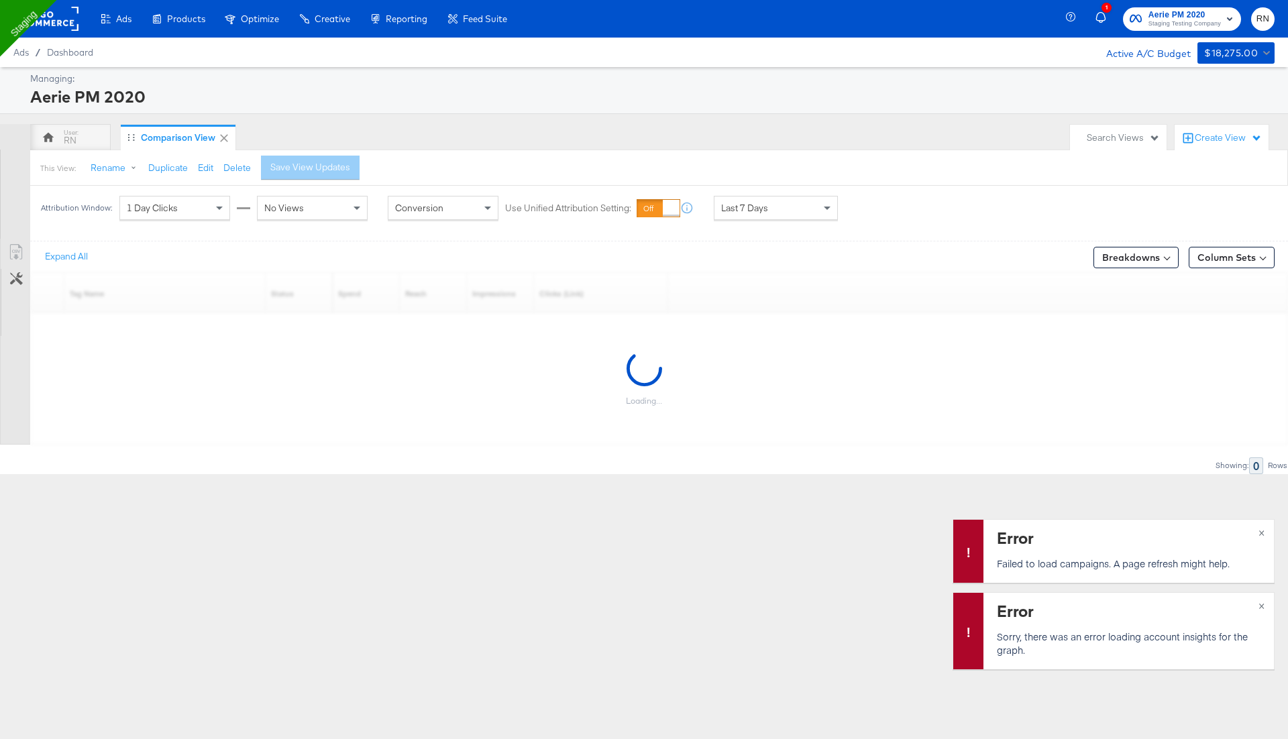
click at [732, 212] on span "Last 7 Days" at bounding box center [744, 208] width 47 height 12
click at [878, 208] on div "Oct 10th 2025" at bounding box center [874, 213] width 22 height 11
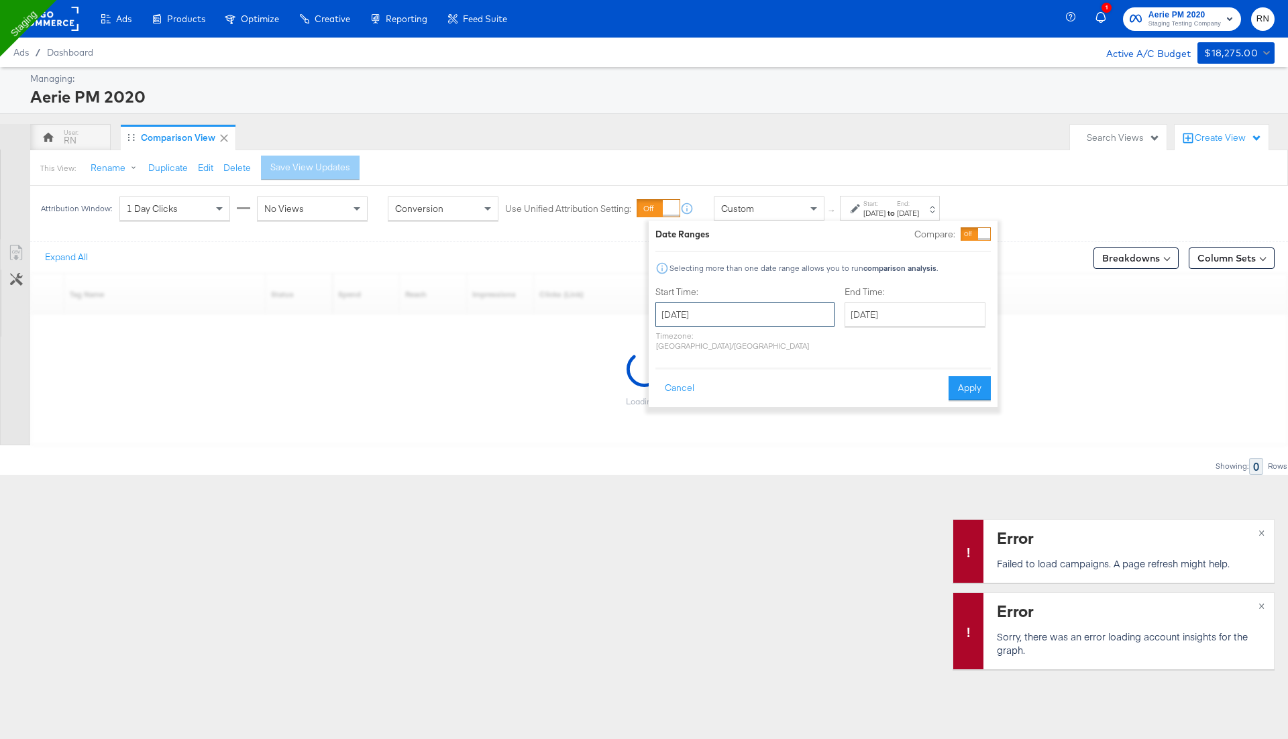
click at [707, 309] on input "October 10th 2025" at bounding box center [744, 315] width 179 height 24
click at [735, 334] on th "October 2025" at bounding box center [739, 342] width 115 height 23
click at [674, 377] on td "Jan" at bounding box center [679, 372] width 40 height 34
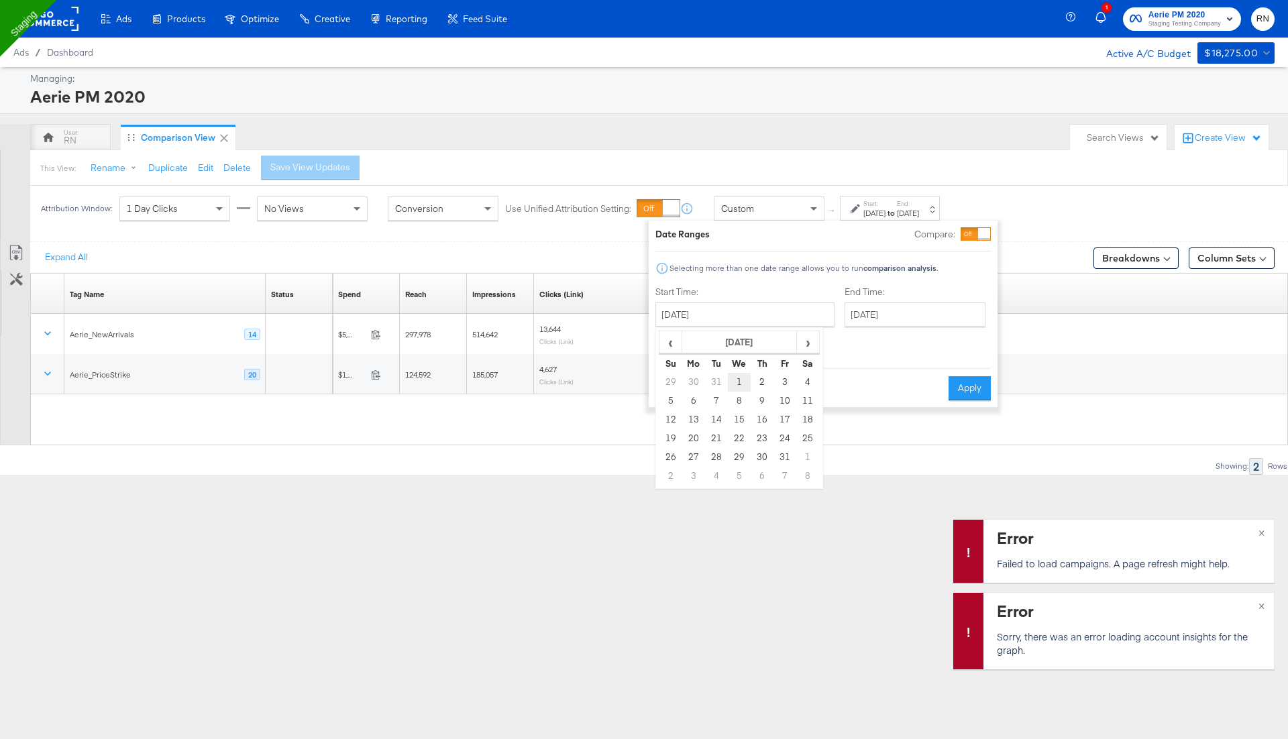
click at [734, 382] on td "1" at bounding box center [739, 382] width 23 height 19
type input "January 1st 2025"
click at [963, 376] on button "Apply" at bounding box center [965, 388] width 42 height 24
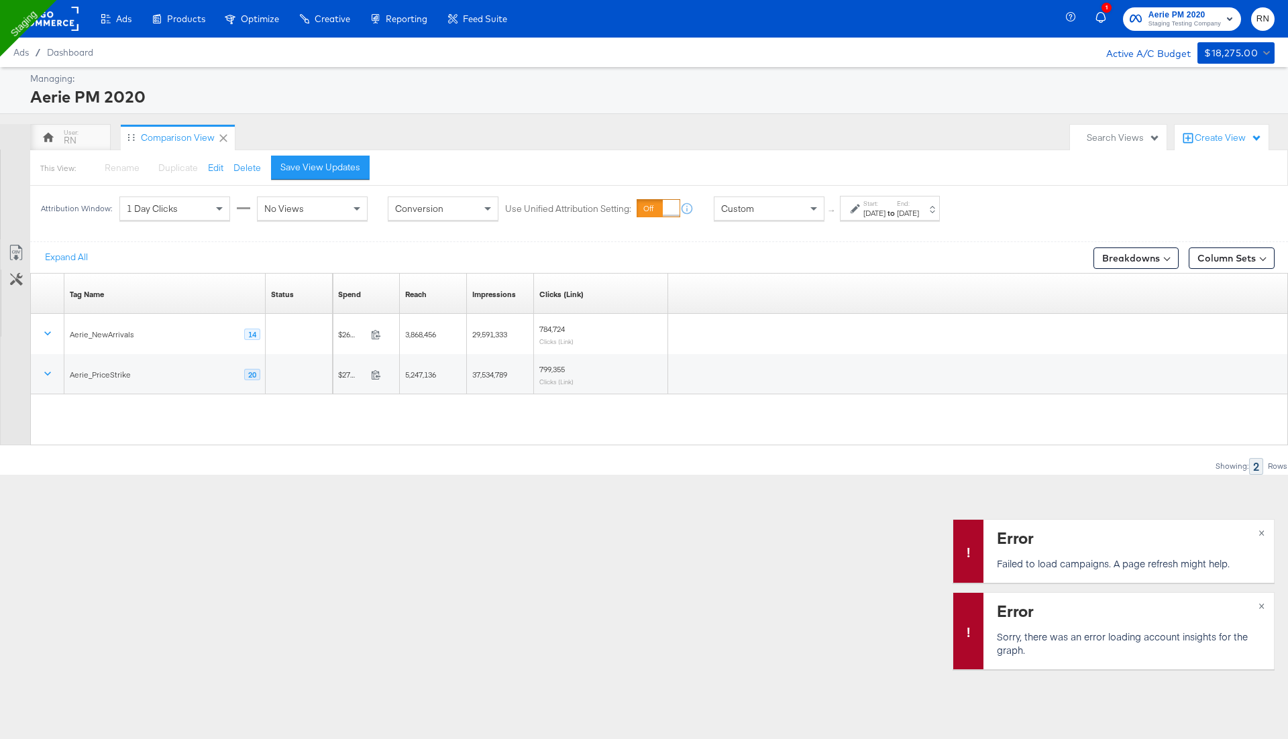
click at [61, 13] on rect at bounding box center [48, 19] width 62 height 24
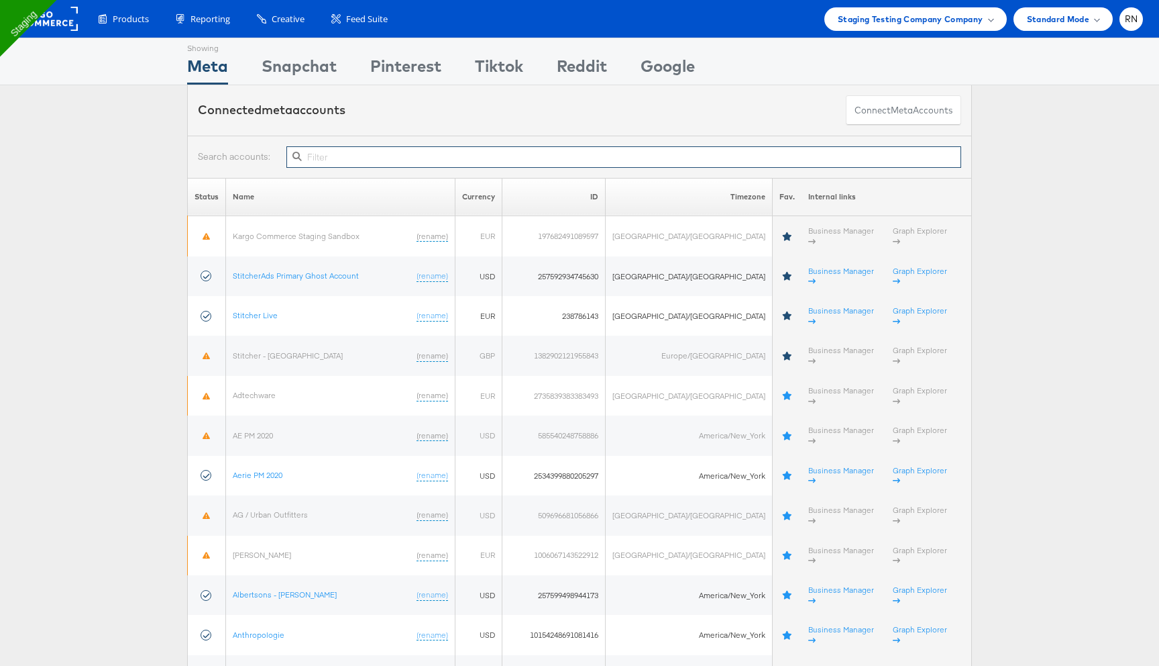
click at [381, 158] on input "text" at bounding box center [623, 156] width 675 height 21
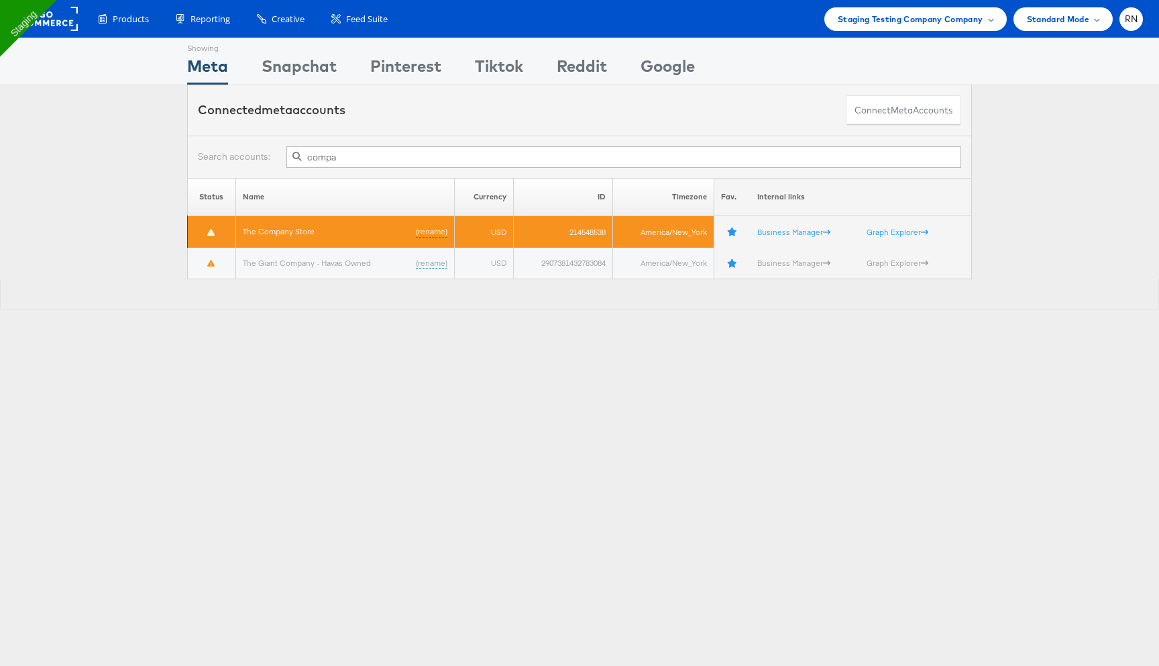
click at [586, 232] on td "214548538" at bounding box center [563, 232] width 99 height 32
copy td "214548538"
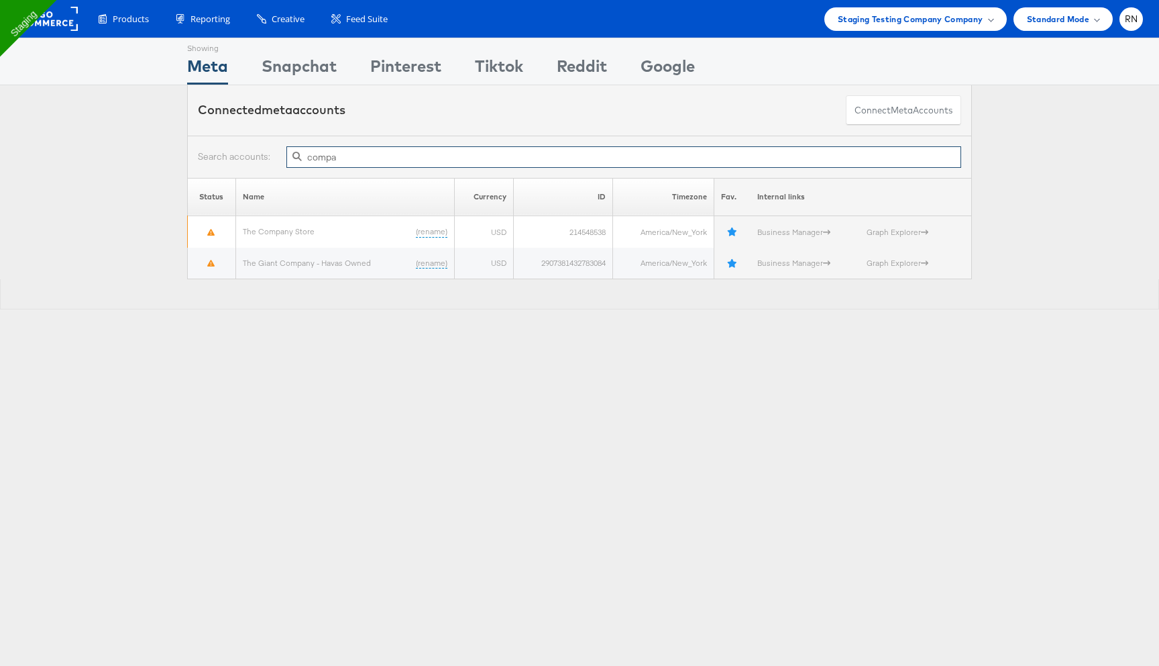
click at [331, 161] on input "compa" at bounding box center [623, 156] width 675 height 21
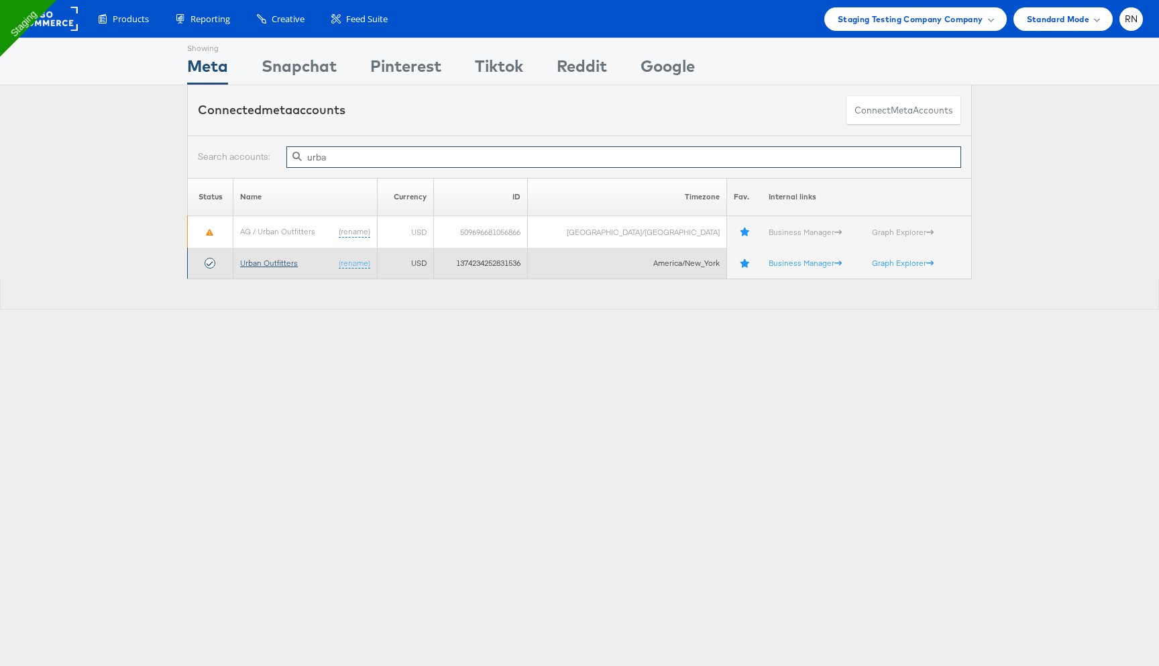
type input "urba"
click at [294, 264] on link "Urban Outfitters" at bounding box center [269, 263] width 58 height 10
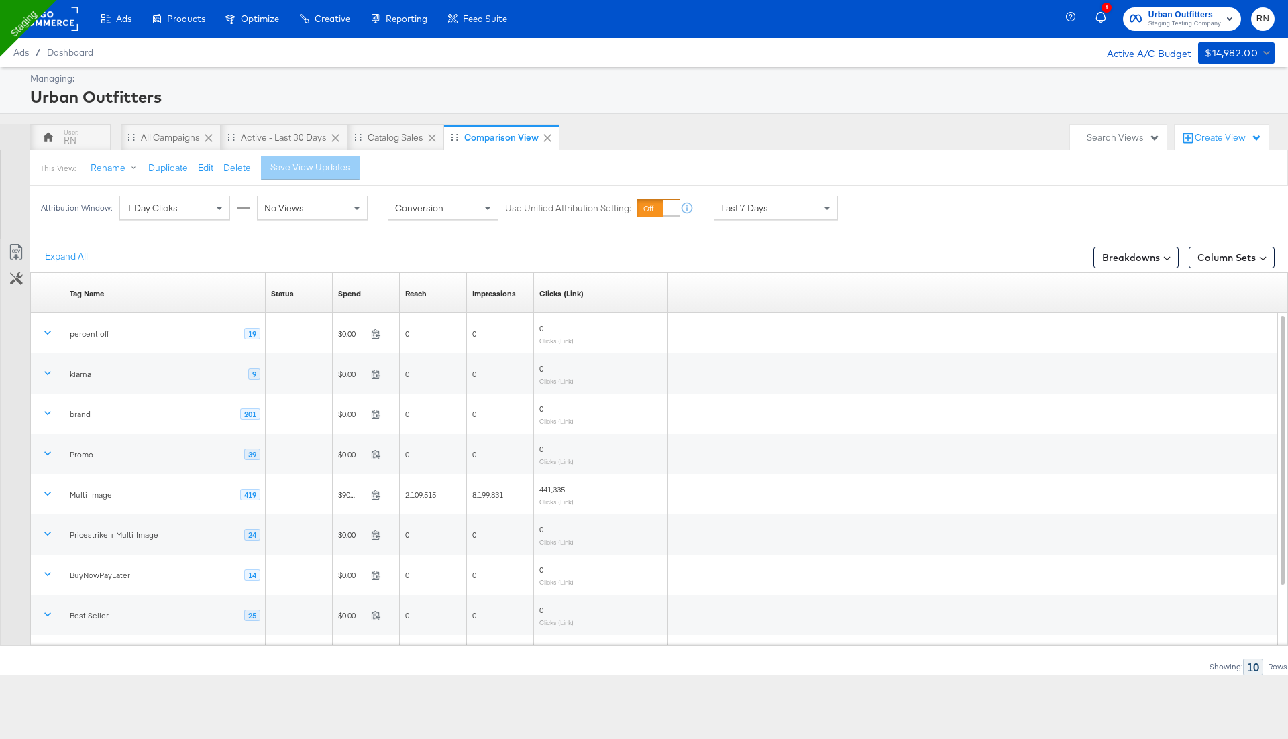
click at [740, 211] on span "Last 7 Days" at bounding box center [744, 208] width 47 height 12
click at [897, 213] on strong "to" at bounding box center [891, 213] width 11 height 10
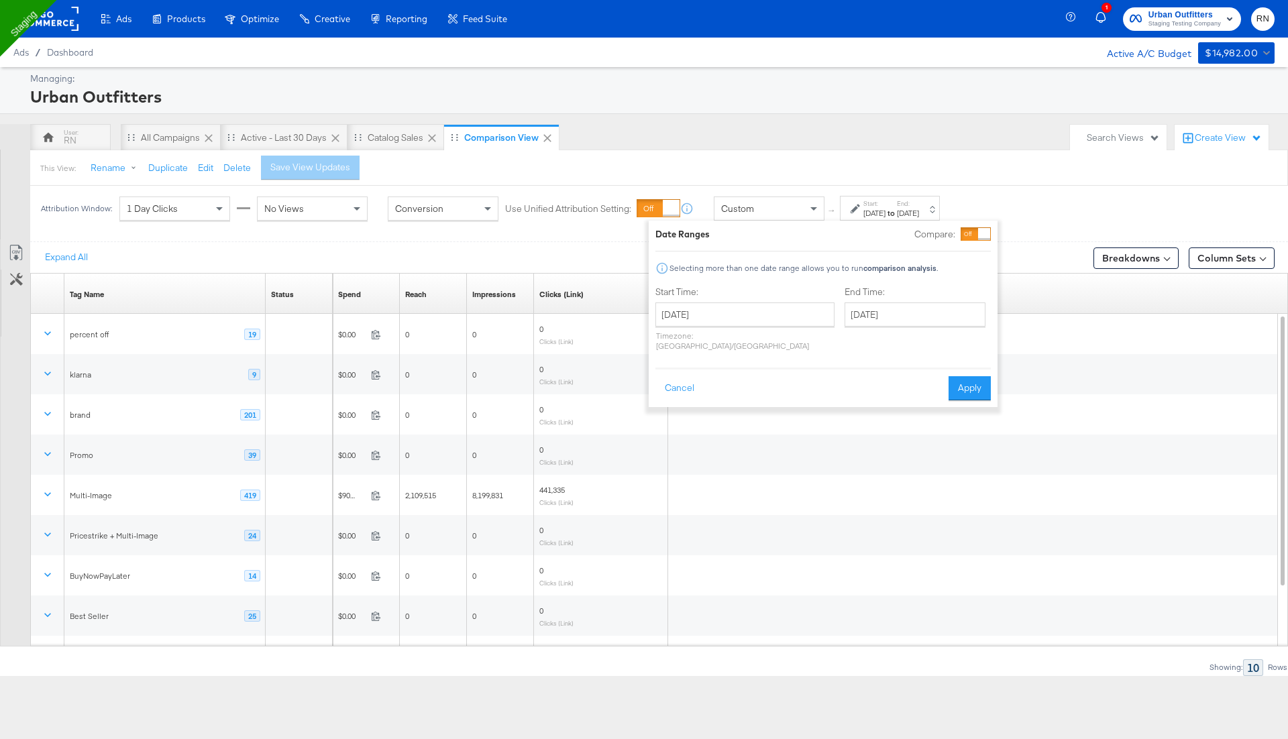
click at [729, 327] on div "[DATE] ‹ [DATE] › Su Mo Tu We Th Fr Sa 28 29 30 1 2 3 4 5 6 7 8 9 10 11 12 13 1…" at bounding box center [744, 327] width 179 height 48
click at [733, 318] on input "October 10th 2025" at bounding box center [744, 315] width 179 height 24
click at [734, 338] on th "October 2025" at bounding box center [739, 342] width 115 height 23
click at [688, 365] on td "Jan" at bounding box center [679, 372] width 40 height 34
click at [669, 344] on span "‹" at bounding box center [670, 342] width 21 height 20
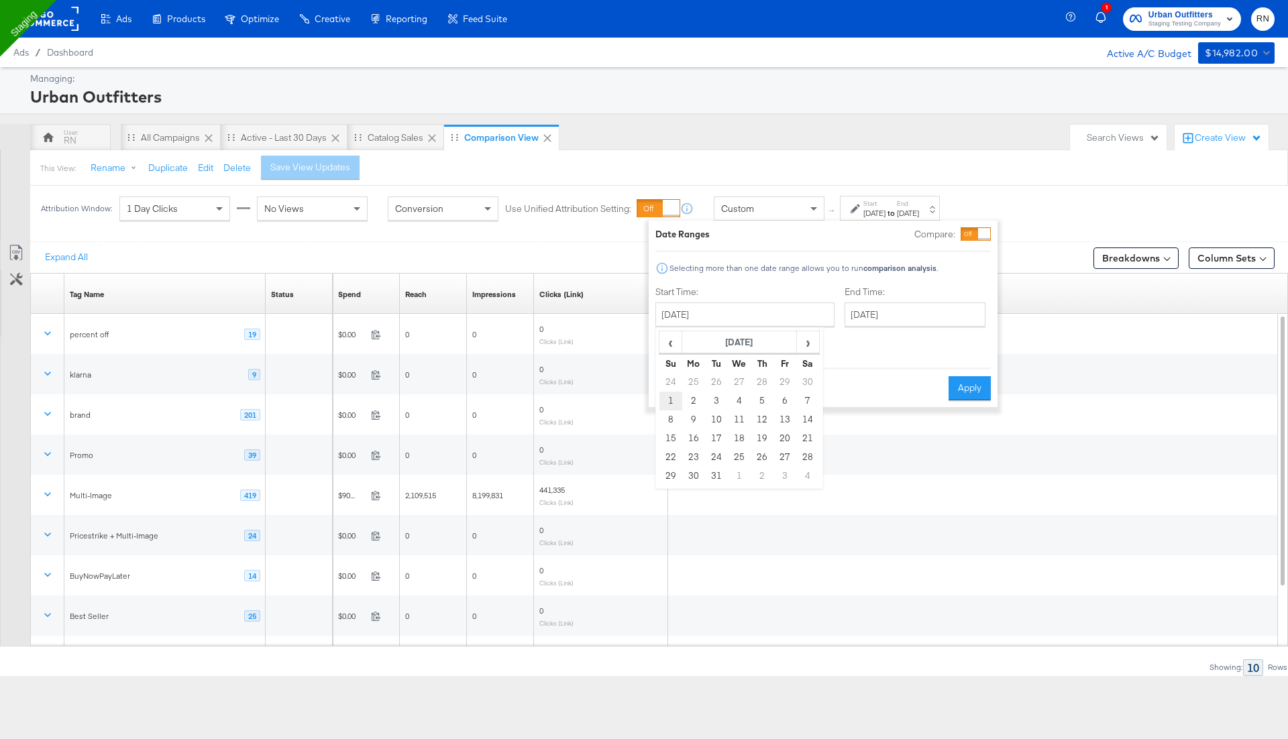
click at [672, 402] on td "1" at bounding box center [670, 401] width 23 height 19
type input "December 1st 2024"
click at [953, 376] on button "Apply" at bounding box center [966, 388] width 42 height 24
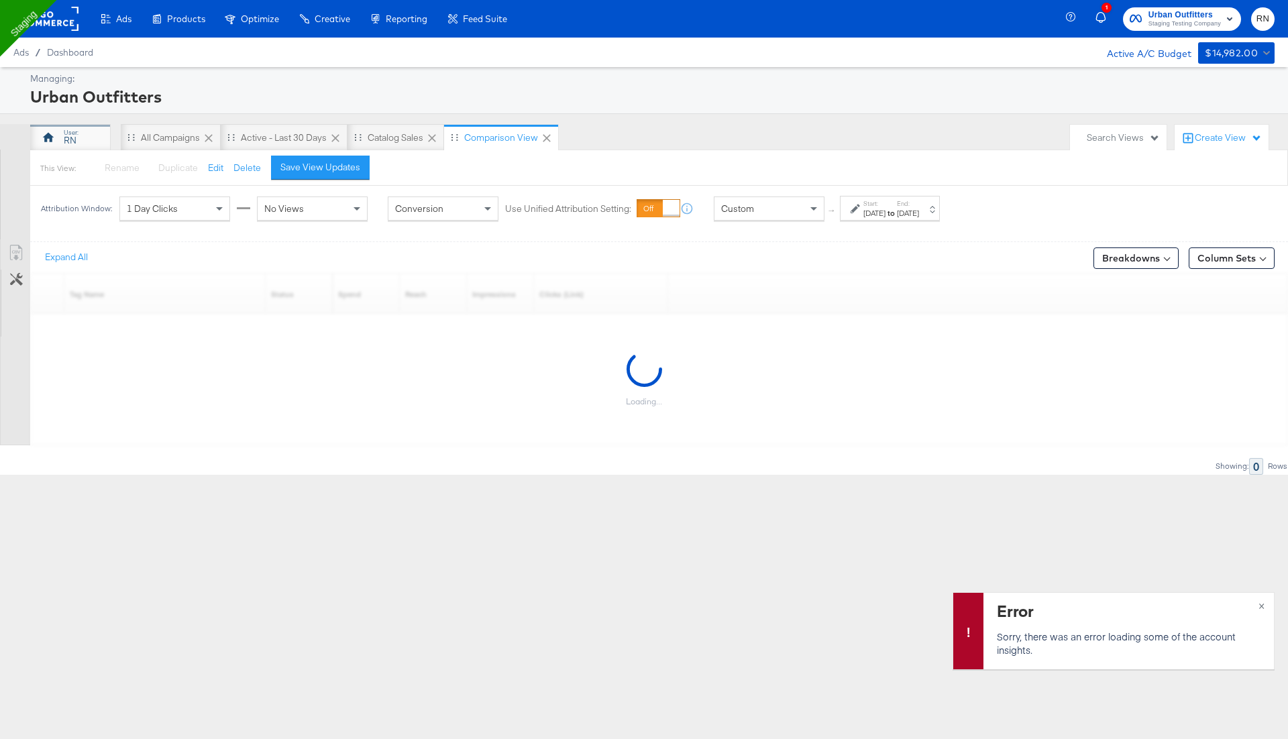
click at [93, 133] on div "RN" at bounding box center [70, 137] width 81 height 27
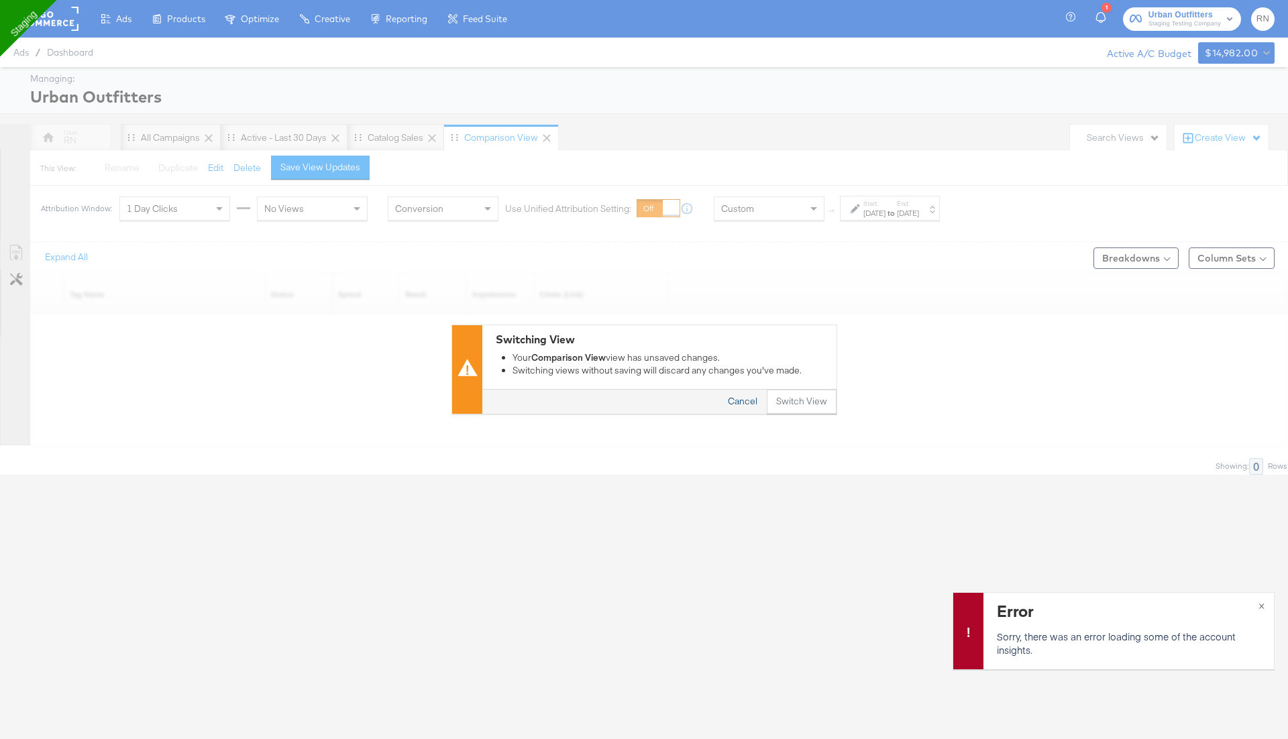
click at [737, 405] on button "Cancel" at bounding box center [743, 402] width 48 height 24
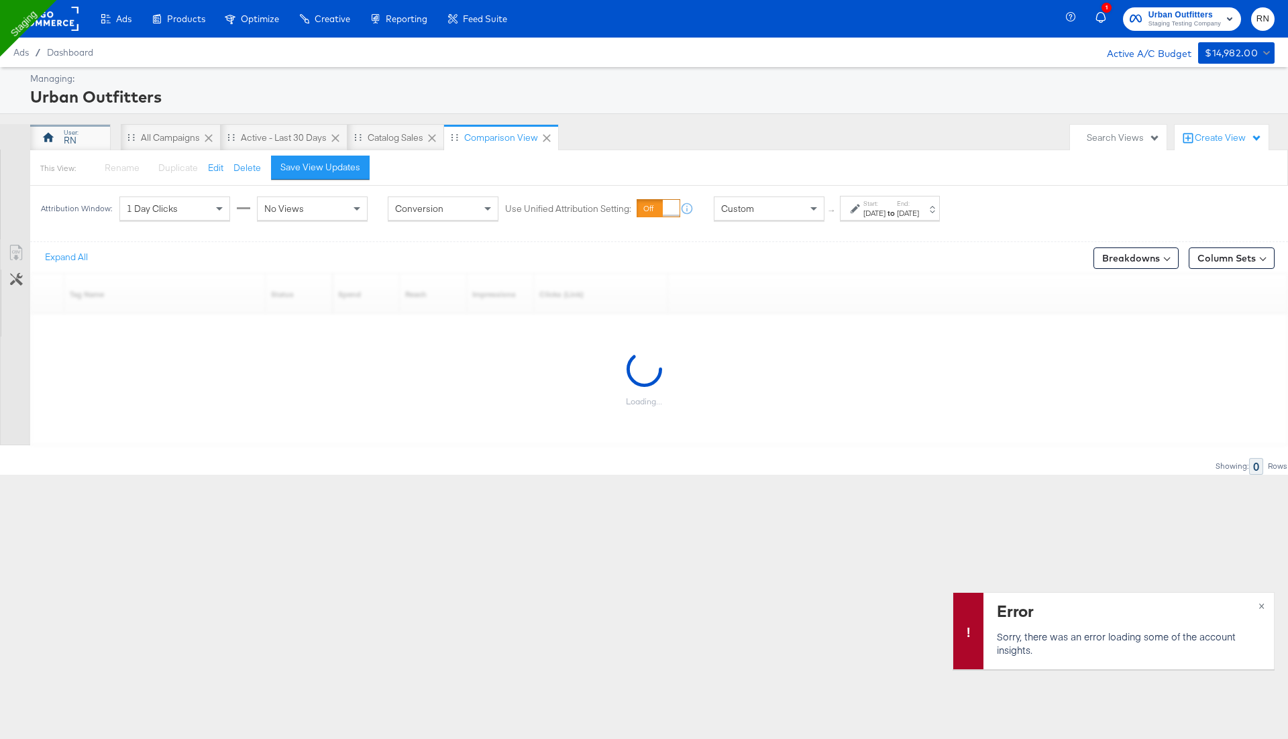
click at [62, 136] on div "RN" at bounding box center [70, 137] width 81 height 27
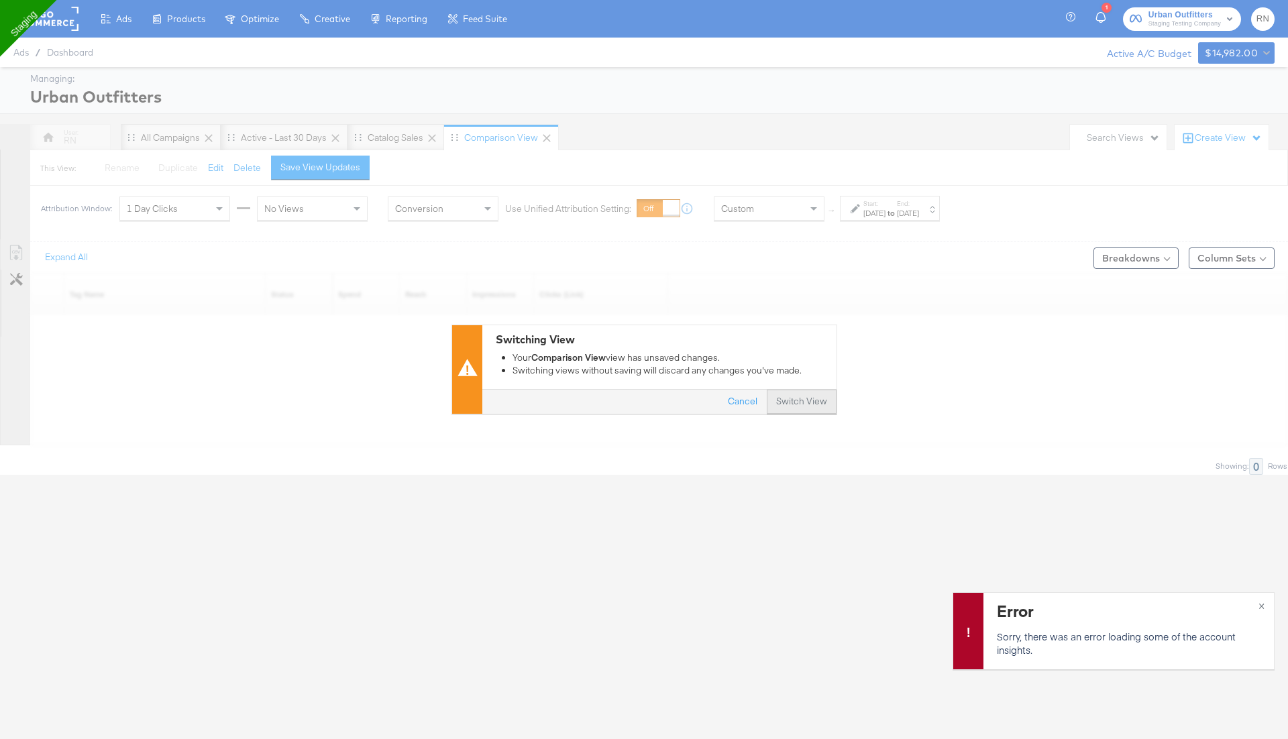
click at [773, 399] on button "Switch View" at bounding box center [802, 402] width 70 height 24
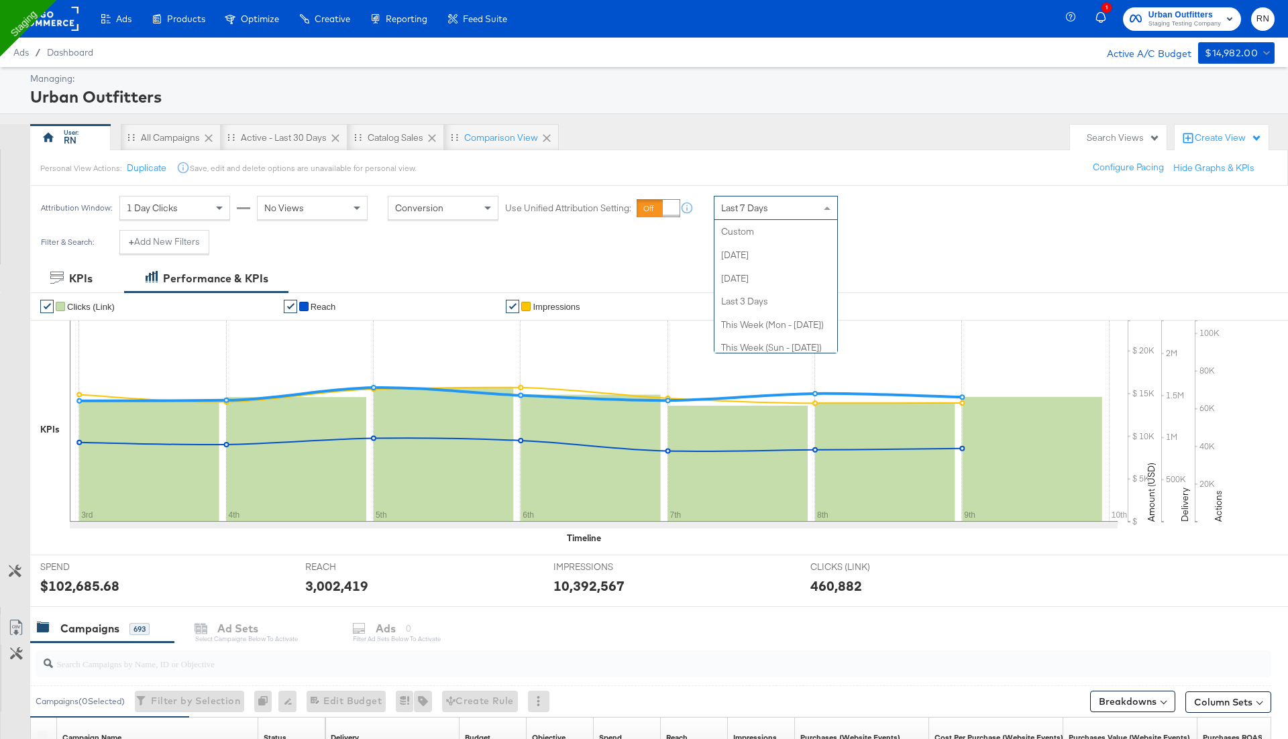
click at [748, 209] on span "Last 7 Days" at bounding box center [744, 208] width 47 height 12
click at [492, 139] on div "Comparison View" at bounding box center [501, 137] width 74 height 13
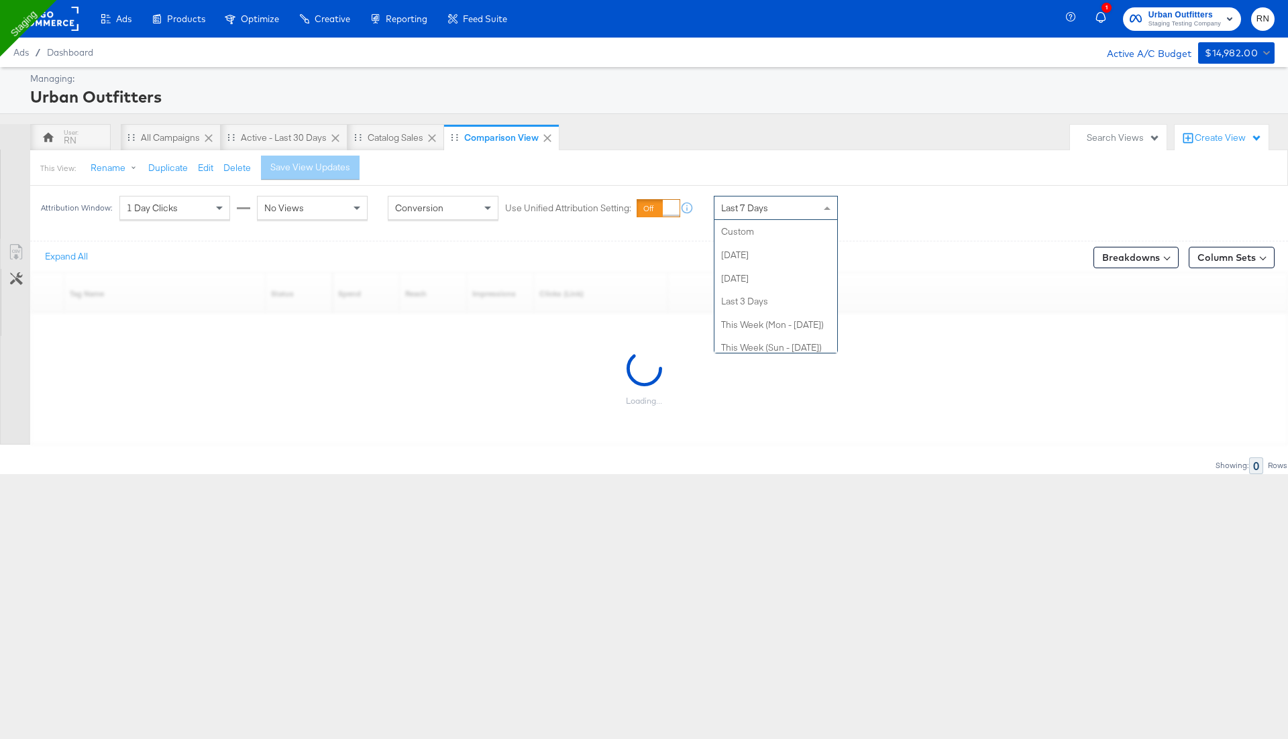
click at [745, 207] on span "Last 7 Days" at bounding box center [744, 208] width 47 height 12
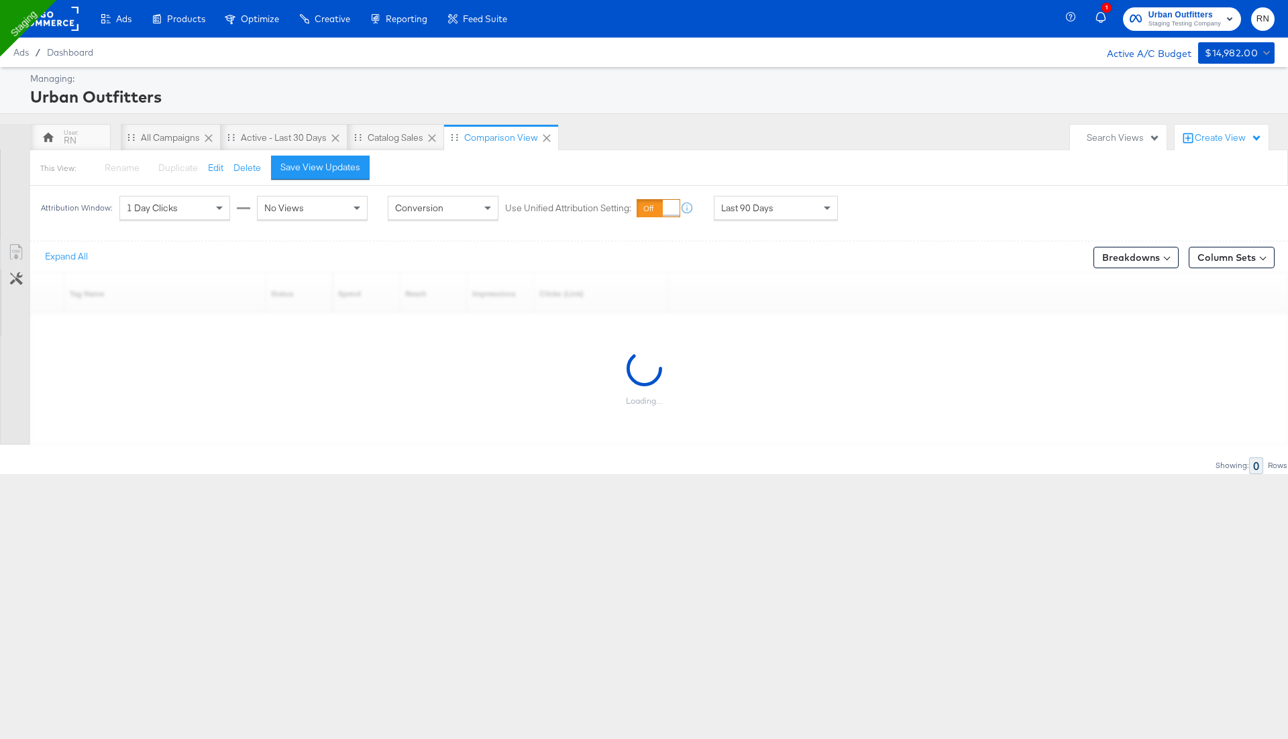
click at [725, 91] on div "Urban Outfitters" at bounding box center [650, 96] width 1241 height 23
click at [731, 209] on span "Last 7 Days" at bounding box center [744, 208] width 47 height 12
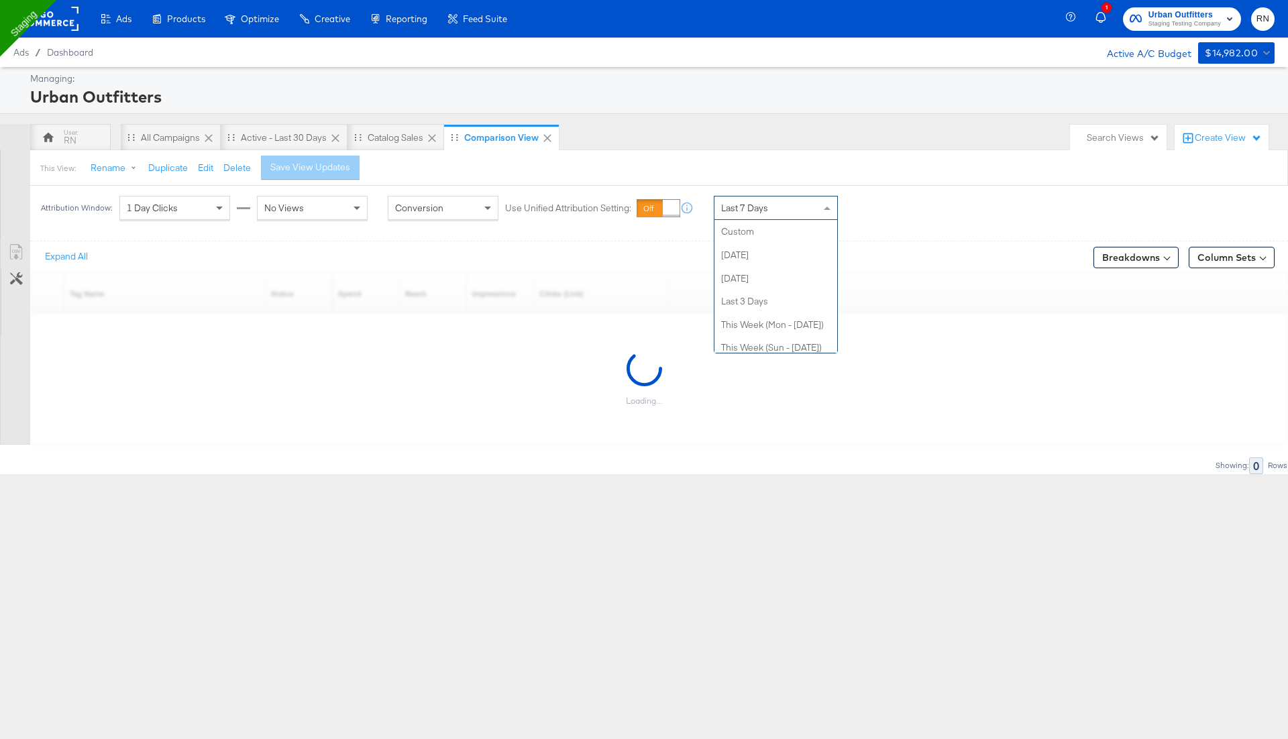
scroll to position [186, 0]
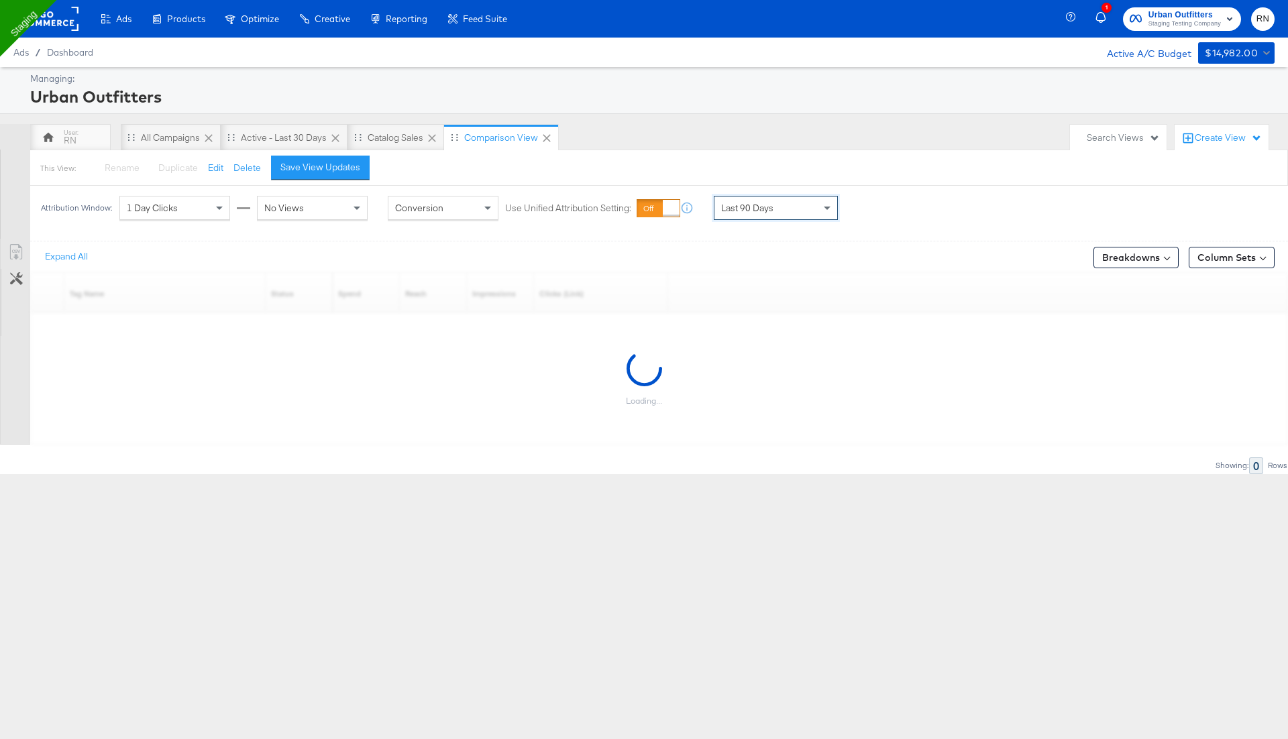
click at [754, 186] on div "Attribution Window: 1 Day Clicks No Views Conversion Use Unified Attribution Se…" at bounding box center [442, 208] width 825 height 44
